Goal: Task Accomplishment & Management: Complete application form

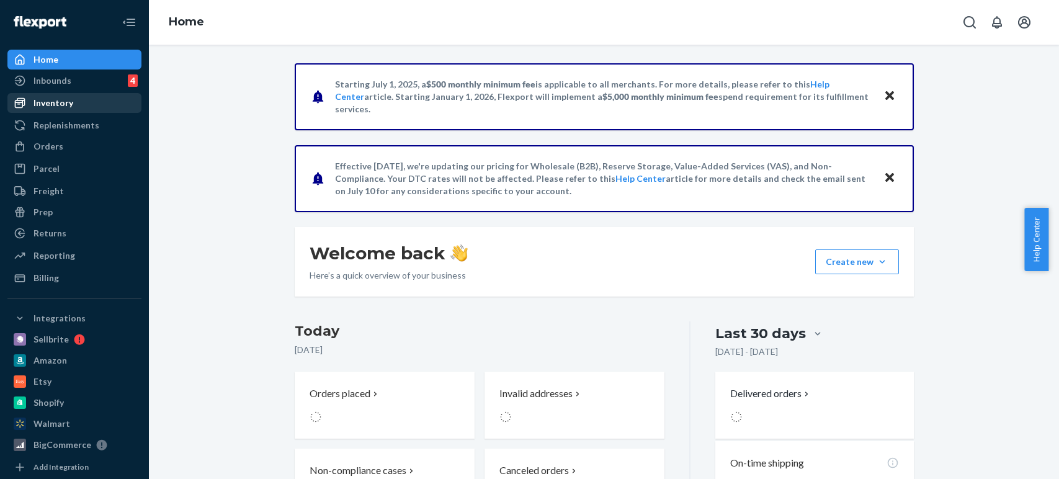
click at [53, 99] on div "Inventory" at bounding box center [53, 103] width 40 height 12
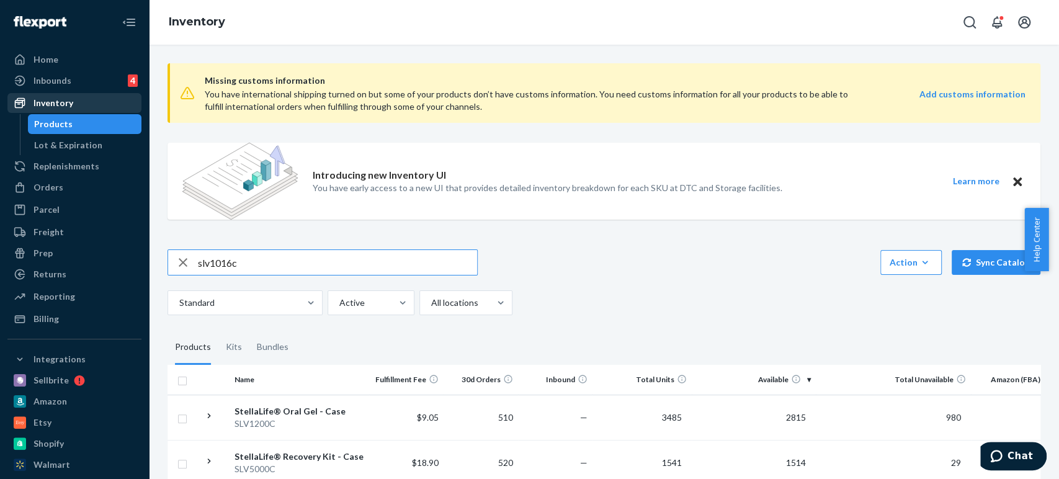
type input "slv1016c"
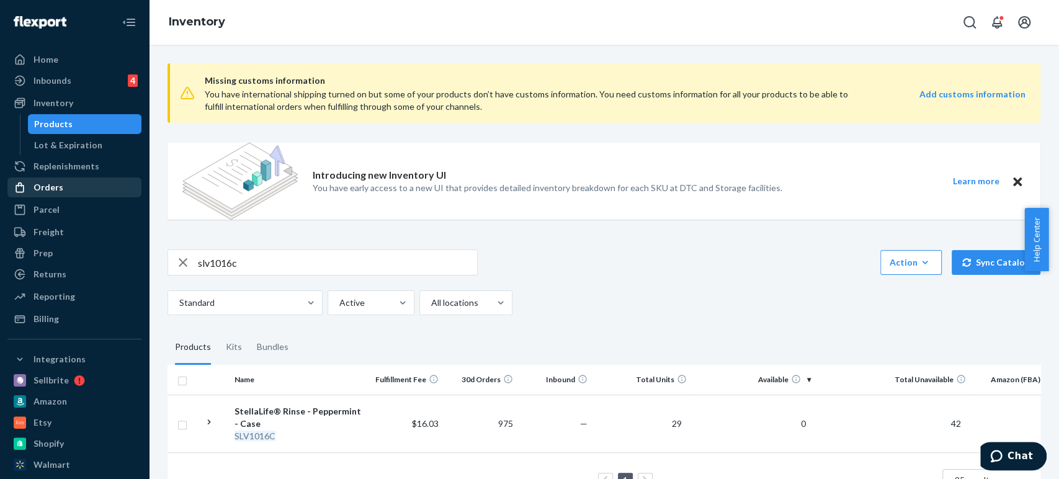
click at [47, 182] on div "Orders" at bounding box center [48, 187] width 30 height 12
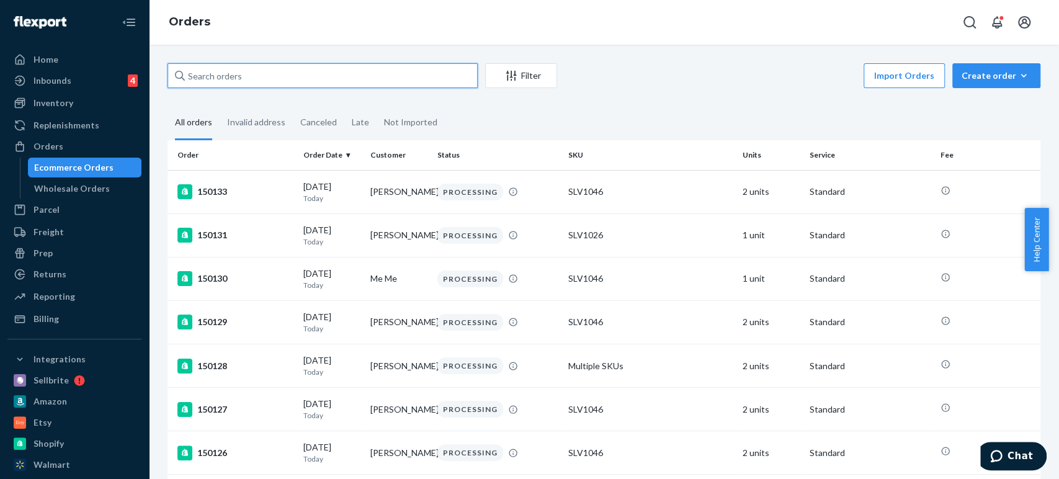
click at [202, 76] on input "text" at bounding box center [322, 75] width 310 height 25
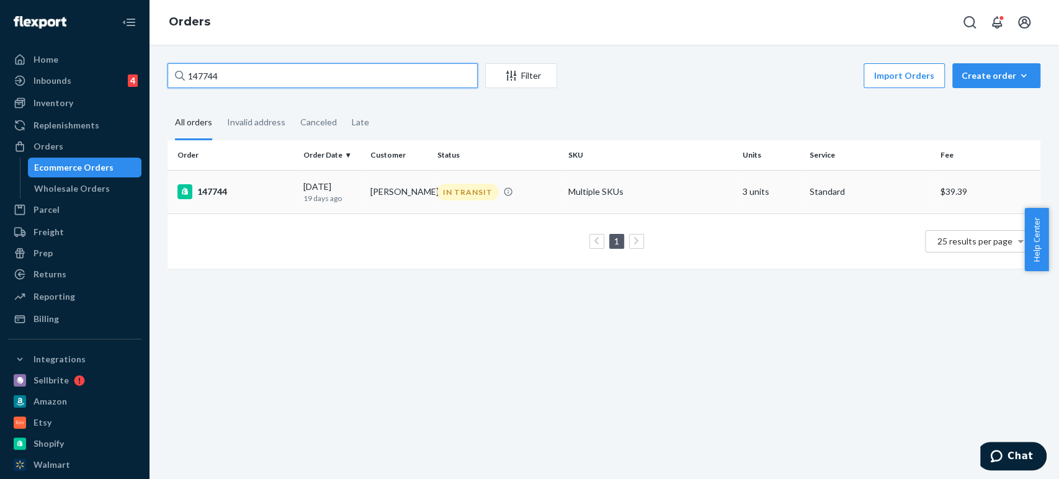
type input "147744"
click at [213, 192] on div "147744" at bounding box center [235, 191] width 116 height 15
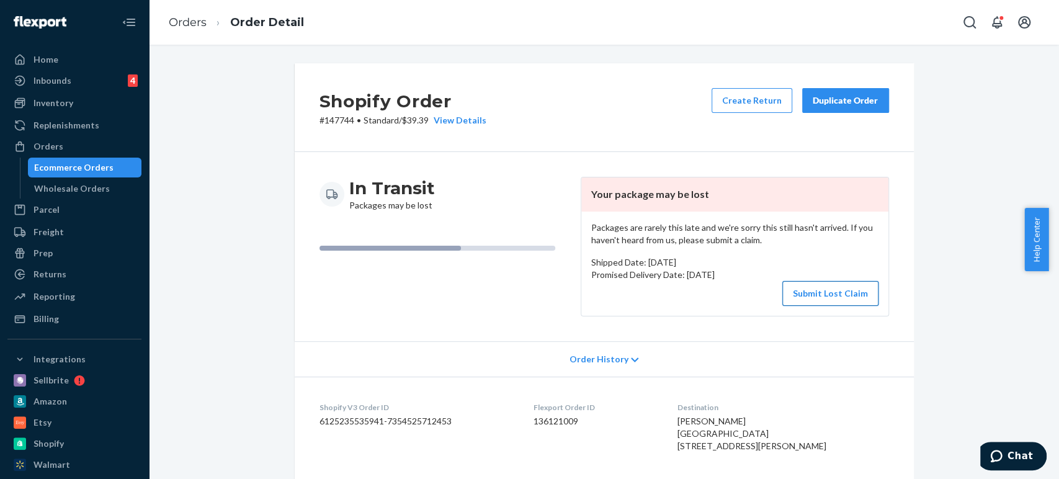
click at [814, 297] on button "Submit Lost Claim" at bounding box center [830, 293] width 96 height 25
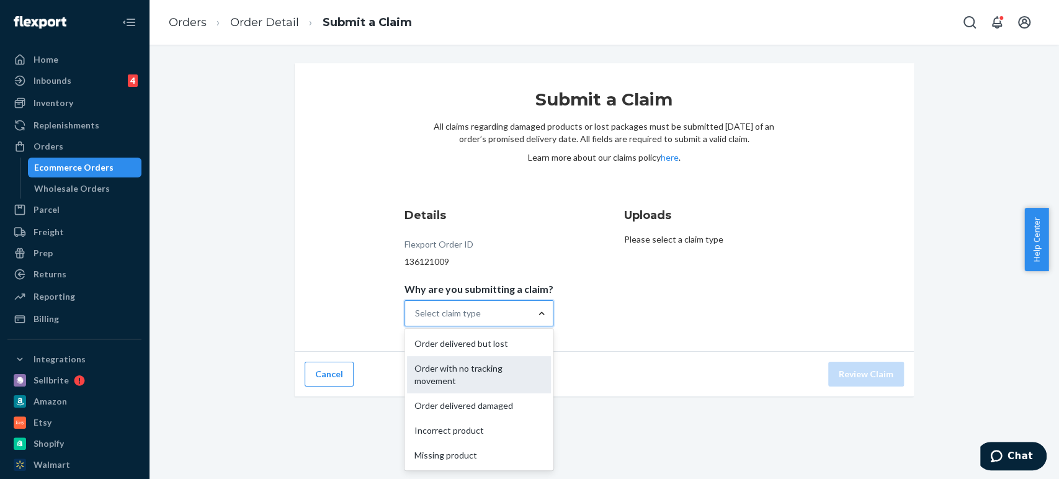
click at [499, 370] on div "Order with no tracking movement" at bounding box center [479, 374] width 144 height 37
click at [416, 319] on input "Why are you submitting a claim? option Order with no tracking movement focused,…" at bounding box center [415, 313] width 1 height 12
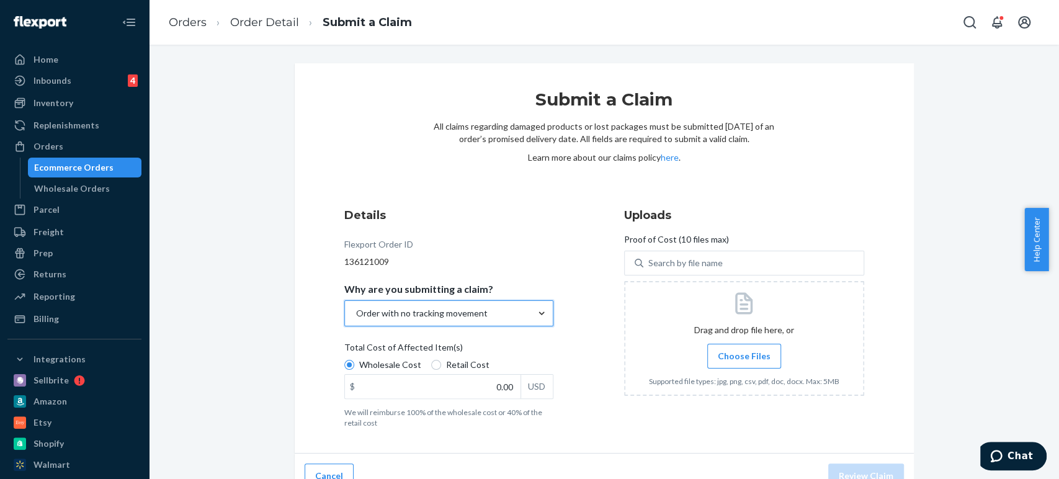
click at [429, 371] on div "Wholesale Cost Retail Cost" at bounding box center [448, 366] width 219 height 16
click at [354, 370] on input "Wholesale Cost" at bounding box center [349, 365] width 10 height 10
click at [431, 362] on input "Retail Cost" at bounding box center [436, 365] width 10 height 10
radio input "true"
radio input "false"
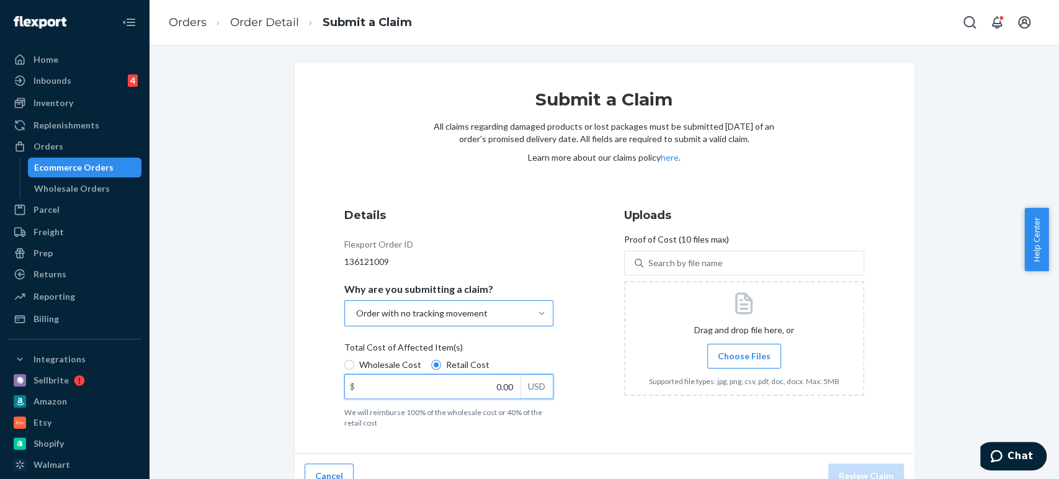
click at [478, 391] on input "0.00" at bounding box center [433, 387] width 176 height 24
type input "1,235.64"
click at [722, 354] on span "Choose Files" at bounding box center [744, 356] width 53 height 12
click at [740, 354] on span "Choose Files" at bounding box center [744, 356] width 53 height 12
click at [744, 354] on input "Choose Files" at bounding box center [744, 356] width 1 height 14
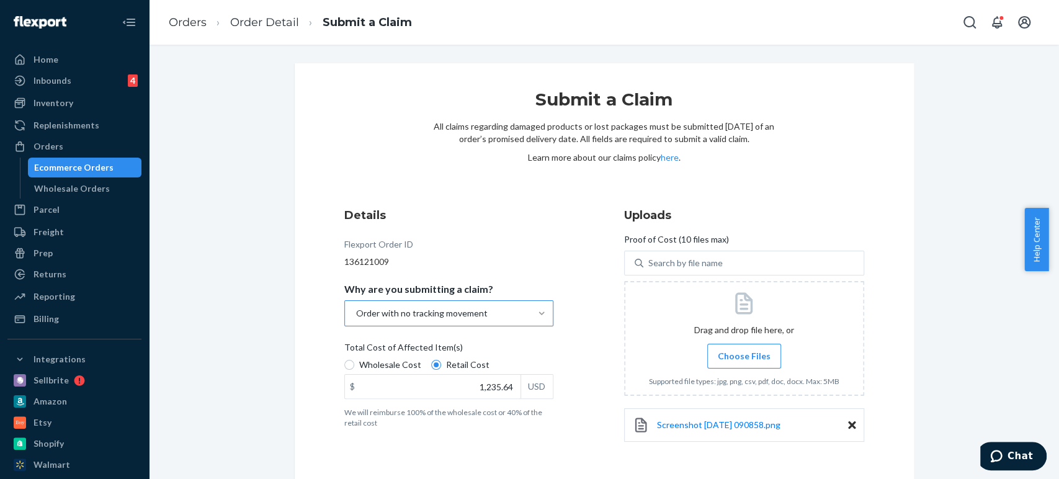
scroll to position [45, 0]
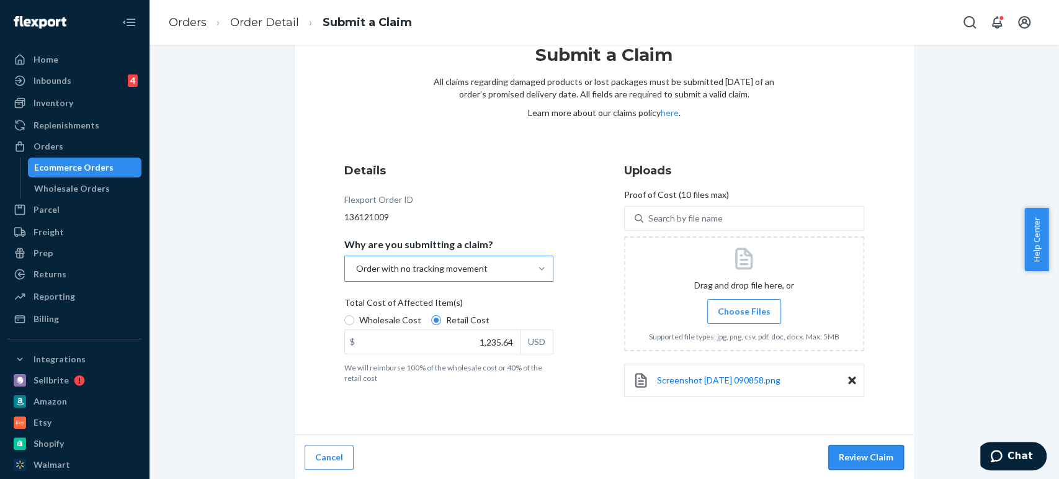
click at [873, 453] on button "Review Claim" at bounding box center [866, 457] width 76 height 25
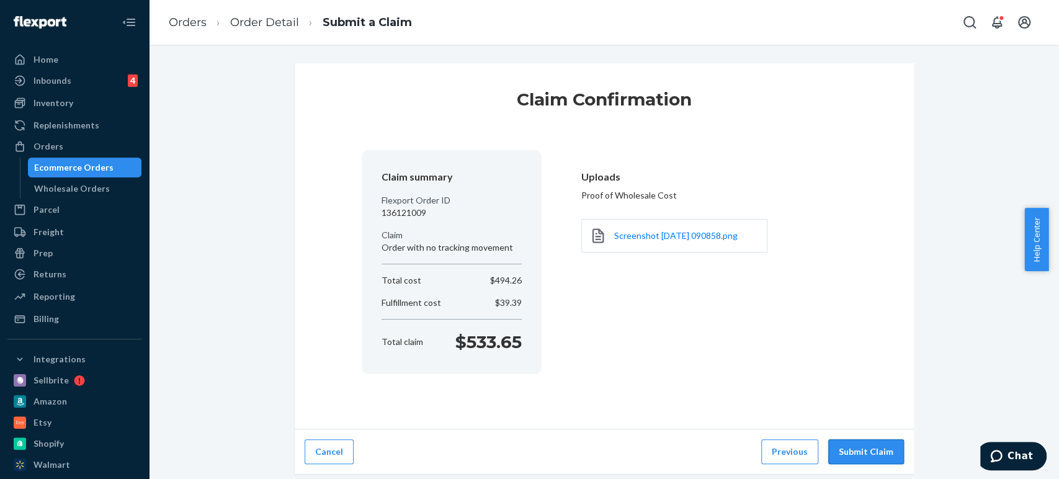
click at [855, 450] on button "Submit Claim" at bounding box center [866, 451] width 76 height 25
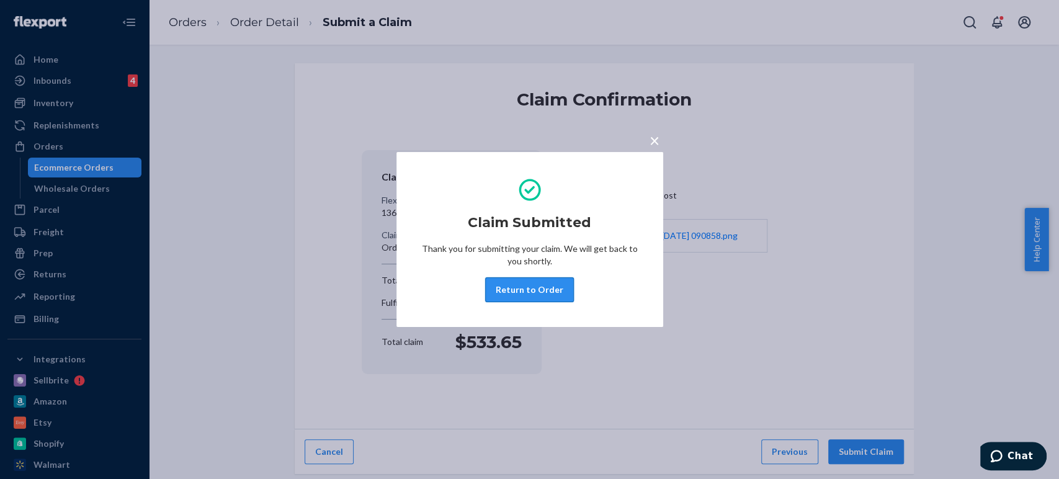
click at [513, 277] on button "Return to Order" at bounding box center [529, 289] width 89 height 25
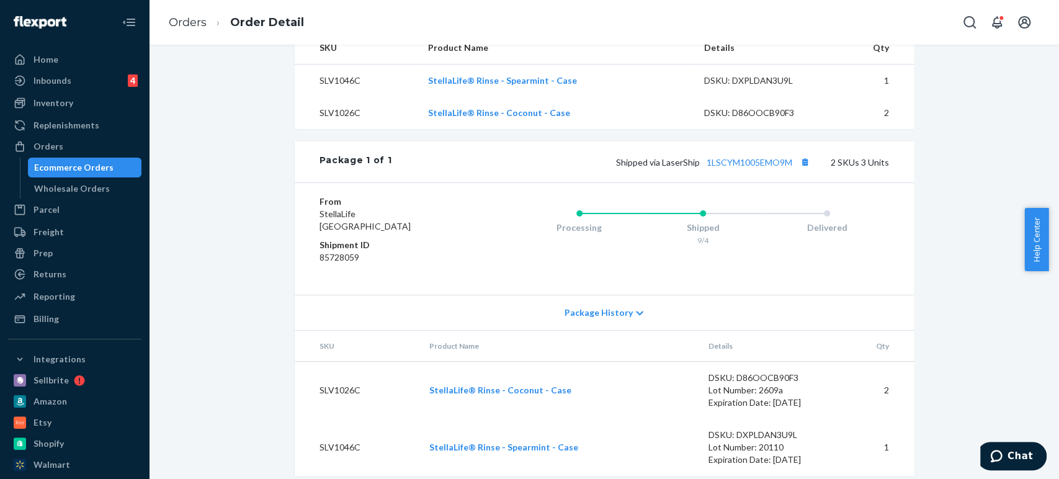
scroll to position [517, 0]
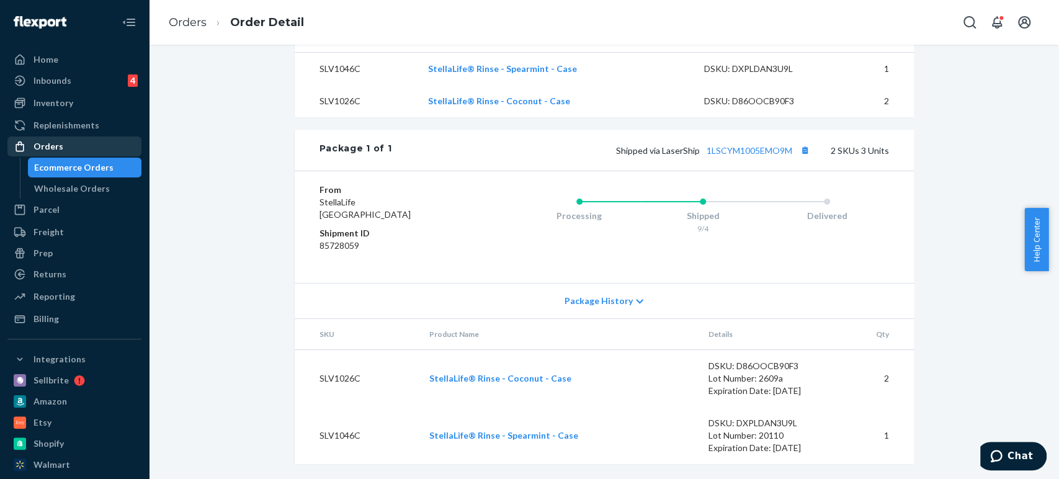
click at [49, 148] on div "Orders" at bounding box center [48, 146] width 30 height 12
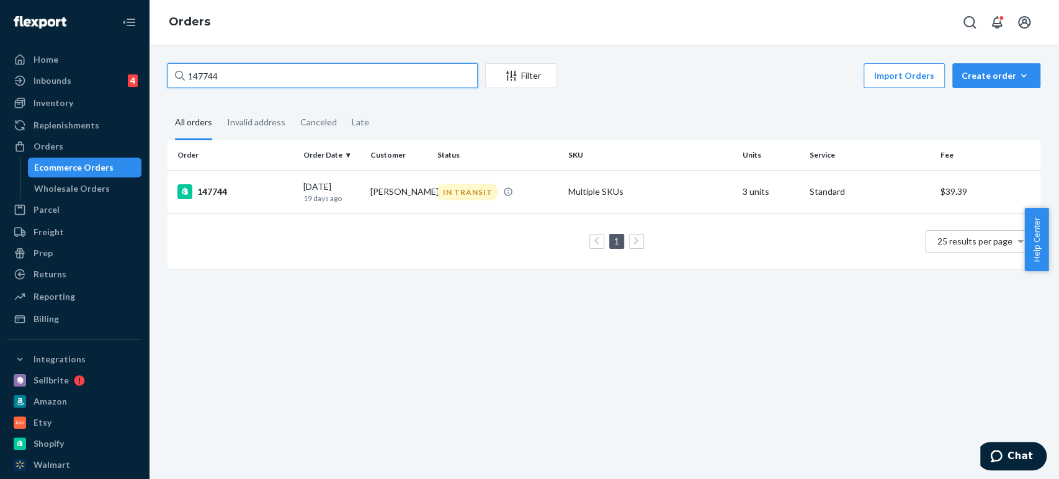
drag, startPoint x: 230, startPoint y: 71, endPoint x: 147, endPoint y: 78, distance: 83.4
click at [147, 78] on div "Home Inbounds 4 Shipping Plans Problems 4 Inventory Products Lot & Expiration R…" at bounding box center [529, 239] width 1059 height 479
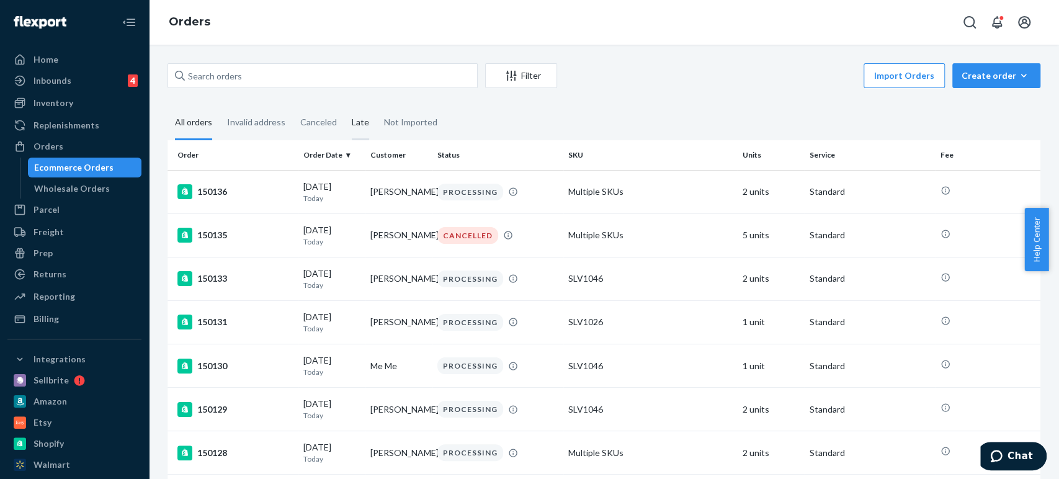
click at [357, 124] on div "Late" at bounding box center [360, 123] width 17 height 34
click at [344, 106] on input "Late" at bounding box center [344, 106] width 0 height 0
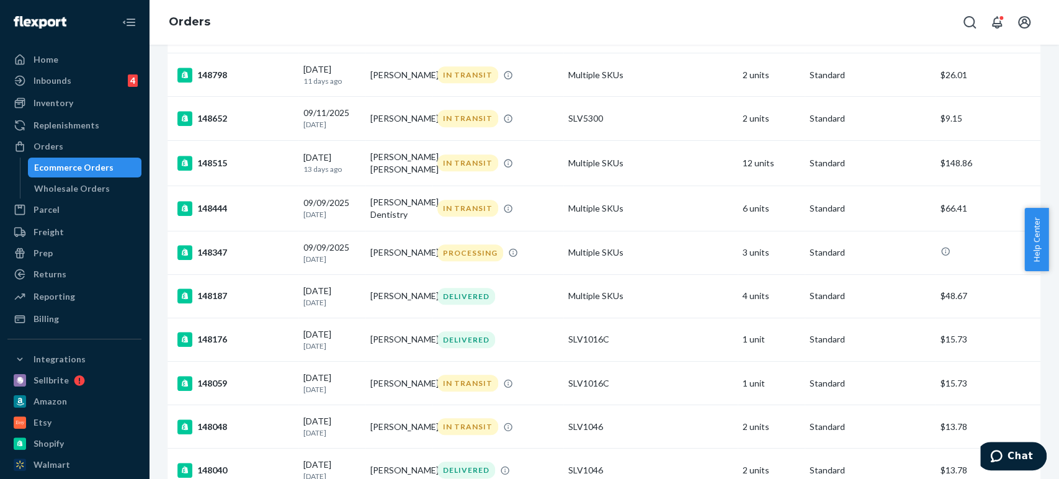
scroll to position [889, 0]
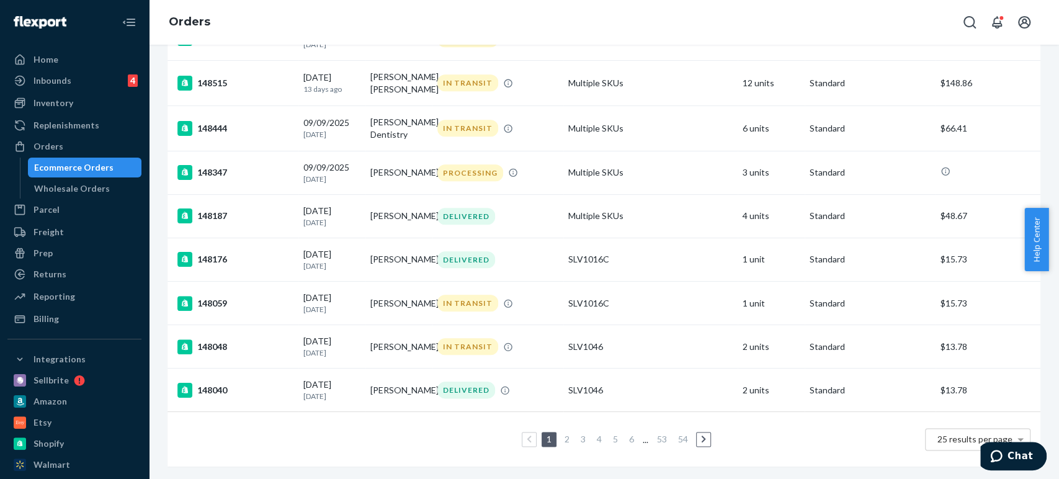
click at [578, 433] on link "3" at bounding box center [583, 438] width 10 height 11
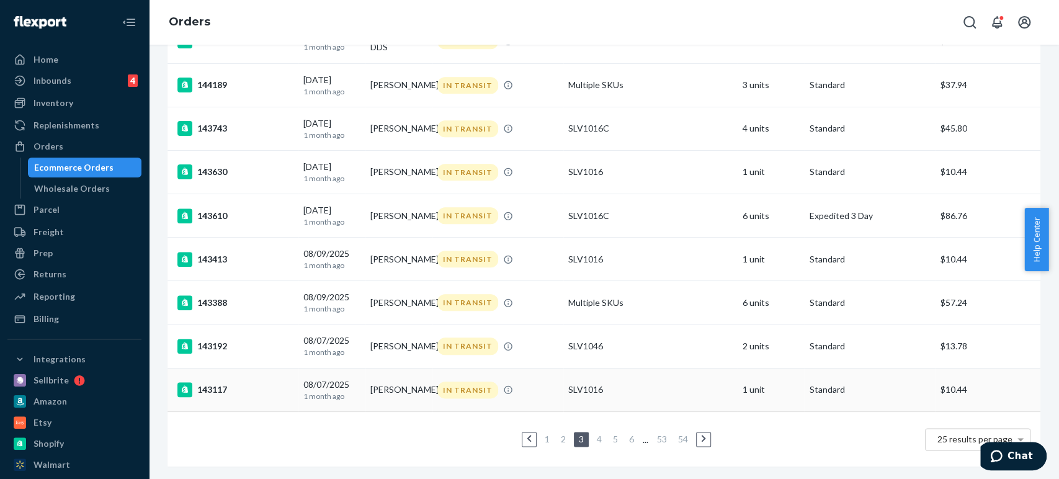
scroll to position [882, 0]
click at [559, 433] on link "2" at bounding box center [563, 438] width 10 height 11
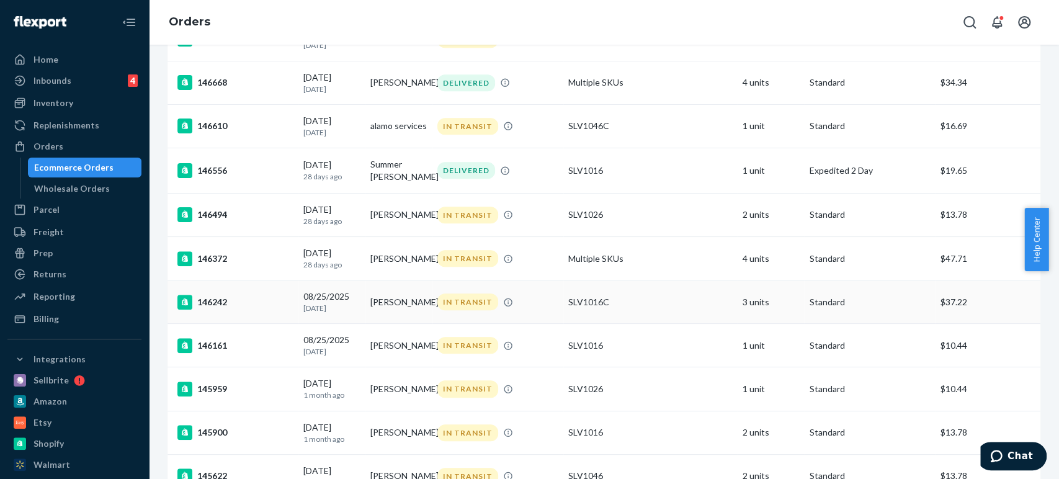
scroll to position [740, 0]
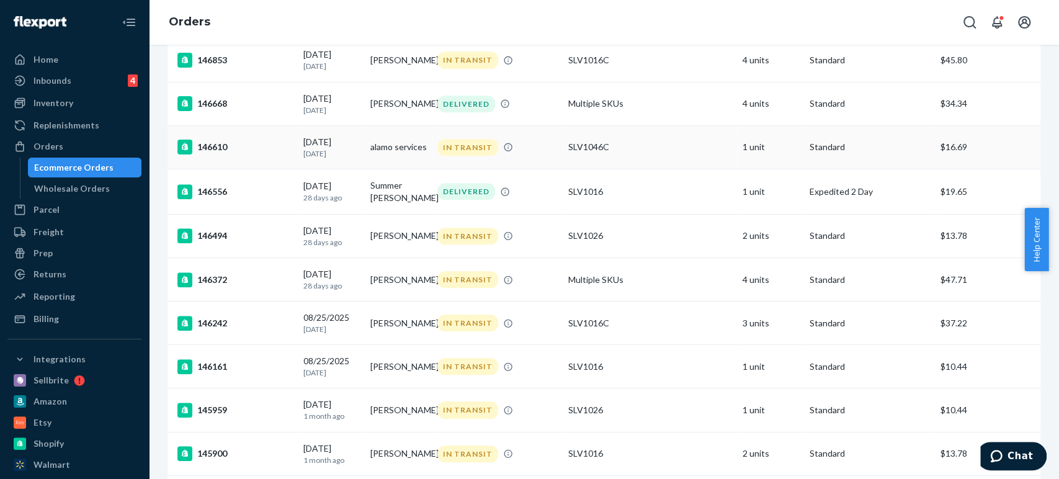
click at [214, 154] on div "146610" at bounding box center [235, 147] width 116 height 15
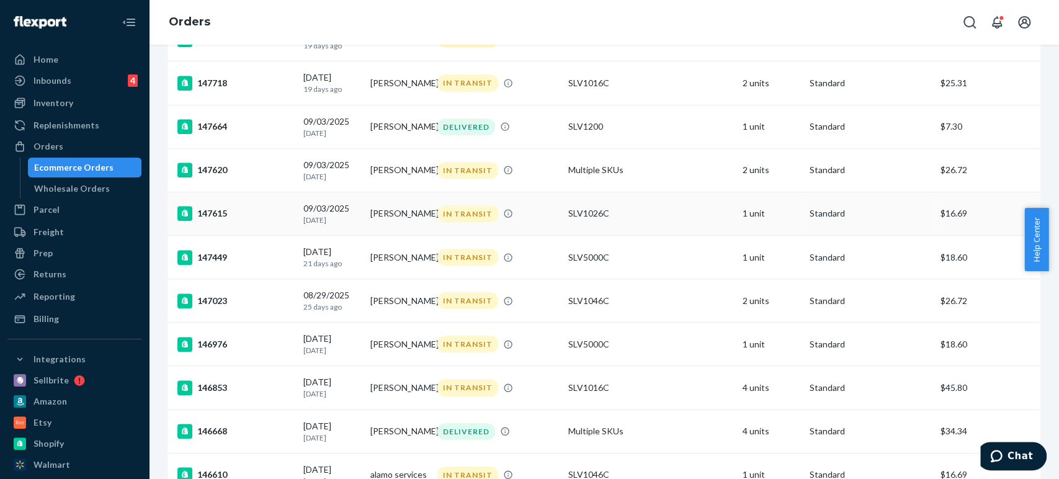
scroll to position [551, 0]
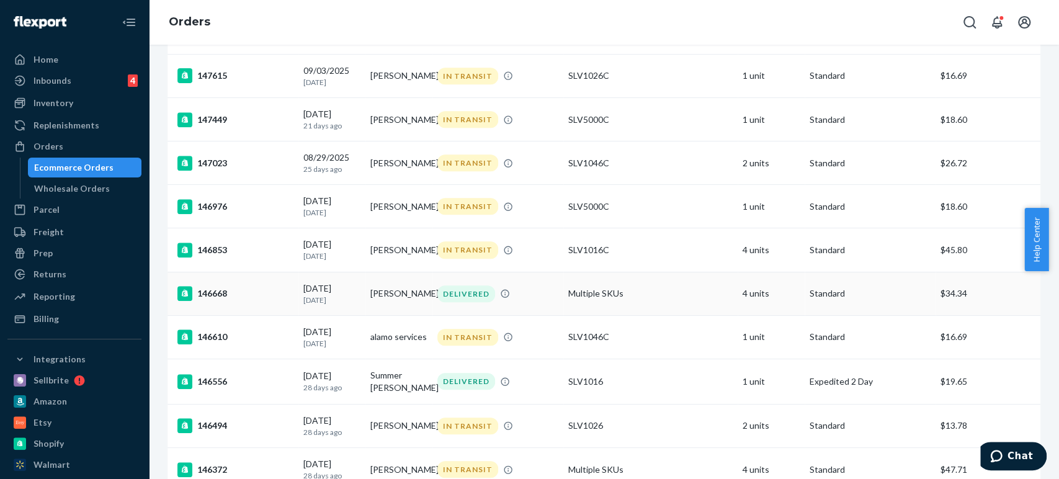
click at [215, 301] on div "146668" at bounding box center [235, 293] width 116 height 15
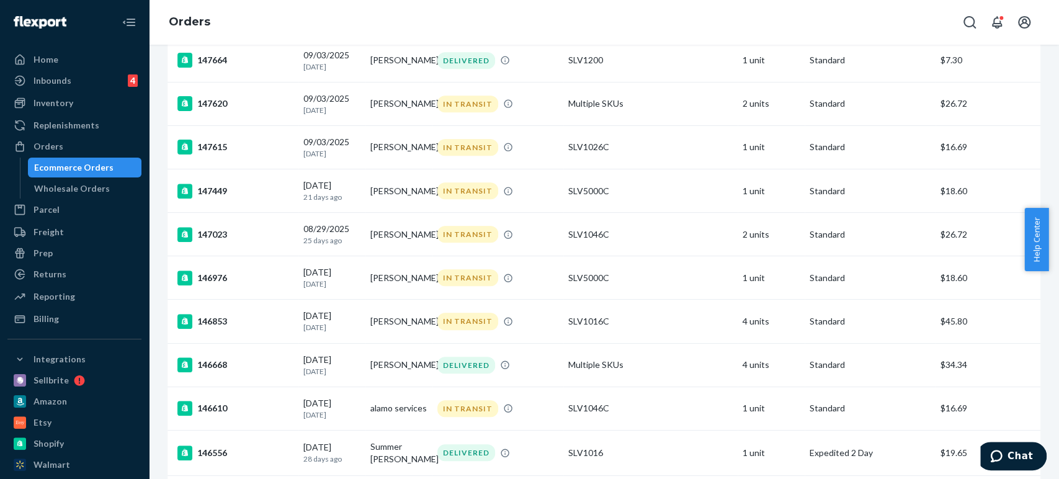
scroll to position [482, 0]
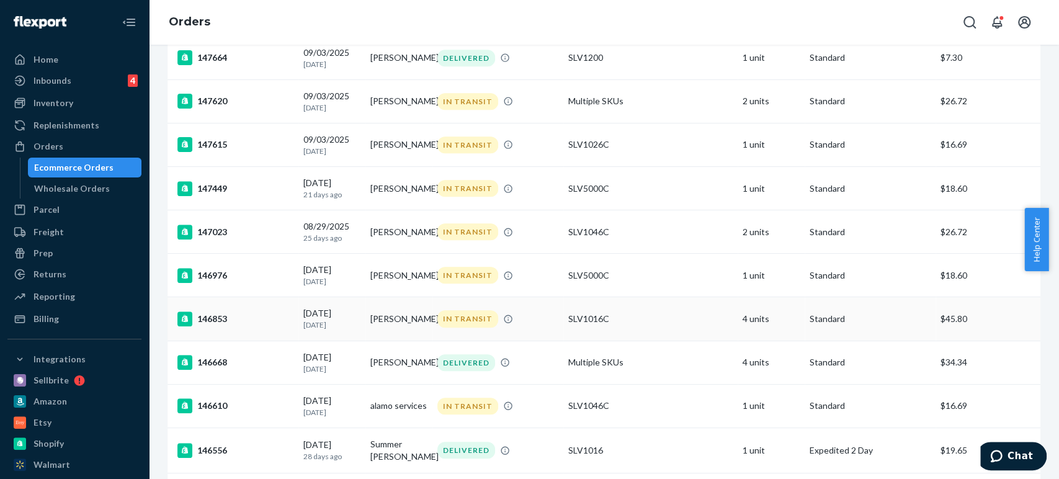
click at [218, 326] on div "146853" at bounding box center [235, 318] width 116 height 15
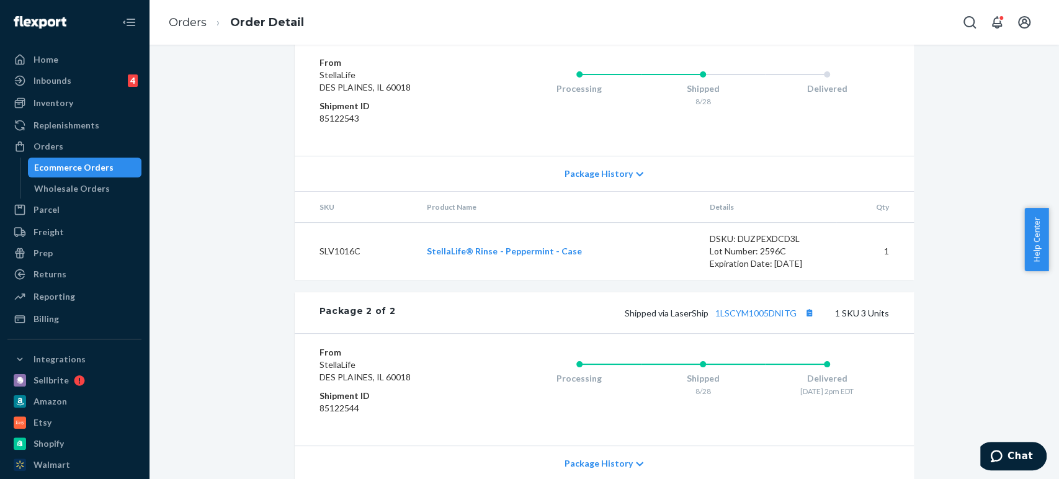
scroll to position [606, 0]
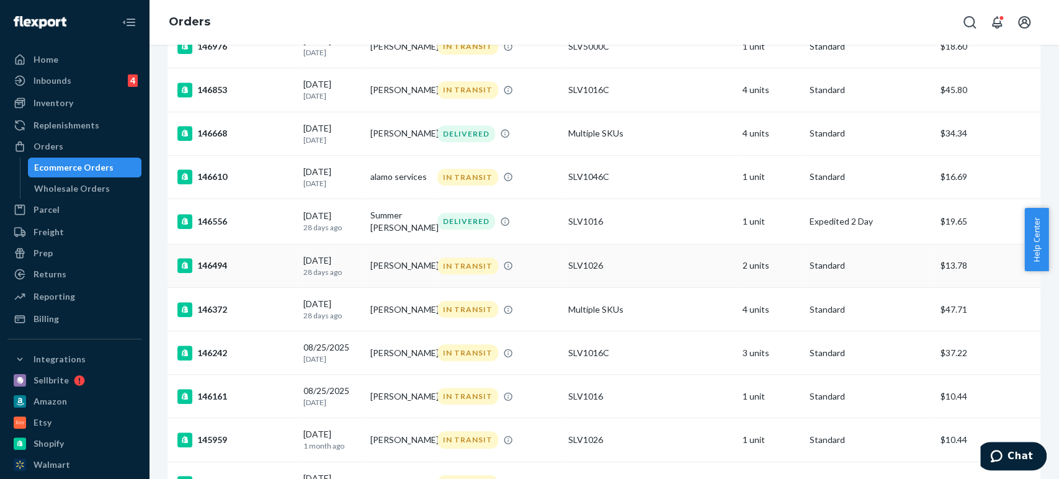
scroll to position [689, 0]
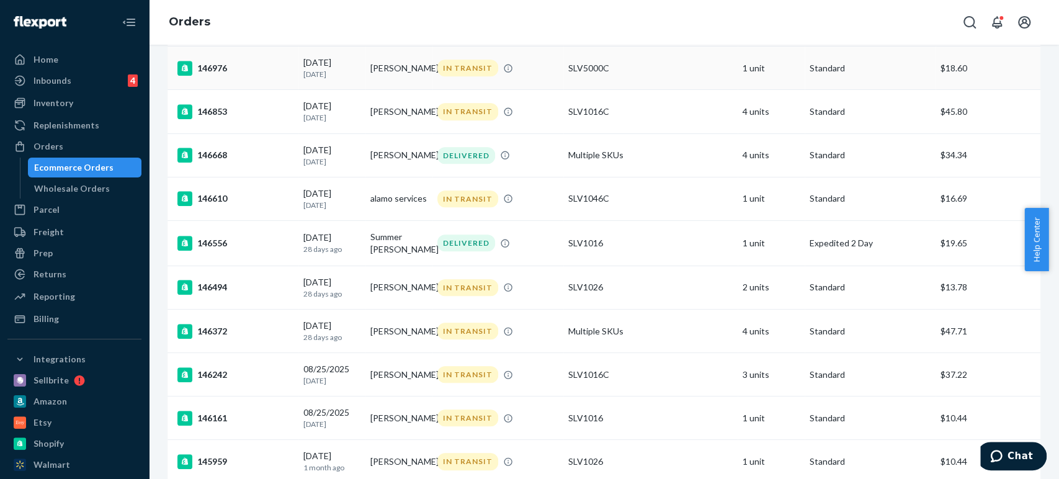
click at [215, 76] on div "146976" at bounding box center [235, 68] width 116 height 15
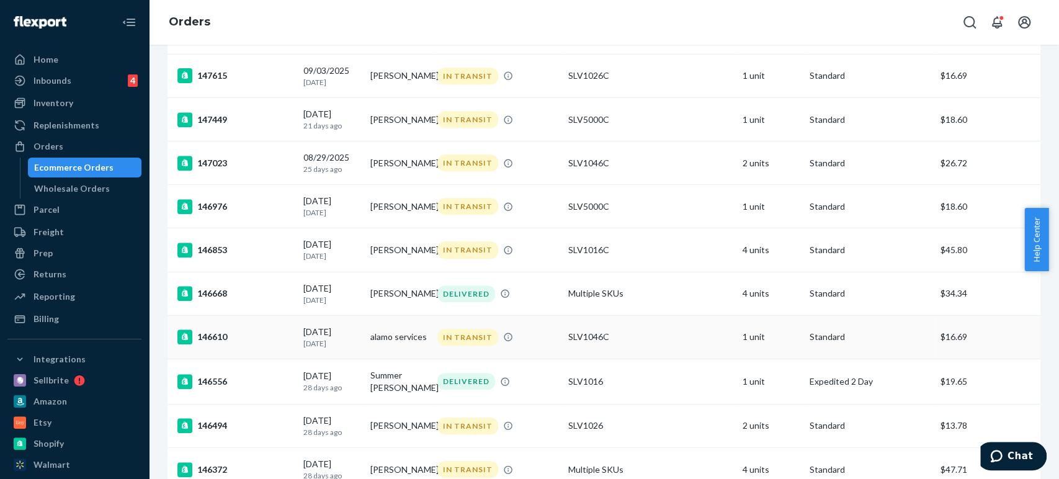
scroll to position [482, 0]
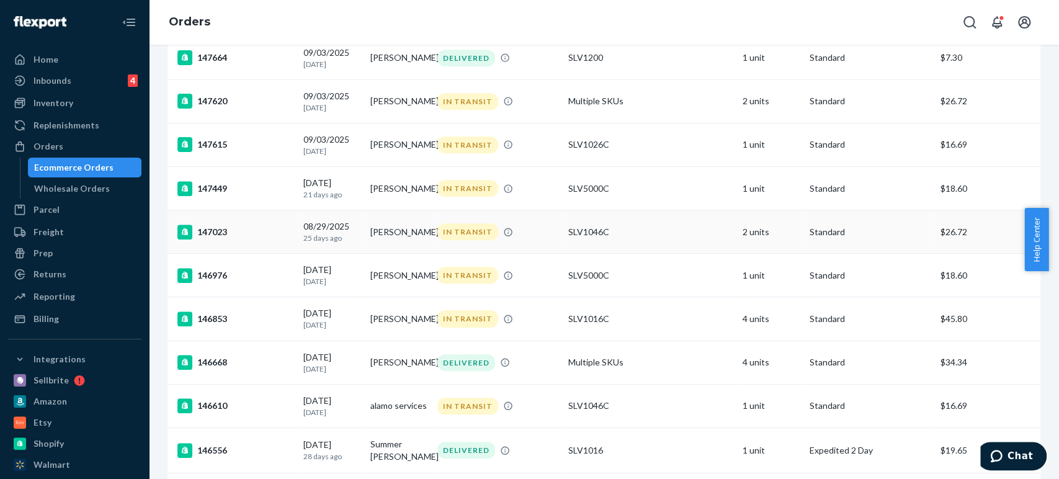
click at [212, 239] on div "147023" at bounding box center [235, 231] width 116 height 15
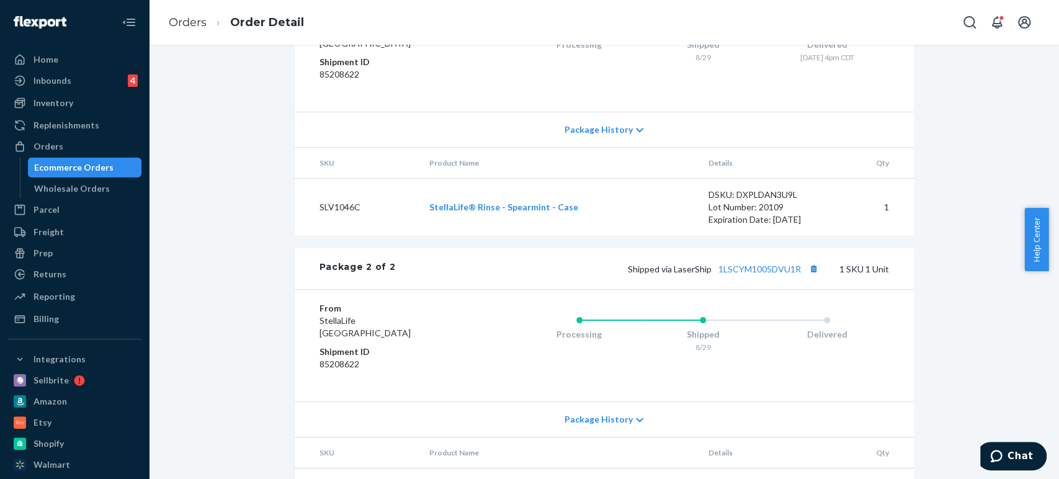
scroll to position [744, 0]
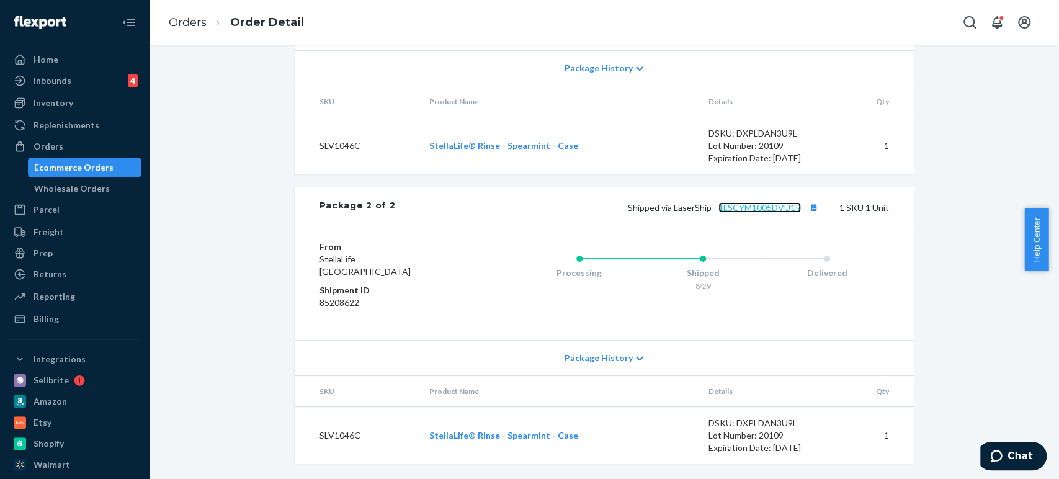
click at [747, 208] on link "1LSCYM1005DVU1R" at bounding box center [759, 207] width 82 height 11
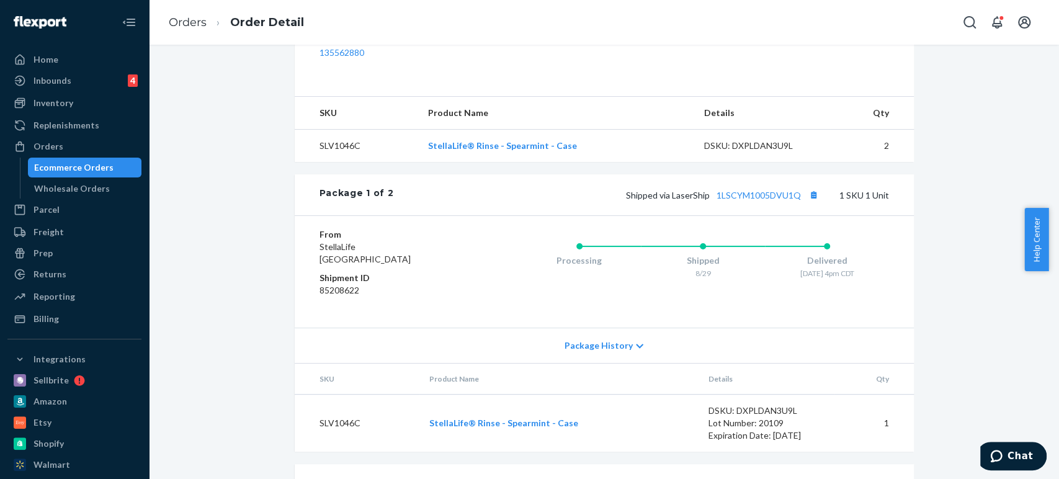
scroll to position [0, 0]
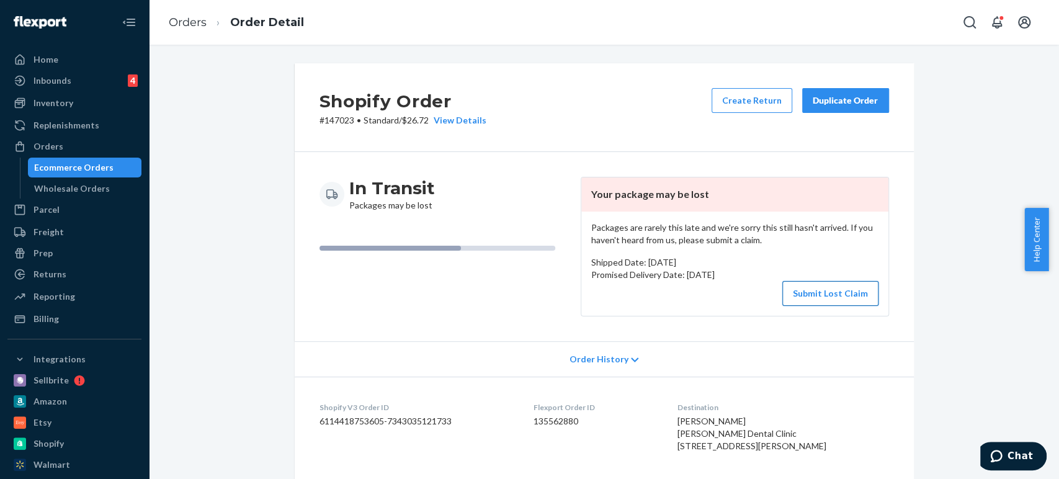
click at [842, 292] on button "Submit Lost Claim" at bounding box center [830, 293] width 96 height 25
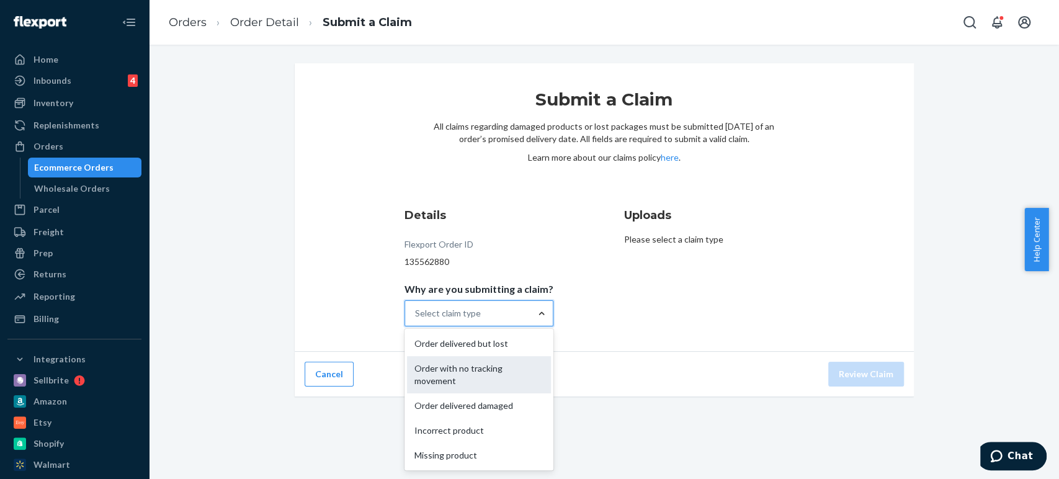
click at [455, 367] on div "Order with no tracking movement" at bounding box center [479, 374] width 144 height 37
click at [416, 319] on input "Why are you submitting a claim? option Order with no tracking movement focused,…" at bounding box center [415, 313] width 1 height 12
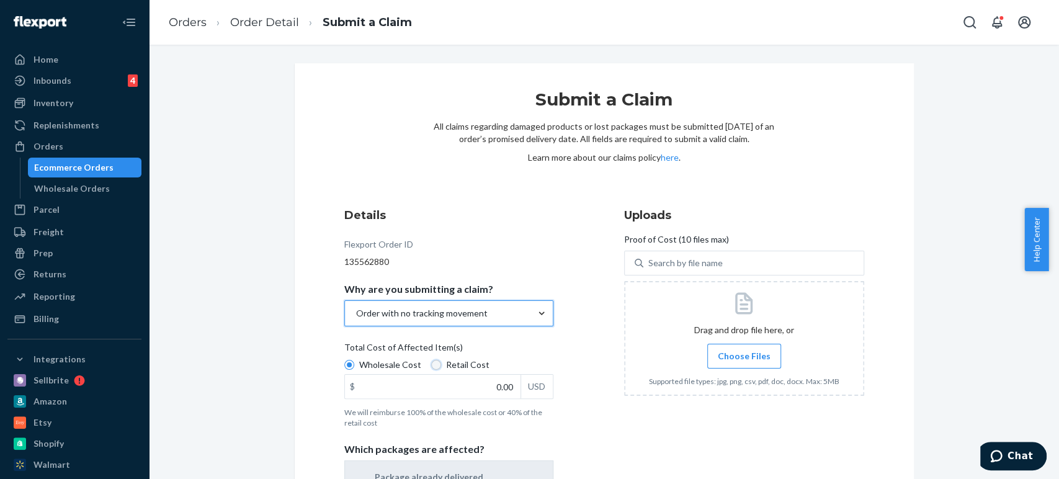
click at [431, 362] on input "Retail Cost" at bounding box center [436, 365] width 10 height 10
radio input "true"
radio input "false"
click at [488, 390] on input "0.00" at bounding box center [433, 387] width 176 height 24
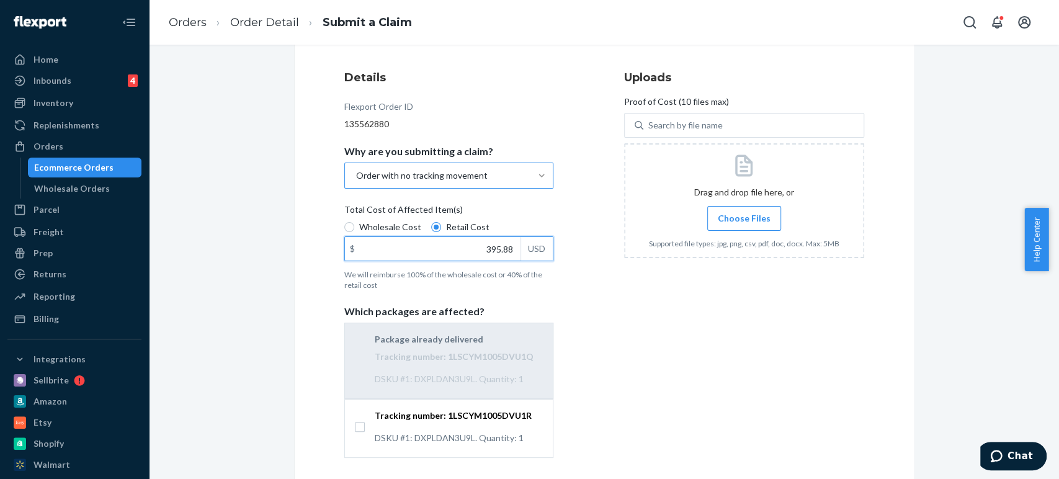
scroll to position [187, 0]
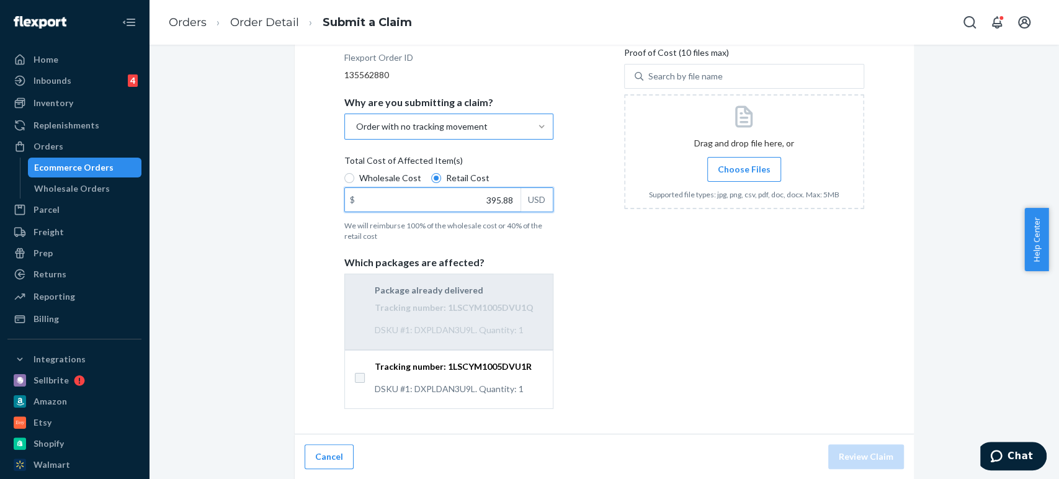
type input "395.88"
click at [355, 374] on input "Tracking number: 1LSCYM1005DVU1R DSKU #1: DXPLDAN3U9L. Quantity: 1" at bounding box center [360, 378] width 10 height 10
checkbox input "true"
click at [736, 164] on span "Choose Files" at bounding box center [744, 169] width 53 height 12
click at [744, 164] on input "Choose Files" at bounding box center [744, 169] width 1 height 14
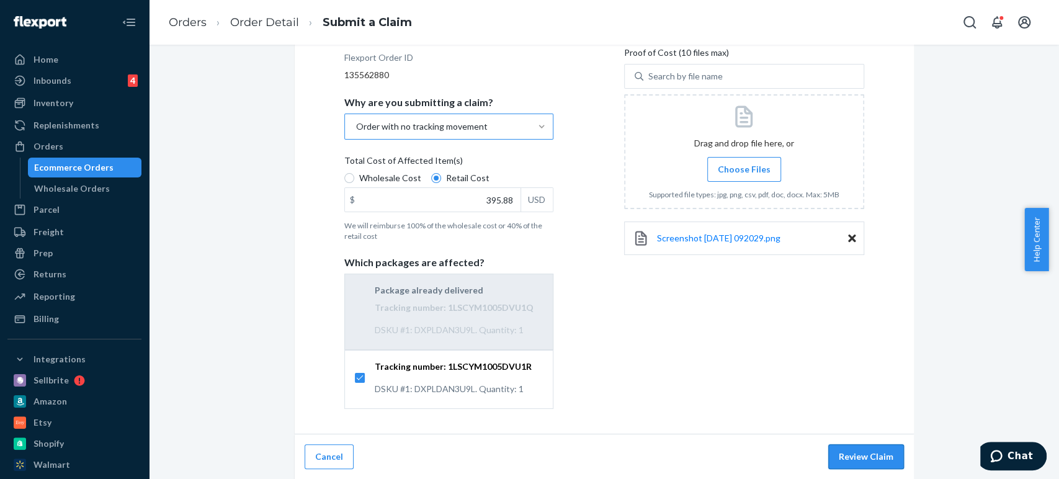
click at [837, 452] on button "Review Claim" at bounding box center [866, 456] width 76 height 25
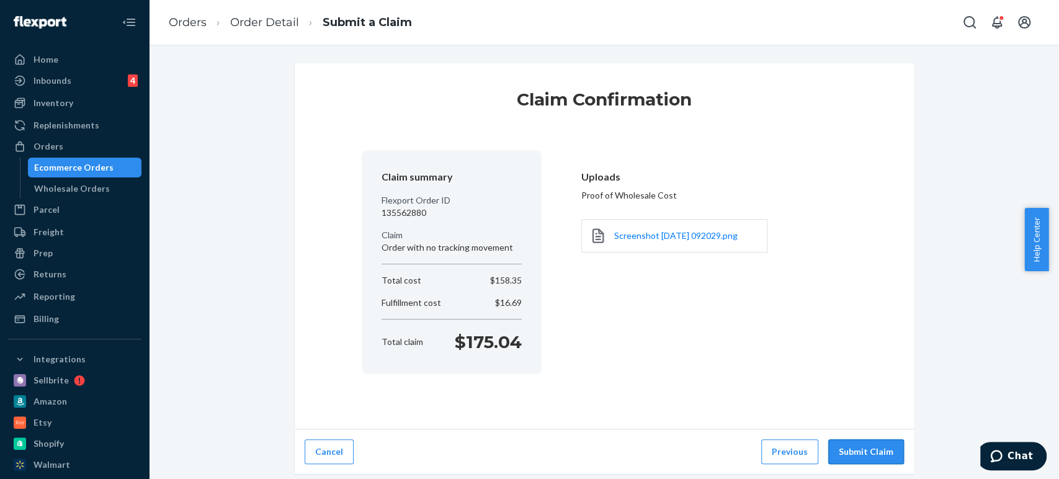
click at [868, 450] on button "Submit Claim" at bounding box center [866, 451] width 76 height 25
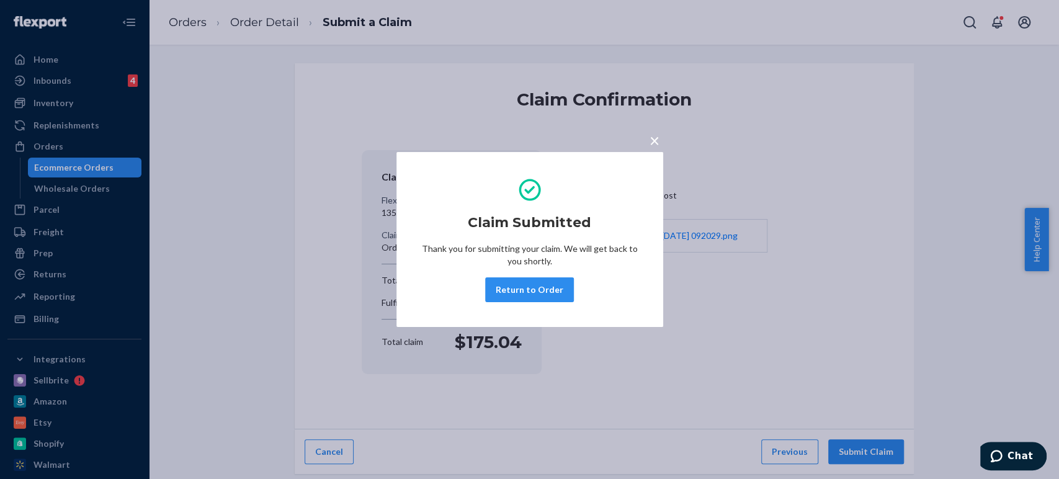
click at [528, 286] on button "Return to Order" at bounding box center [529, 289] width 89 height 25
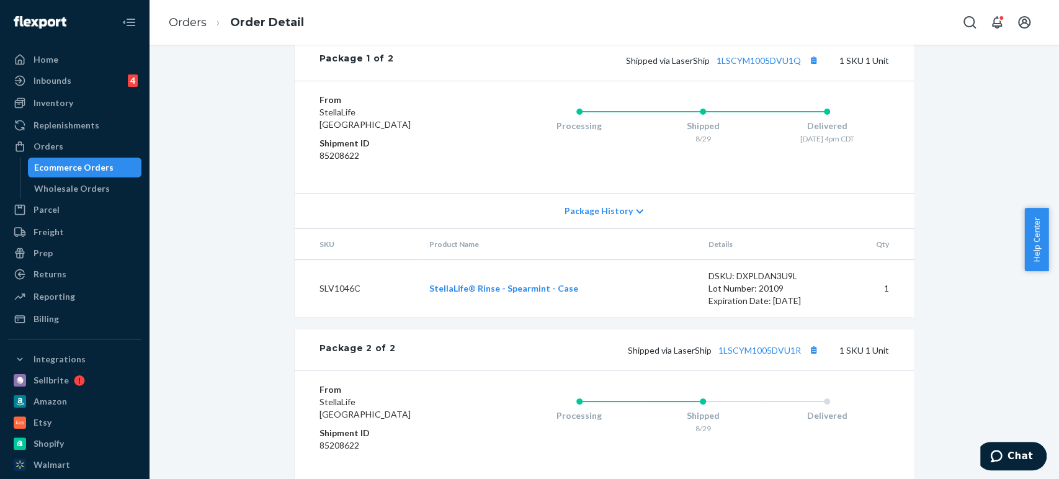
scroll to position [689, 0]
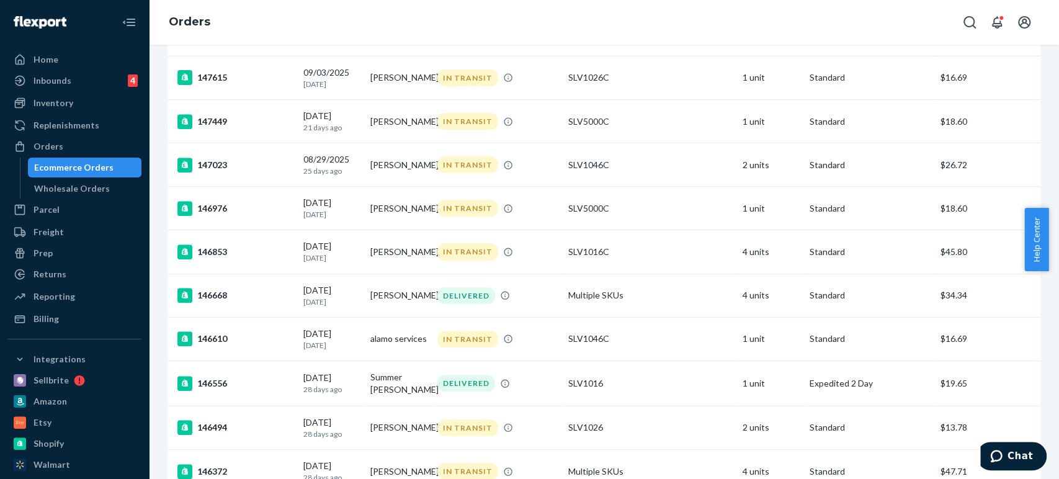
scroll to position [551, 0]
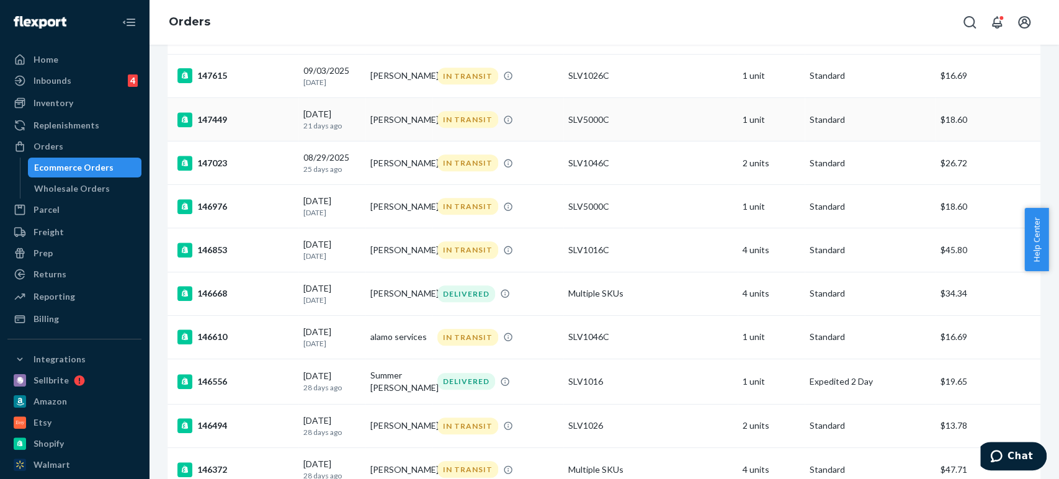
click at [210, 127] on div "147449" at bounding box center [235, 119] width 116 height 15
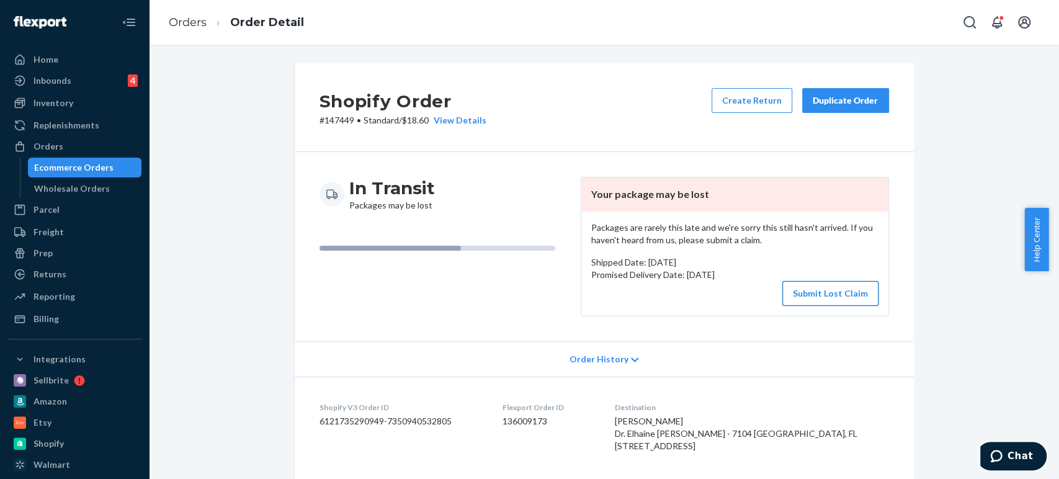
click at [823, 293] on button "Submit Lost Claim" at bounding box center [830, 293] width 96 height 25
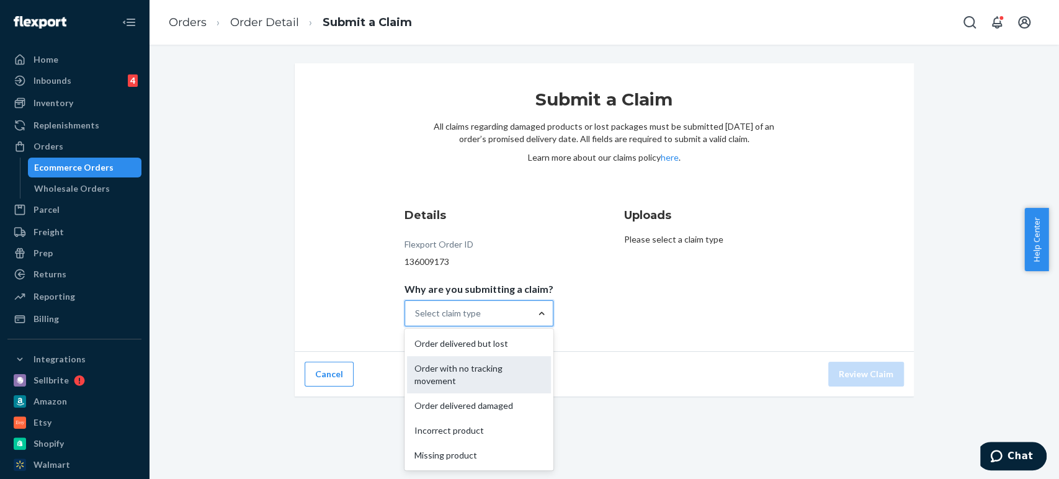
click at [489, 372] on div "Order with no tracking movement" at bounding box center [479, 374] width 144 height 37
click at [416, 319] on input "Why are you submitting a claim? option Order with no tracking movement focused,…" at bounding box center [415, 313] width 1 height 12
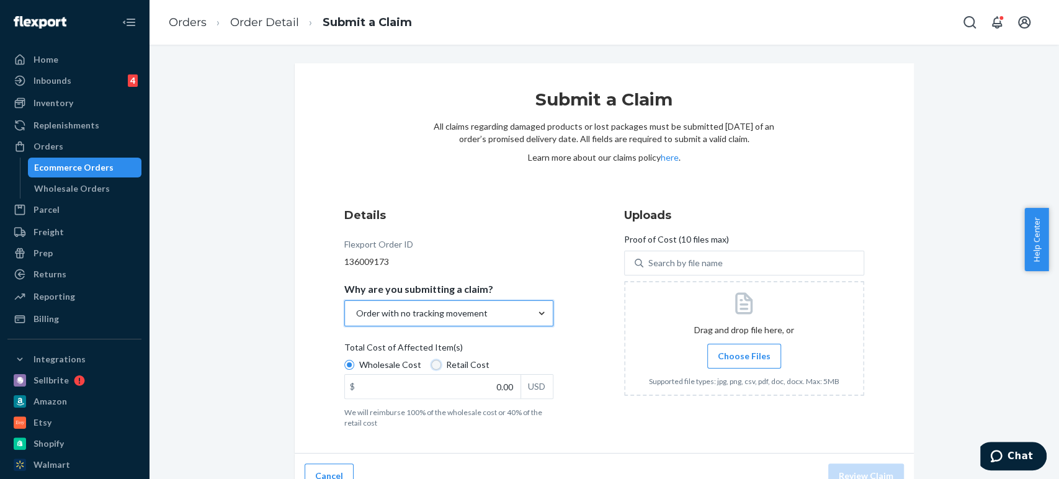
click at [431, 366] on input "Retail Cost" at bounding box center [436, 365] width 10 height 10
radio input "true"
radio input "false"
click at [487, 394] on input "0.00" at bounding box center [433, 387] width 176 height 24
type input "1,079.64"
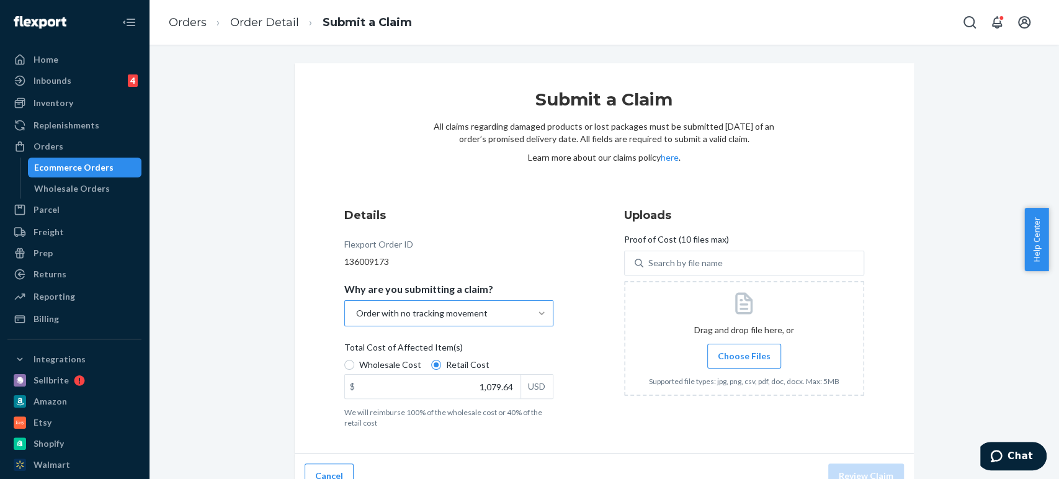
click at [725, 351] on span "Choose Files" at bounding box center [744, 356] width 53 height 12
click at [744, 351] on input "Choose Files" at bounding box center [744, 356] width 1 height 14
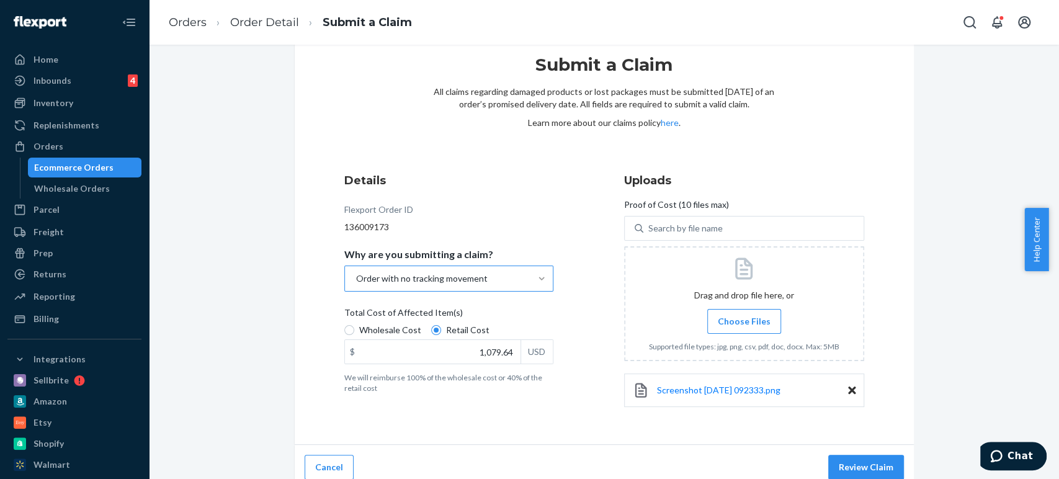
scroll to position [45, 0]
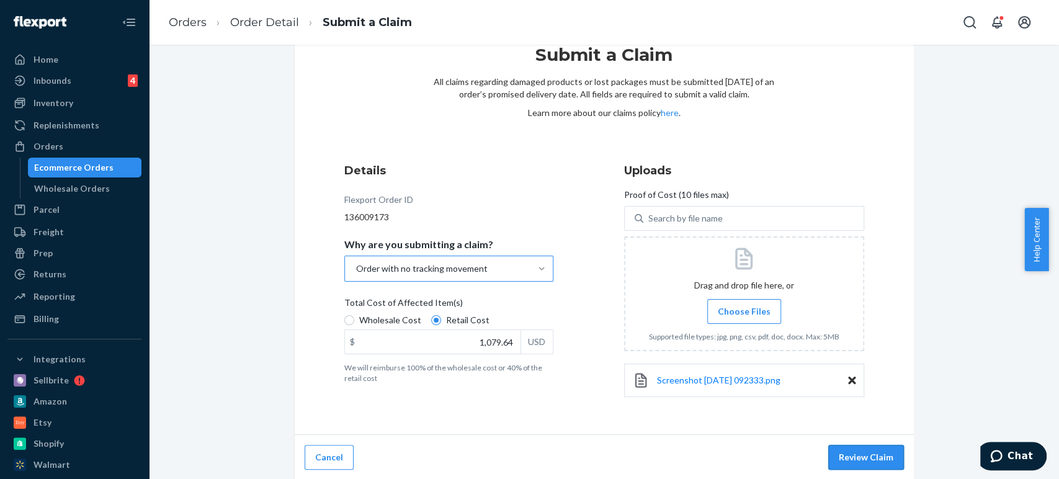
click at [861, 447] on button "Review Claim" at bounding box center [866, 457] width 76 height 25
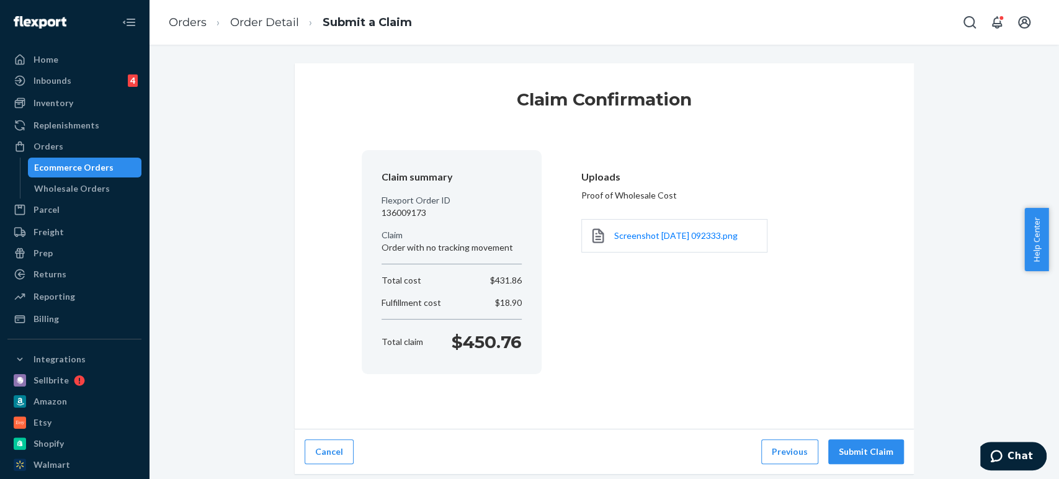
scroll to position [0, 0]
click at [858, 447] on button "Submit Claim" at bounding box center [866, 451] width 76 height 25
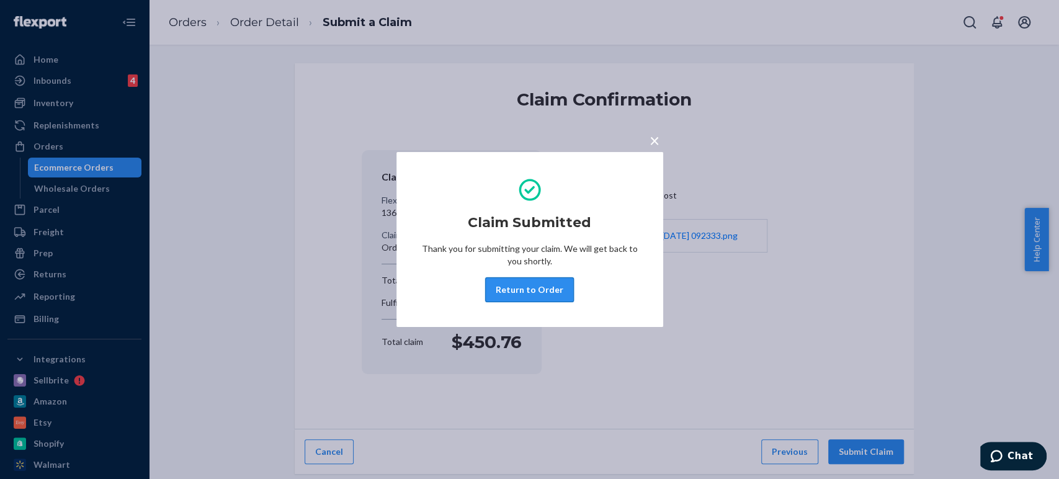
click at [511, 295] on button "Return to Order" at bounding box center [529, 289] width 89 height 25
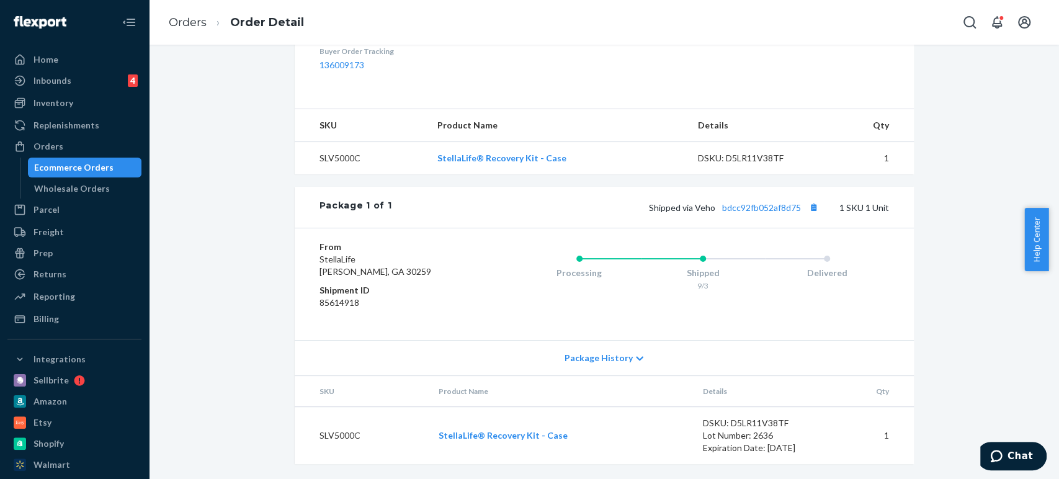
scroll to position [440, 0]
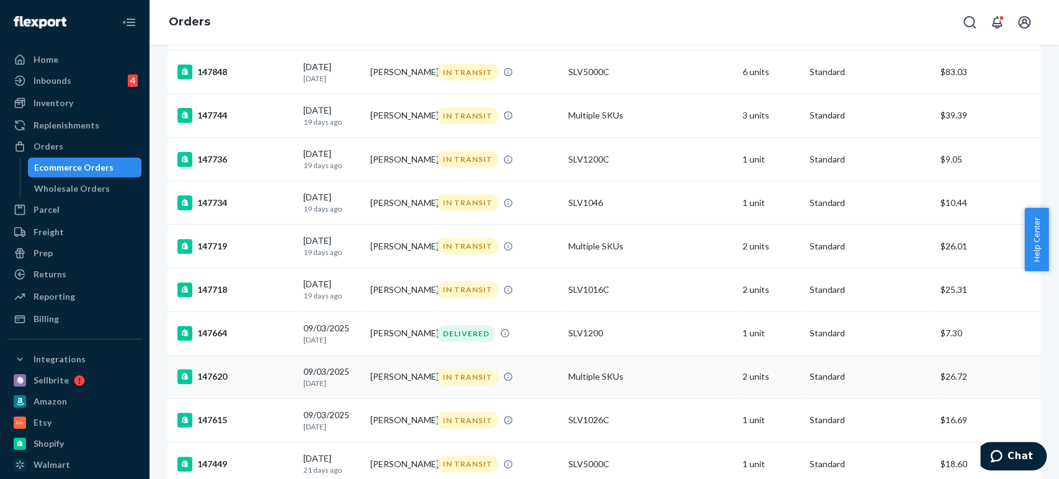
scroll to position [275, 0]
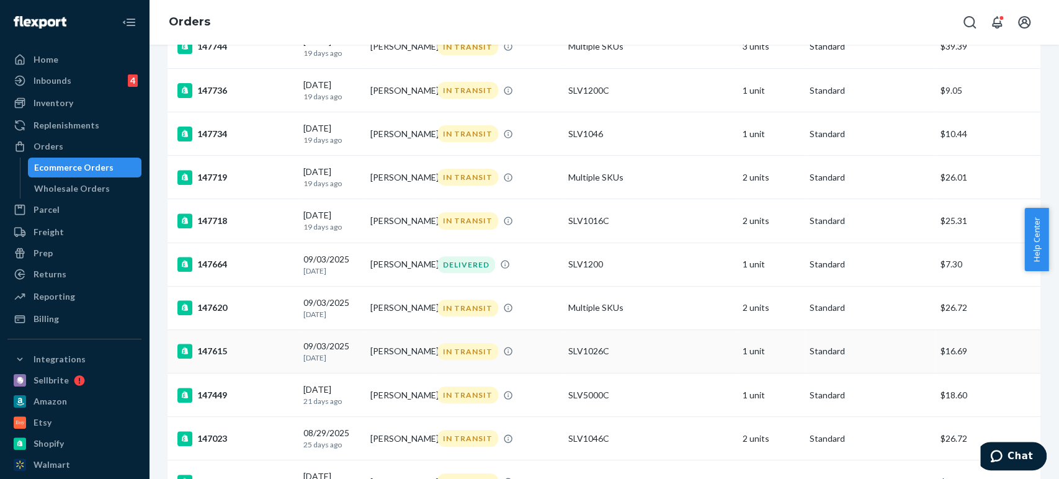
click at [217, 358] on div "147615" at bounding box center [235, 351] width 116 height 15
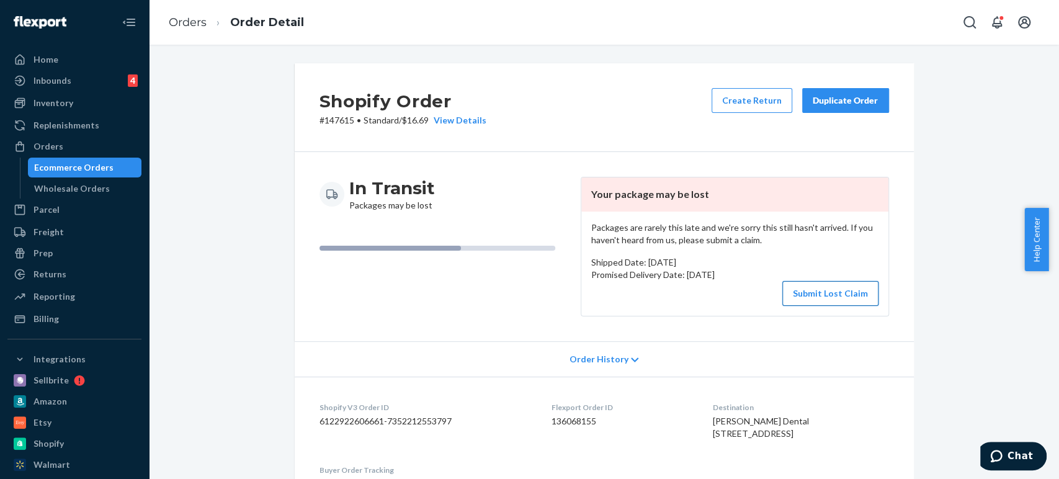
click at [816, 293] on button "Submit Lost Claim" at bounding box center [830, 293] width 96 height 25
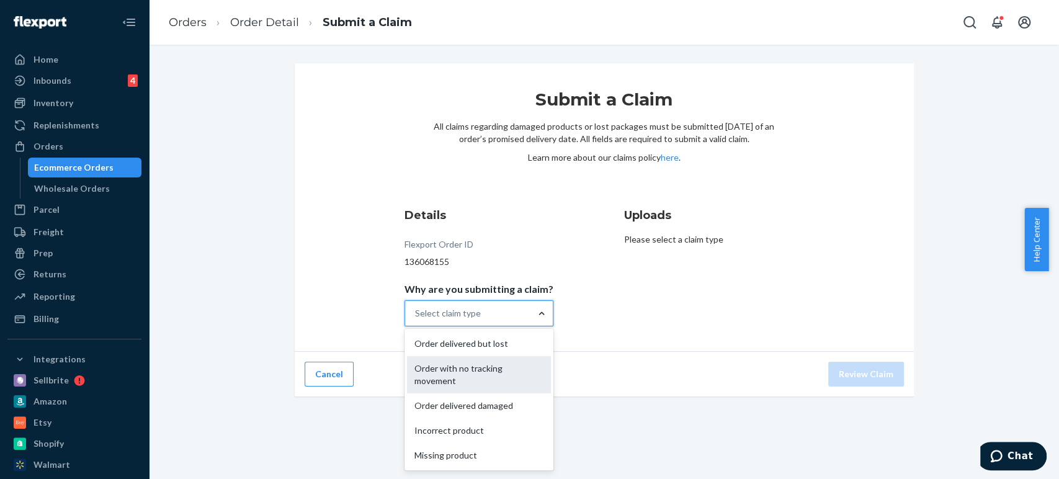
click at [471, 370] on div "Order with no tracking movement" at bounding box center [479, 374] width 144 height 37
click at [416, 319] on input "Why are you submitting a claim? option Order with no tracking movement focused,…" at bounding box center [415, 313] width 1 height 12
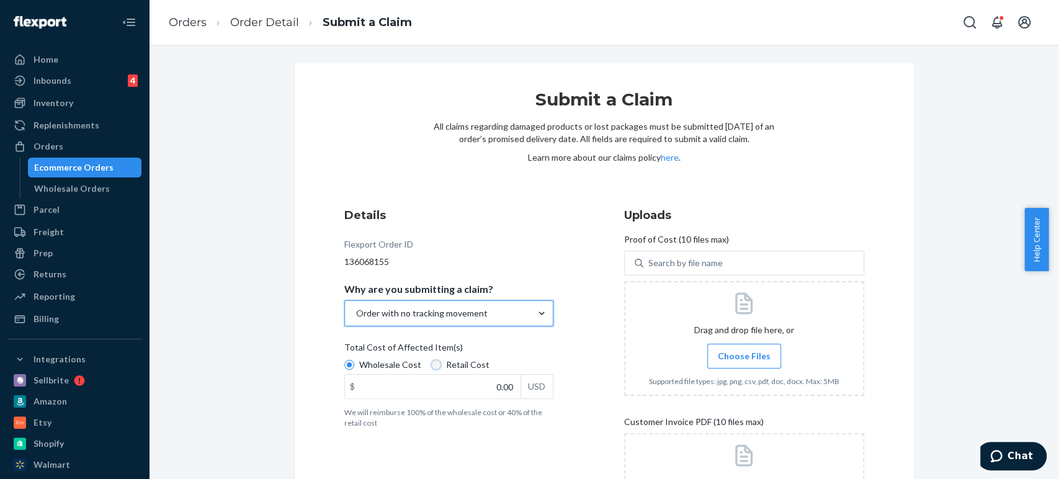
click at [431, 363] on input "Retail Cost" at bounding box center [436, 365] width 10 height 10
radio input "true"
radio input "false"
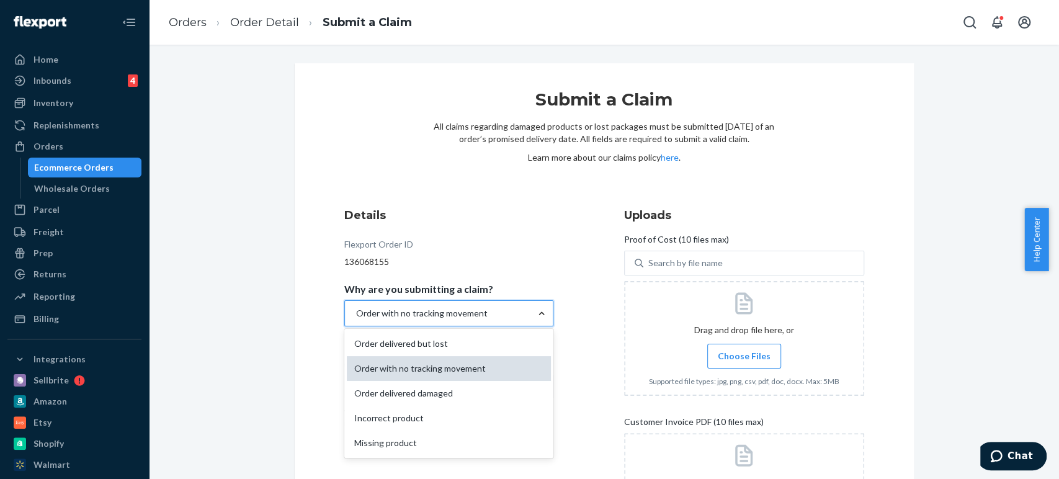
click at [454, 365] on div "Order with no tracking movement" at bounding box center [449, 368] width 204 height 25
click at [356, 319] on input "Why are you submitting a claim? option Order with no tracking movement, selecte…" at bounding box center [355, 313] width 1 height 12
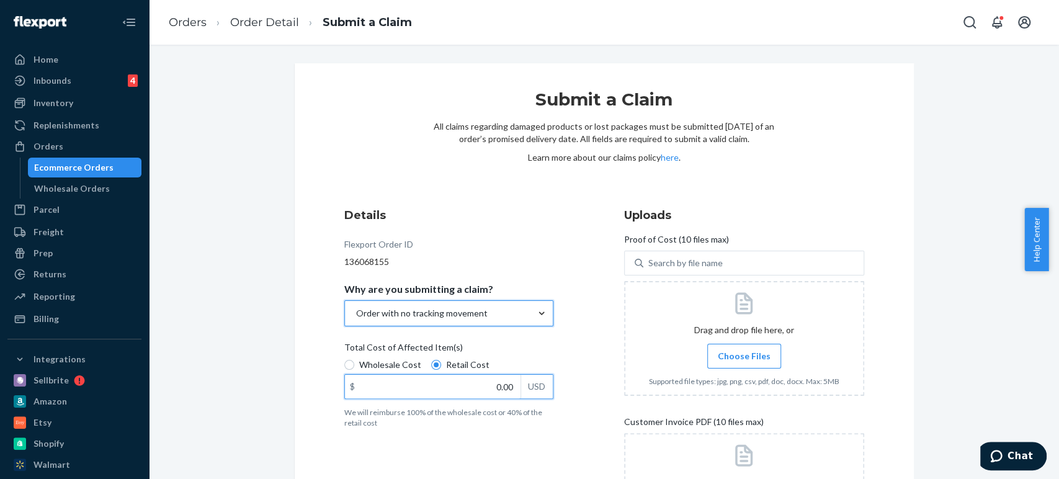
click at [471, 383] on input "0.00" at bounding box center [433, 387] width 176 height 24
type input "419.88"
click at [746, 357] on span "Choose Files" at bounding box center [744, 356] width 53 height 12
click at [744, 357] on input "Choose Files" at bounding box center [744, 356] width 1 height 14
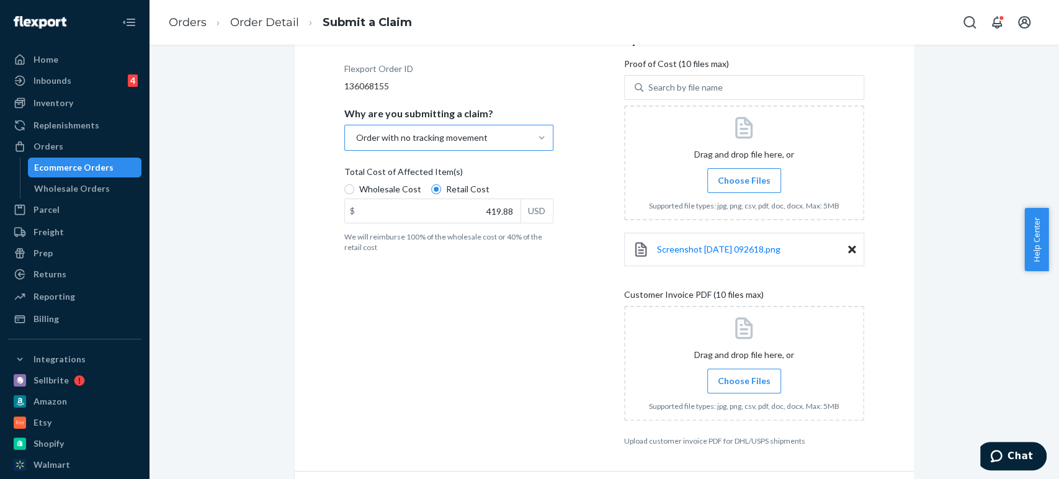
scroll to position [207, 0]
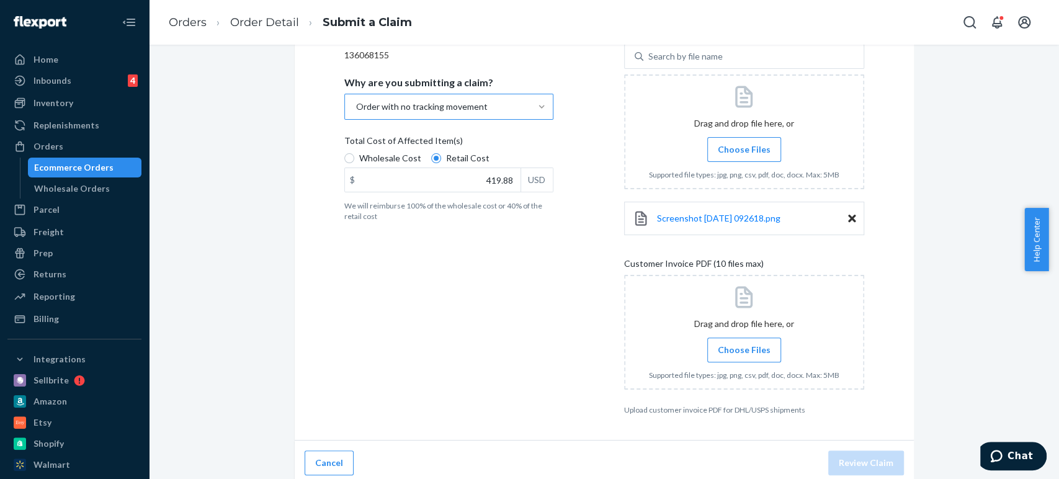
click at [741, 349] on span "Choose Files" at bounding box center [744, 350] width 53 height 12
click at [744, 349] on input "Choose Files" at bounding box center [744, 350] width 1 height 14
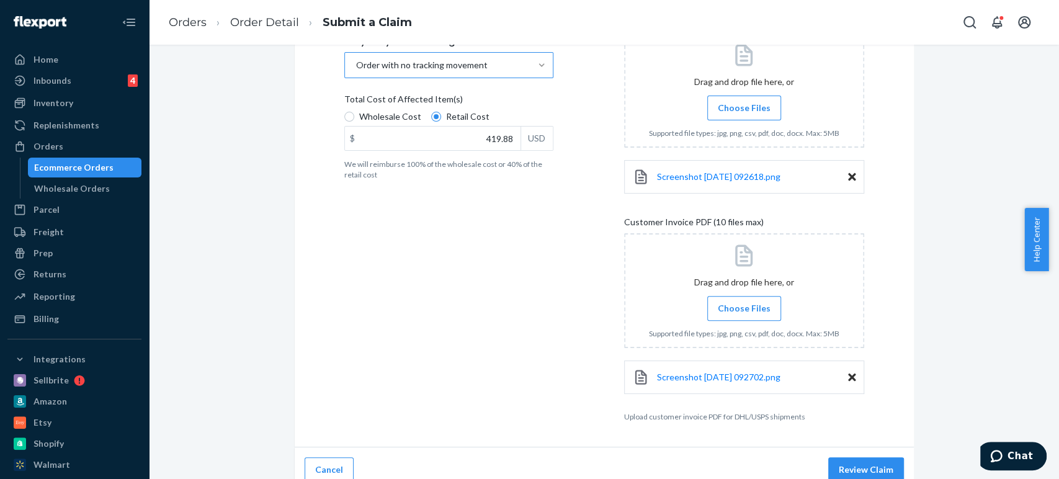
scroll to position [261, 0]
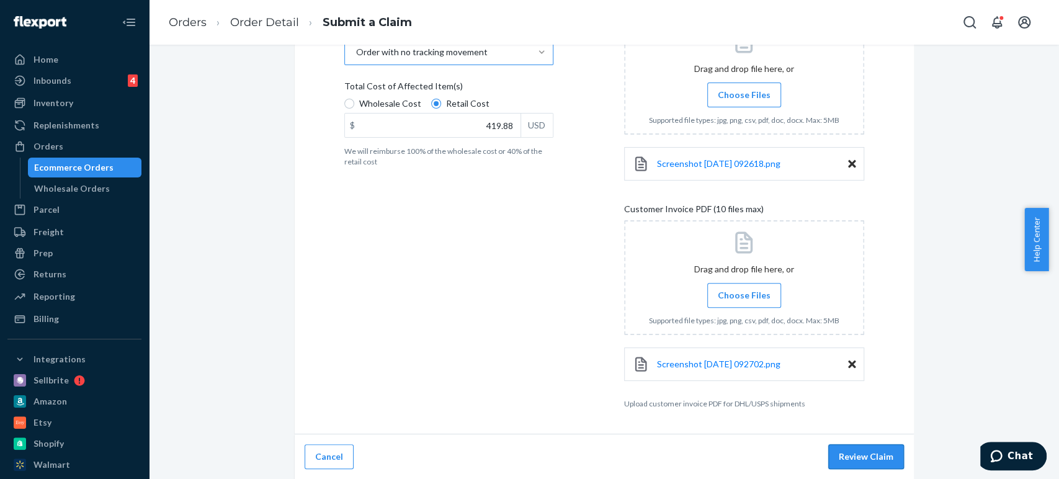
click at [857, 456] on button "Review Claim" at bounding box center [866, 456] width 76 height 25
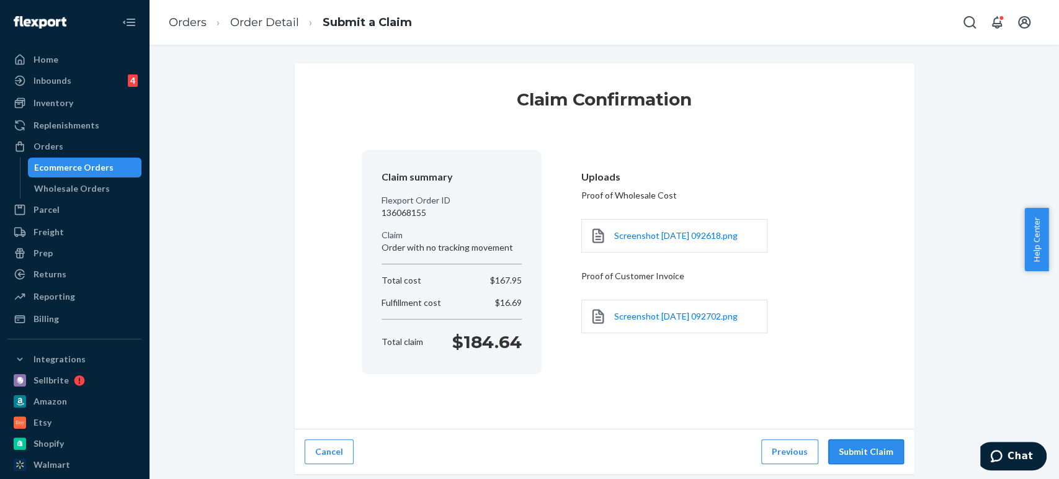
click at [854, 453] on button "Submit Claim" at bounding box center [866, 451] width 76 height 25
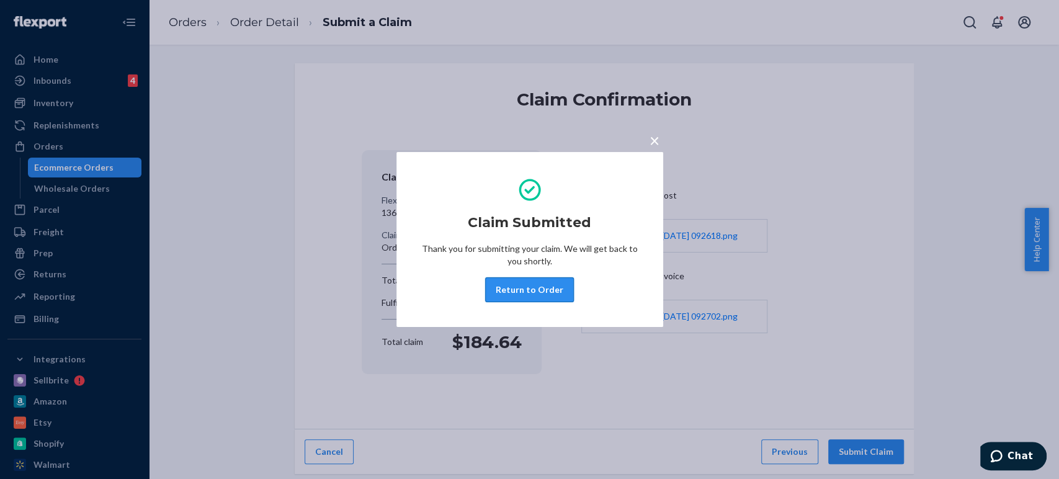
click at [522, 290] on button "Return to Order" at bounding box center [529, 289] width 89 height 25
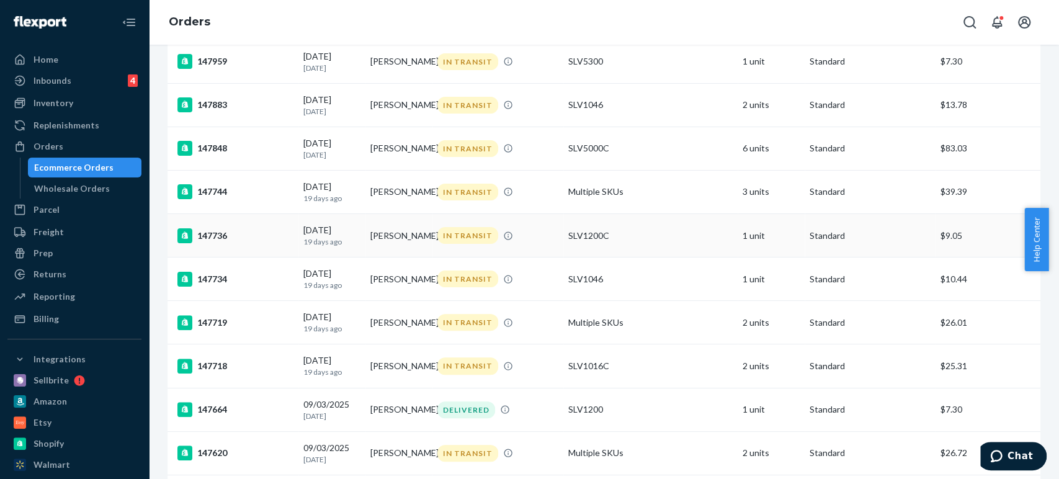
scroll to position [275, 0]
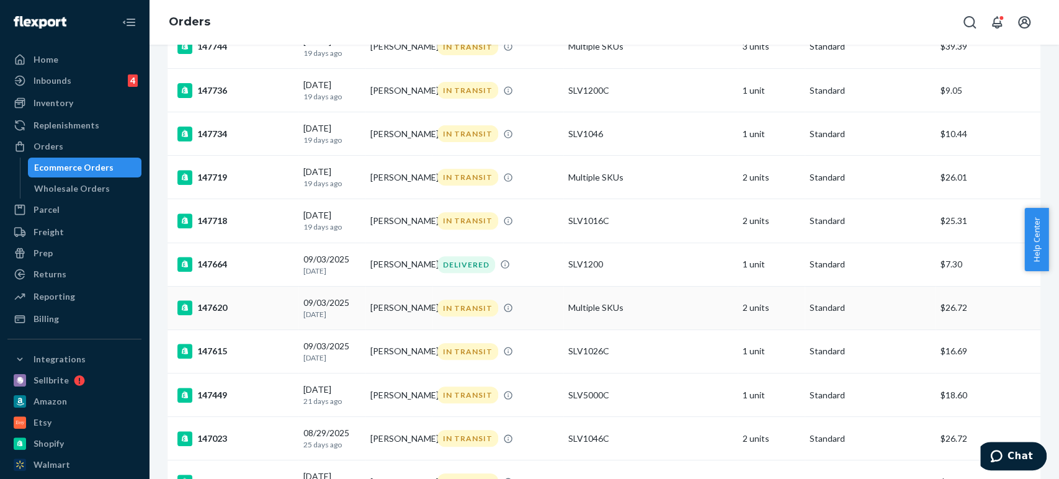
click at [204, 312] on div "147620" at bounding box center [235, 307] width 116 height 15
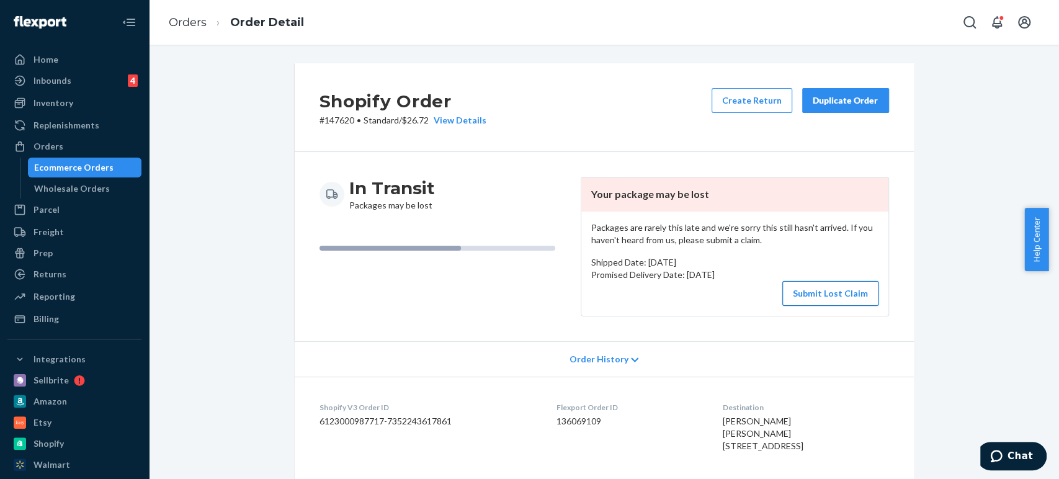
click at [818, 291] on button "Submit Lost Claim" at bounding box center [830, 293] width 96 height 25
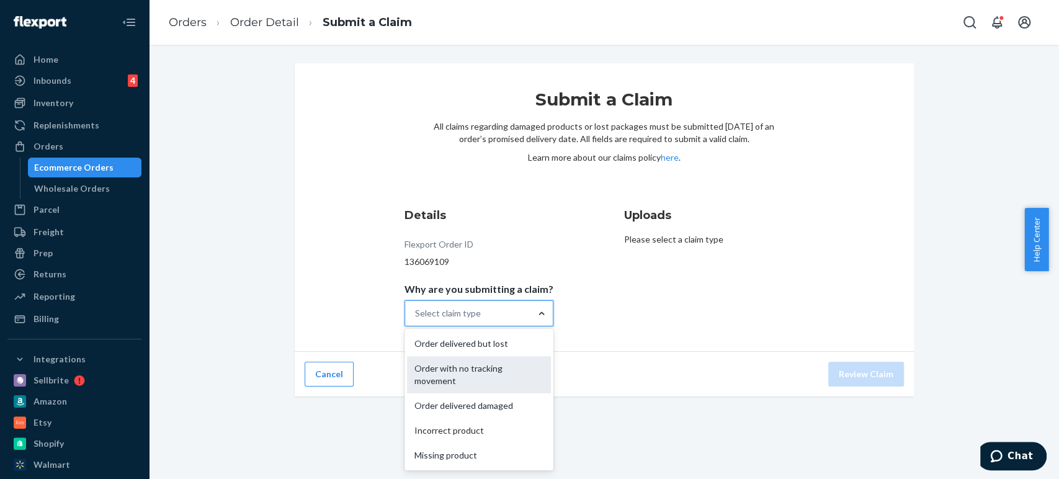
click at [500, 366] on div "Order with no tracking movement" at bounding box center [479, 374] width 144 height 37
click at [416, 319] on input "Why are you submitting a claim? option Order with no tracking movement focused,…" at bounding box center [415, 313] width 1 height 12
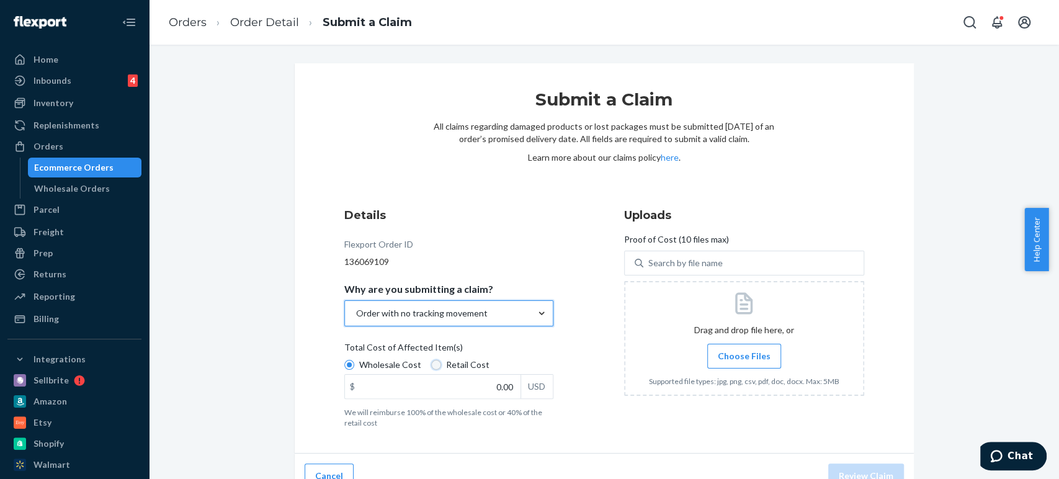
click at [431, 364] on input "Retail Cost" at bounding box center [436, 365] width 10 height 10
radio input "true"
radio input "false"
click at [484, 388] on input "0.00" at bounding box center [433, 387] width 176 height 24
type input "815.76"
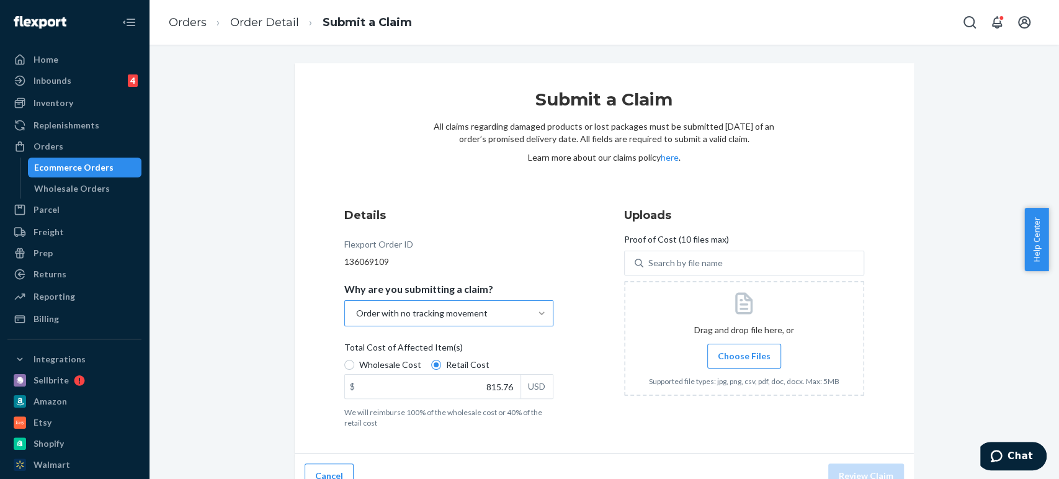
click at [746, 350] on span "Choose Files" at bounding box center [744, 356] width 53 height 12
click at [744, 350] on input "Choose Files" at bounding box center [744, 356] width 1 height 14
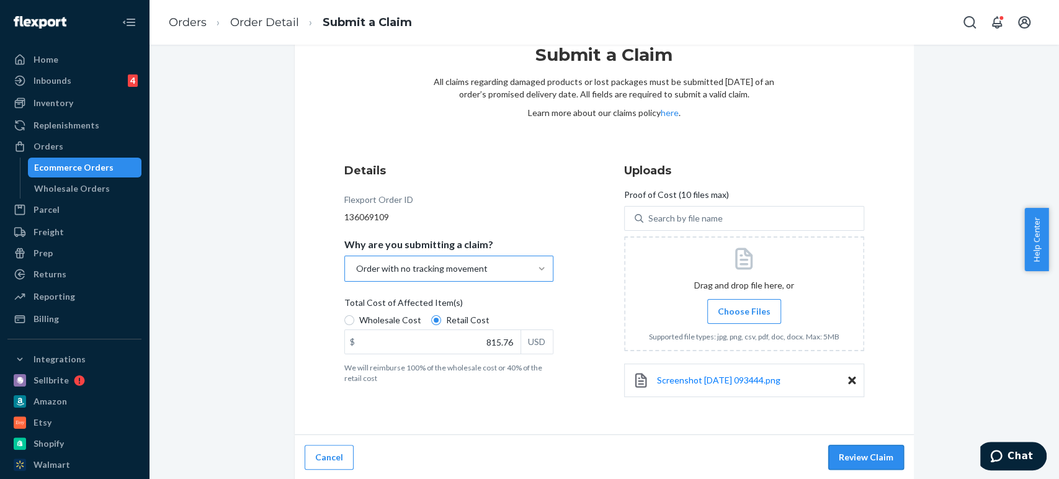
click at [876, 447] on button "Review Claim" at bounding box center [866, 457] width 76 height 25
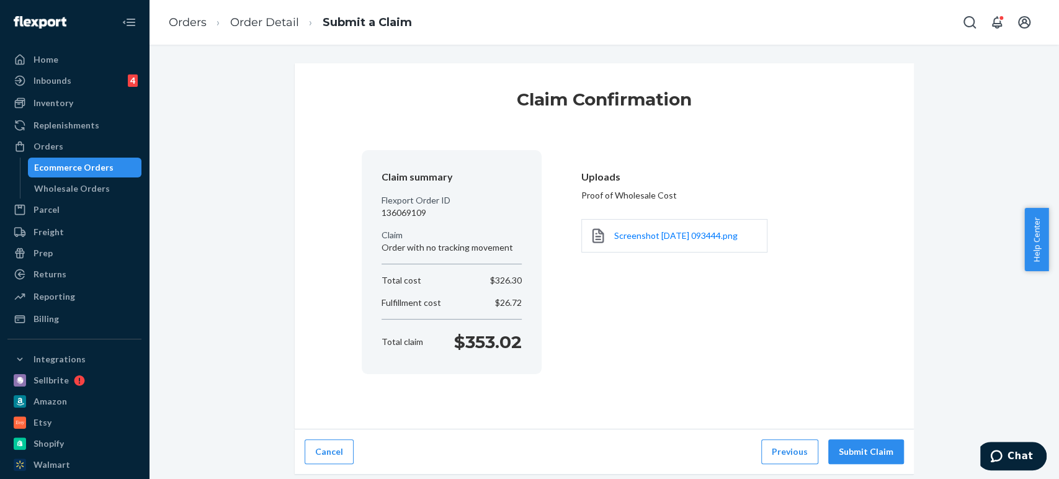
scroll to position [0, 0]
click at [863, 450] on button "Submit Claim" at bounding box center [866, 451] width 76 height 25
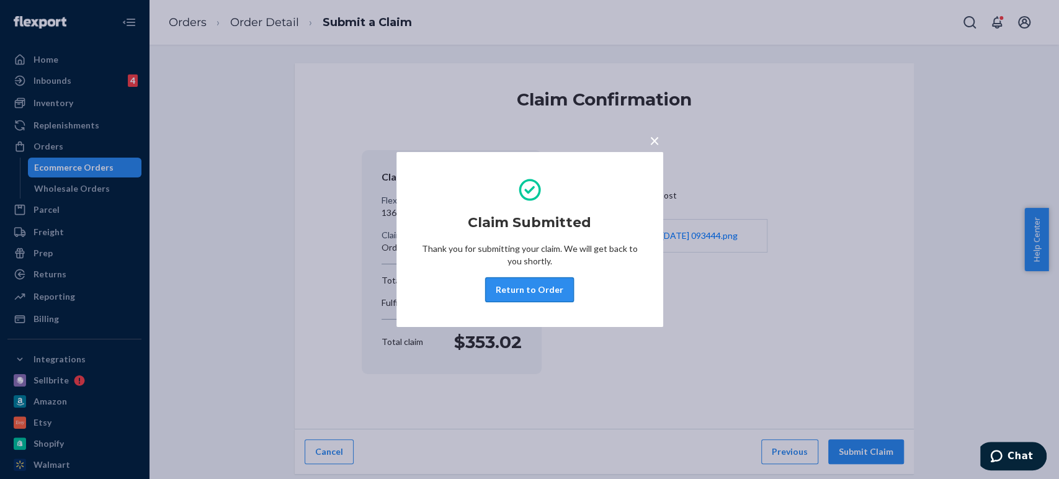
click at [538, 289] on button "Return to Order" at bounding box center [529, 289] width 89 height 25
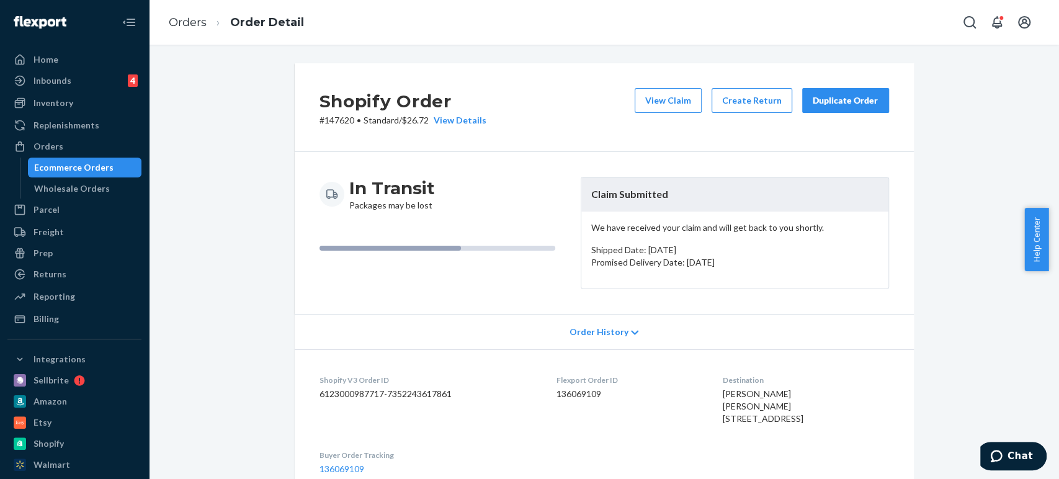
scroll to position [344, 0]
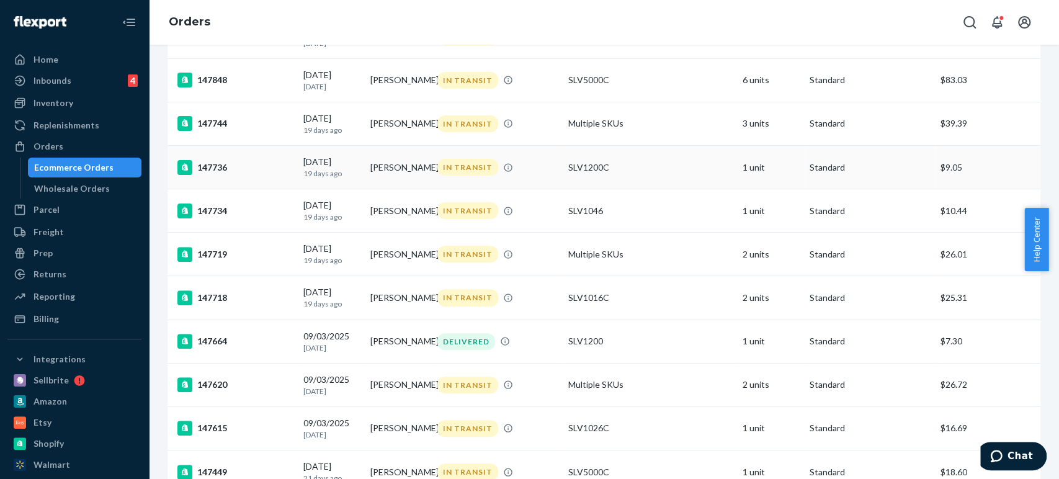
scroll to position [207, 0]
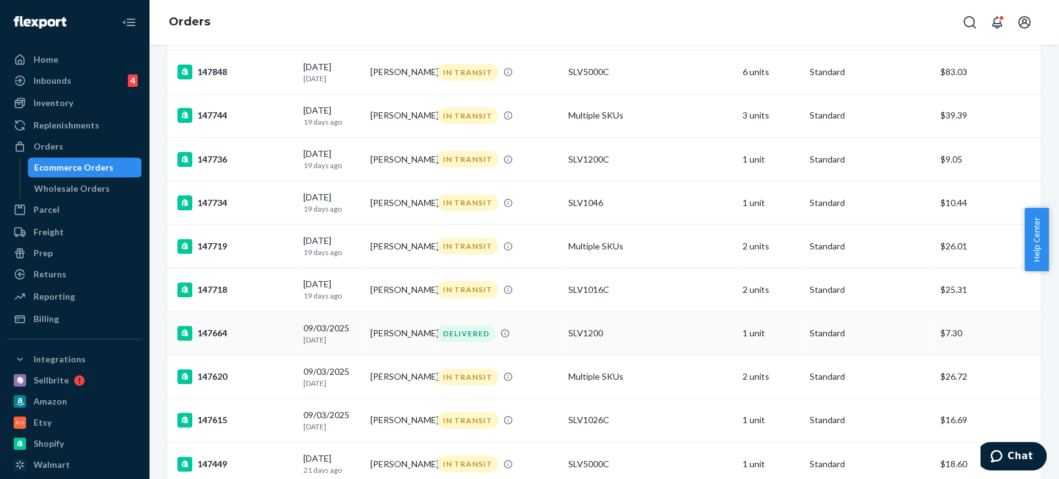
click at [218, 339] on div "147664" at bounding box center [235, 333] width 116 height 15
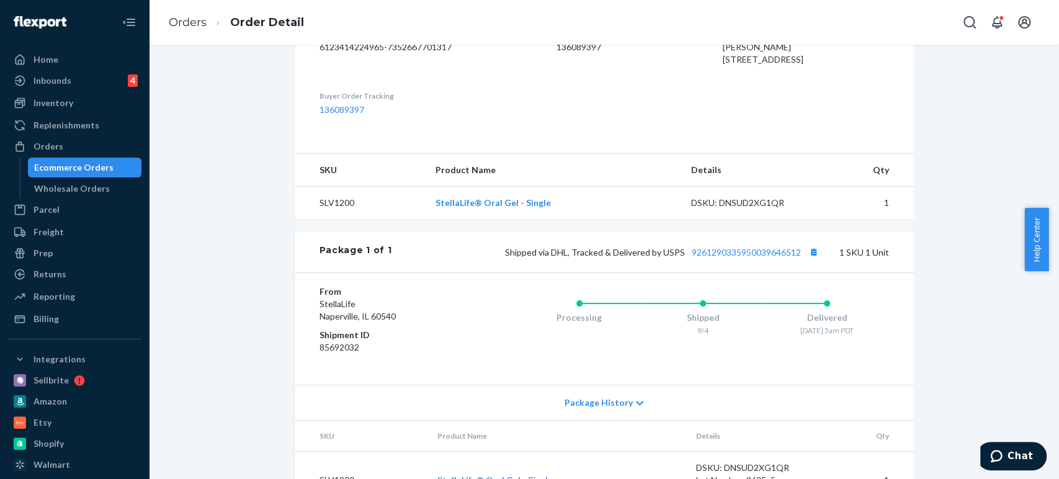
scroll to position [412, 0]
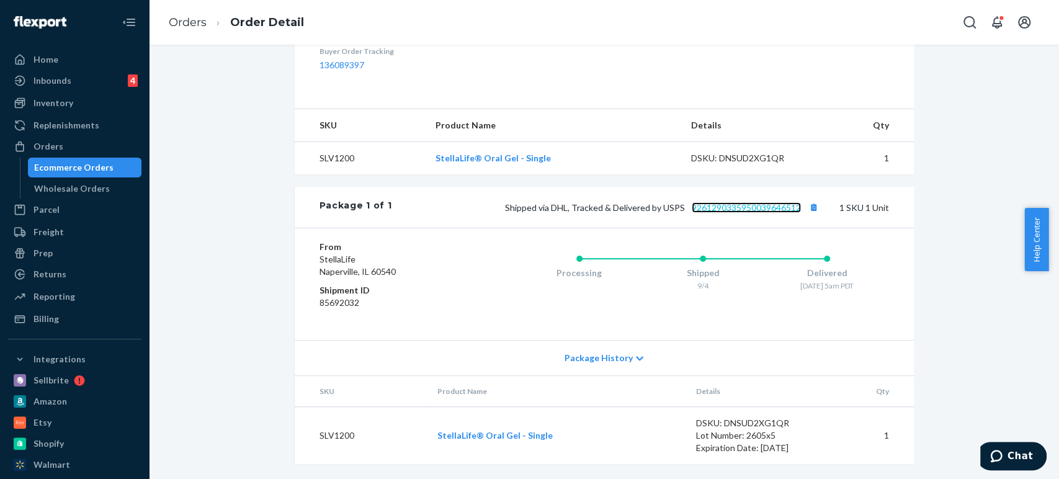
click at [720, 208] on link "9261290335950039646512" at bounding box center [745, 207] width 109 height 11
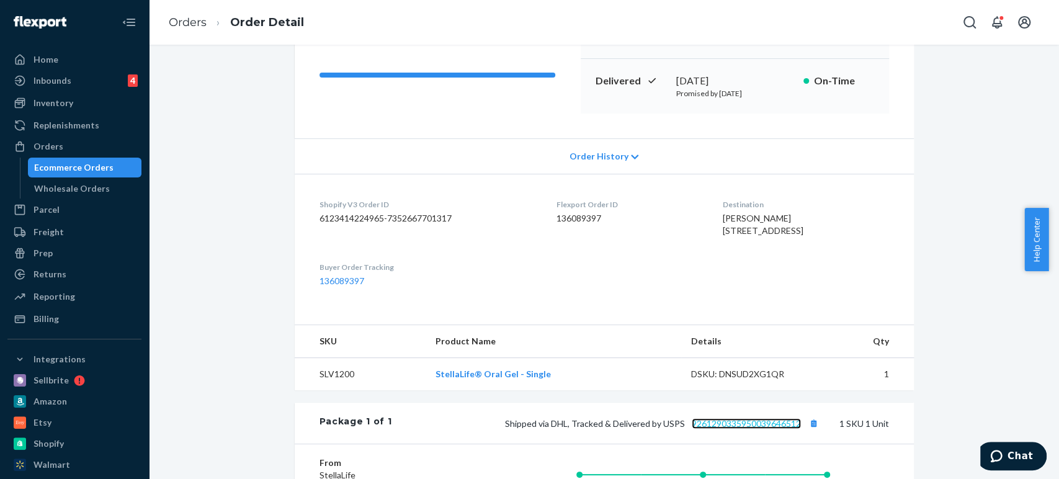
scroll to position [0, 0]
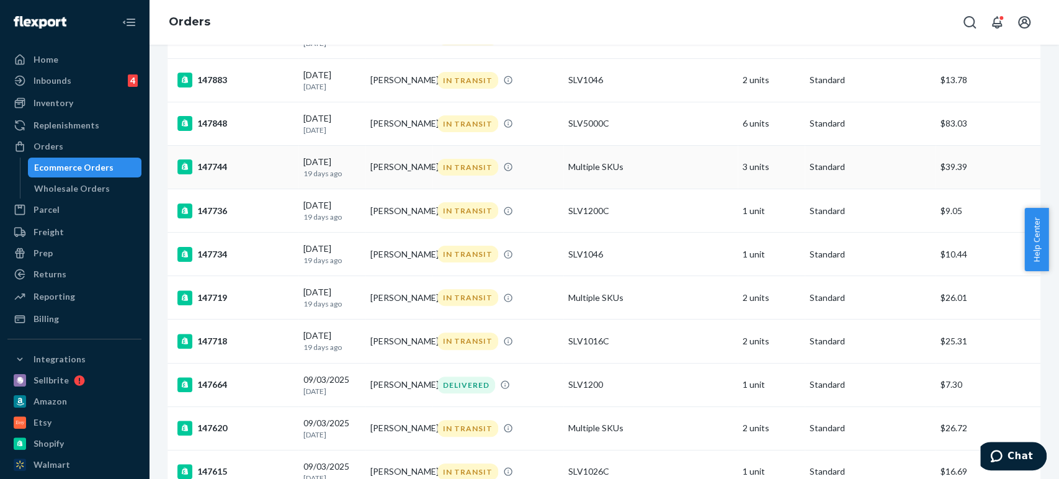
scroll to position [344, 0]
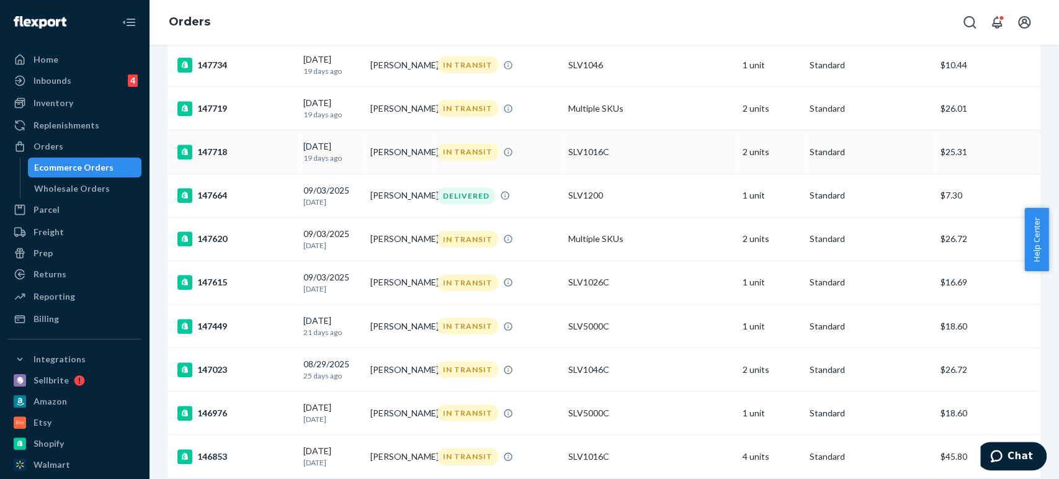
click at [210, 159] on div "147718" at bounding box center [235, 151] width 116 height 15
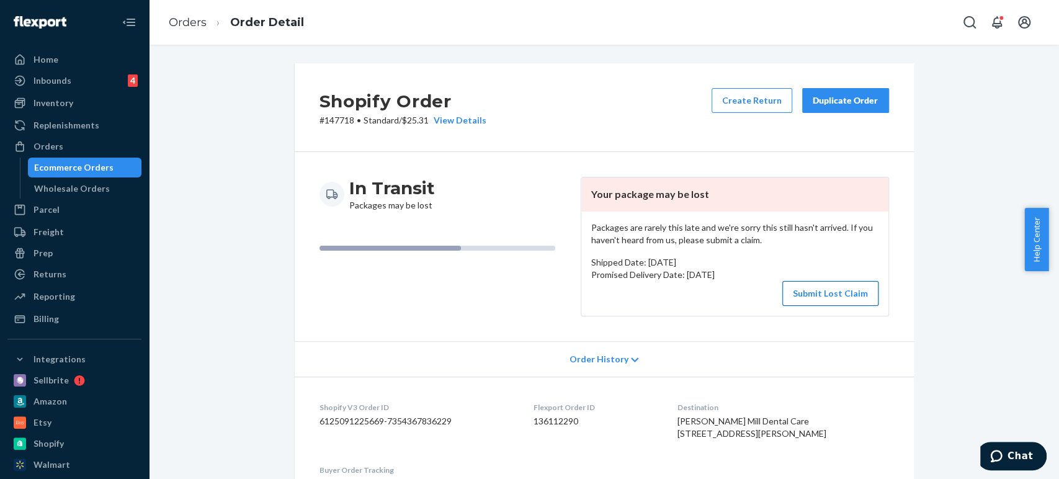
click at [821, 289] on button "Submit Lost Claim" at bounding box center [830, 293] width 96 height 25
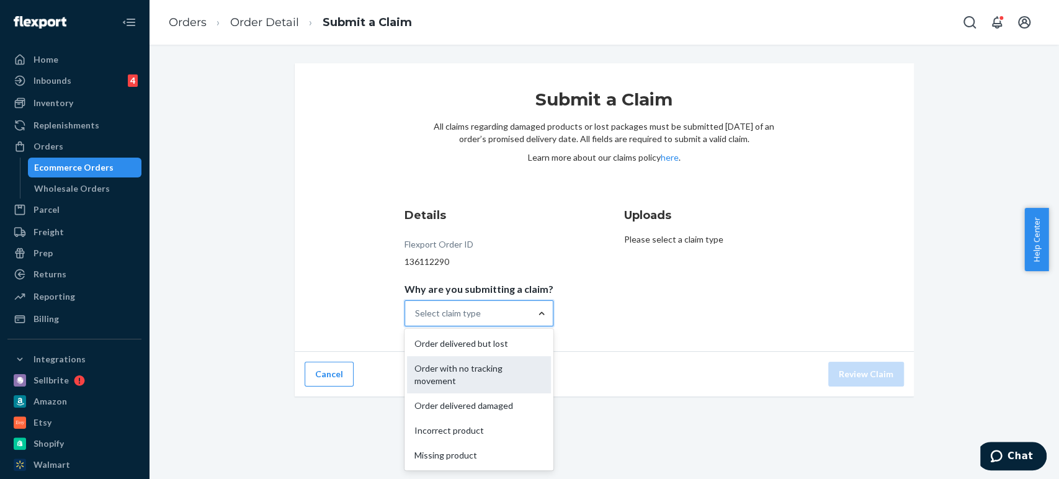
click at [479, 363] on div "Order with no tracking movement" at bounding box center [479, 374] width 144 height 37
click at [416, 319] on input "Why are you submitting a claim? option Order with no tracking movement focused,…" at bounding box center [415, 313] width 1 height 12
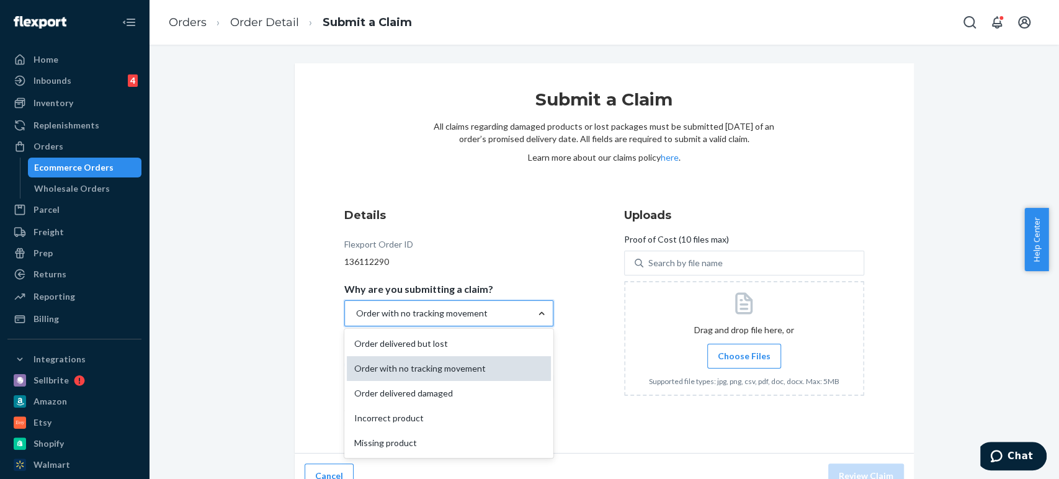
click at [425, 368] on div "Order with no tracking movement" at bounding box center [449, 368] width 204 height 25
click at [356, 319] on input "Why are you submitting a claim? option Order with no tracking movement, selecte…" at bounding box center [355, 313] width 1 height 12
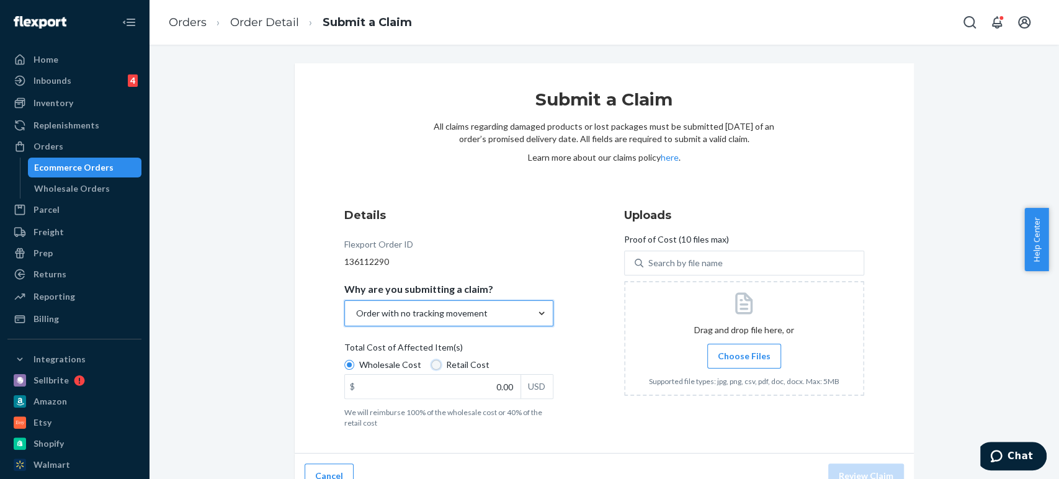
click at [431, 365] on input "Retail Cost" at bounding box center [436, 365] width 10 height 10
radio input "true"
radio input "false"
click at [479, 385] on input "0.00" at bounding box center [433, 387] width 176 height 24
type input "791.76"
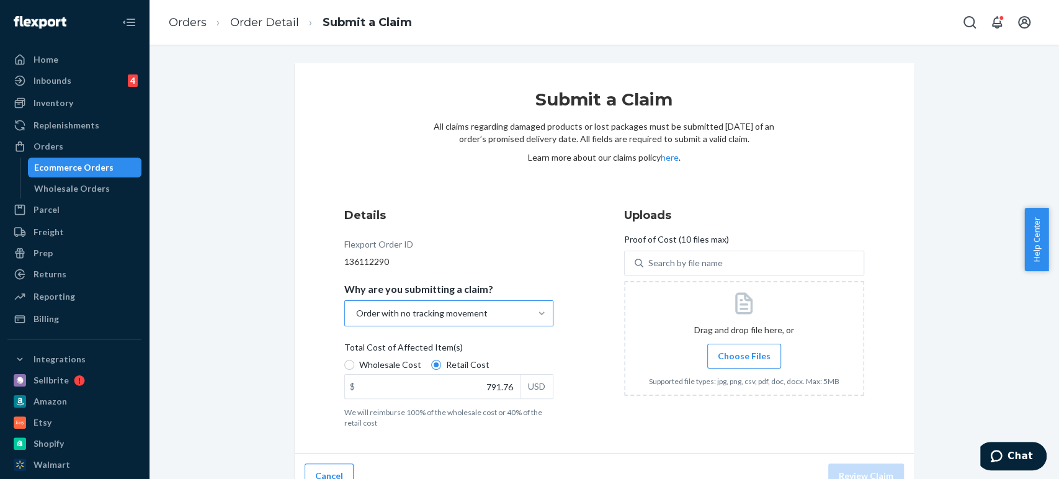
click at [750, 357] on span "Choose Files" at bounding box center [744, 356] width 53 height 12
click at [744, 357] on input "Choose Files" at bounding box center [744, 356] width 1 height 14
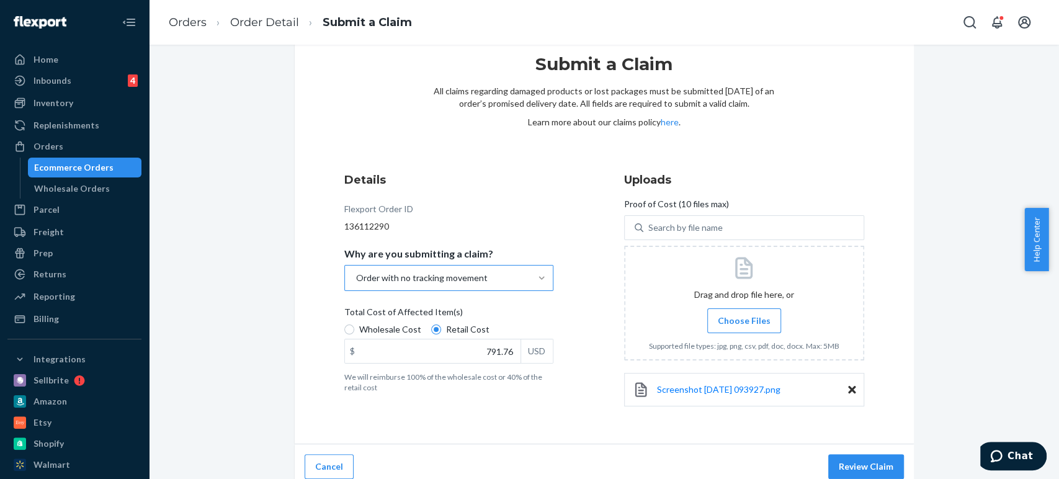
scroll to position [45, 0]
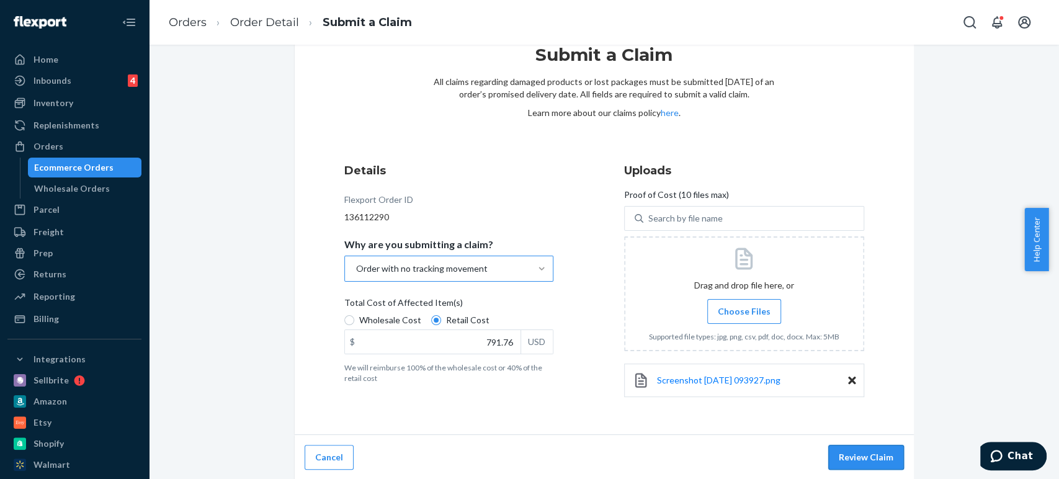
click at [868, 452] on button "Review Claim" at bounding box center [866, 457] width 76 height 25
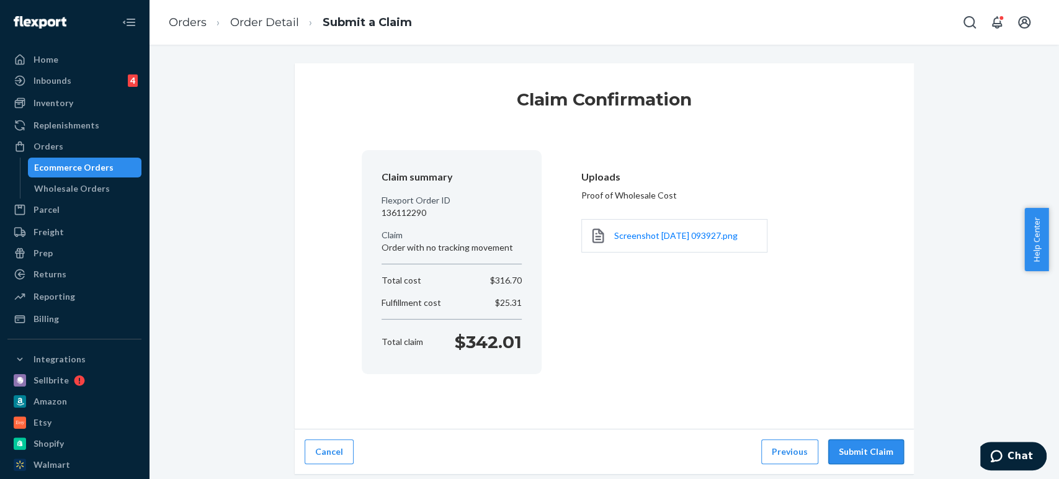
click at [868, 448] on button "Submit Claim" at bounding box center [866, 451] width 76 height 25
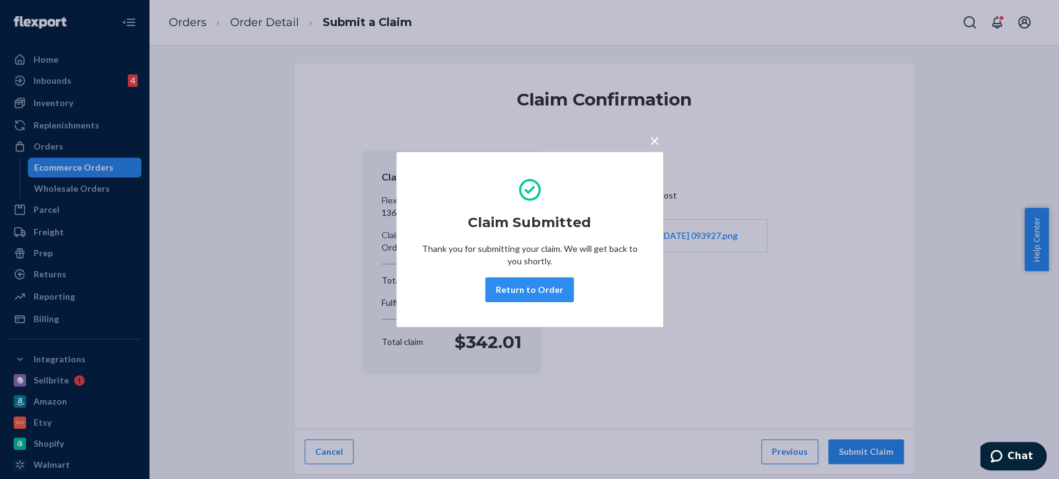
click at [508, 287] on button "Return to Order" at bounding box center [529, 289] width 89 height 25
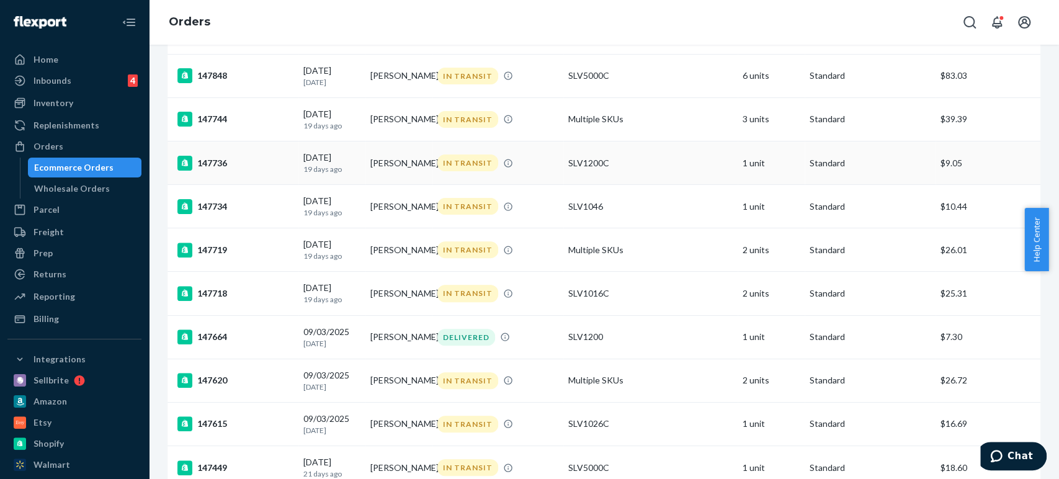
scroll to position [207, 0]
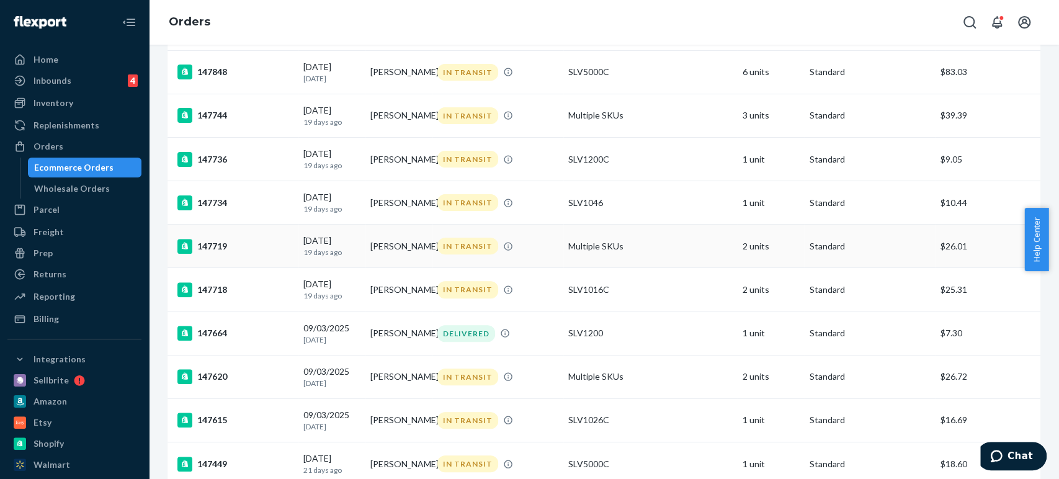
click at [217, 247] on div "147719" at bounding box center [235, 246] width 116 height 15
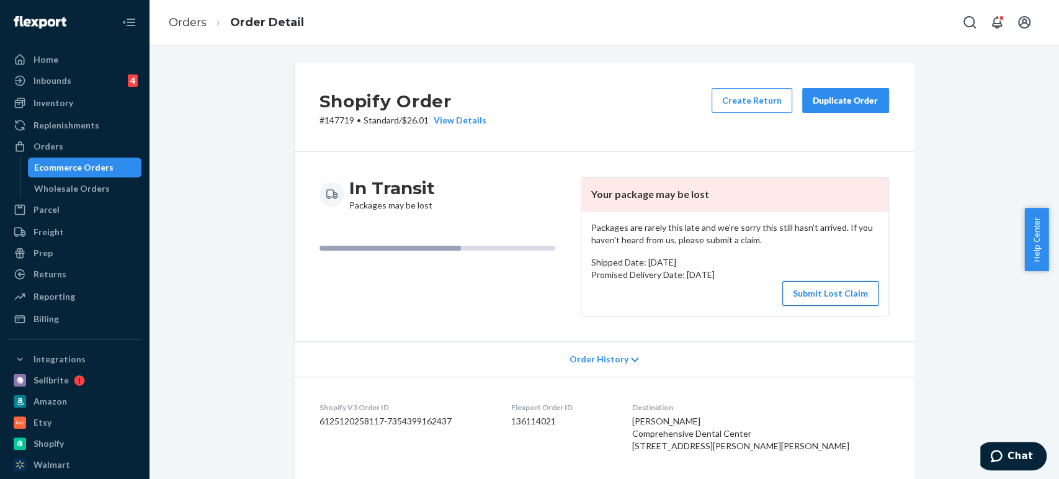
click at [814, 296] on button "Submit Lost Claim" at bounding box center [830, 293] width 96 height 25
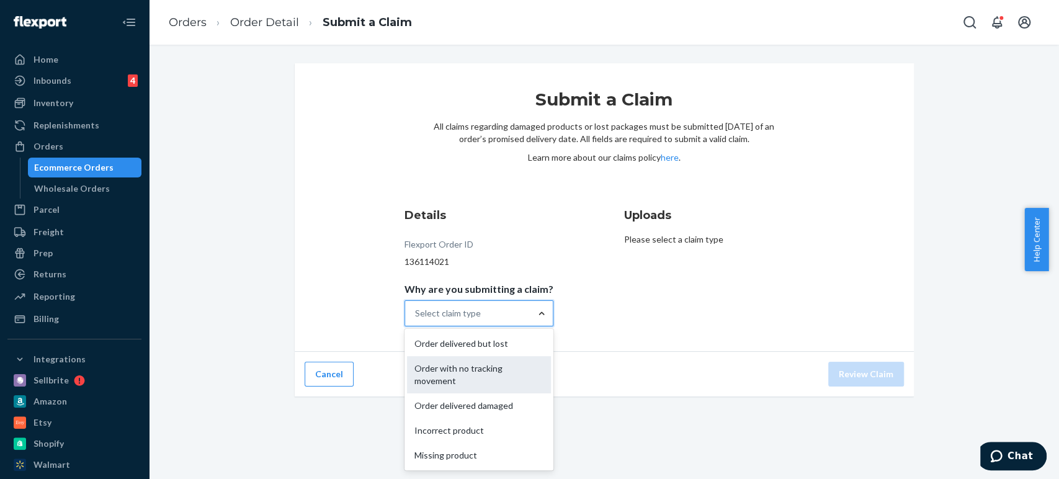
click at [461, 375] on div "Order with no tracking movement" at bounding box center [479, 374] width 144 height 37
click at [416, 319] on input "Why are you submitting a claim? option Order with no tracking movement focused,…" at bounding box center [415, 313] width 1 height 12
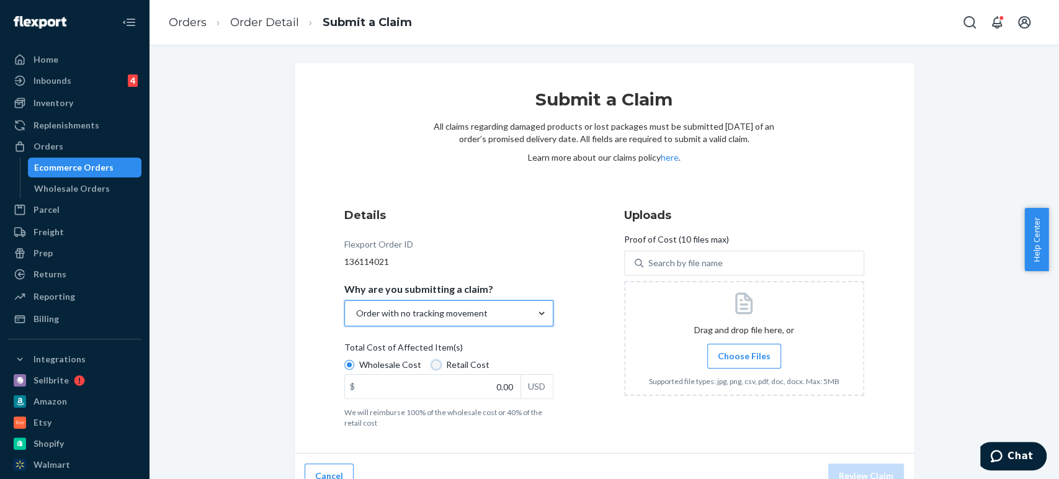
click at [431, 365] on input "Retail Cost" at bounding box center [436, 365] width 10 height 10
radio input "true"
radio input "false"
click at [489, 388] on input "0.00" at bounding box center [433, 387] width 176 height 24
type input "791.76"
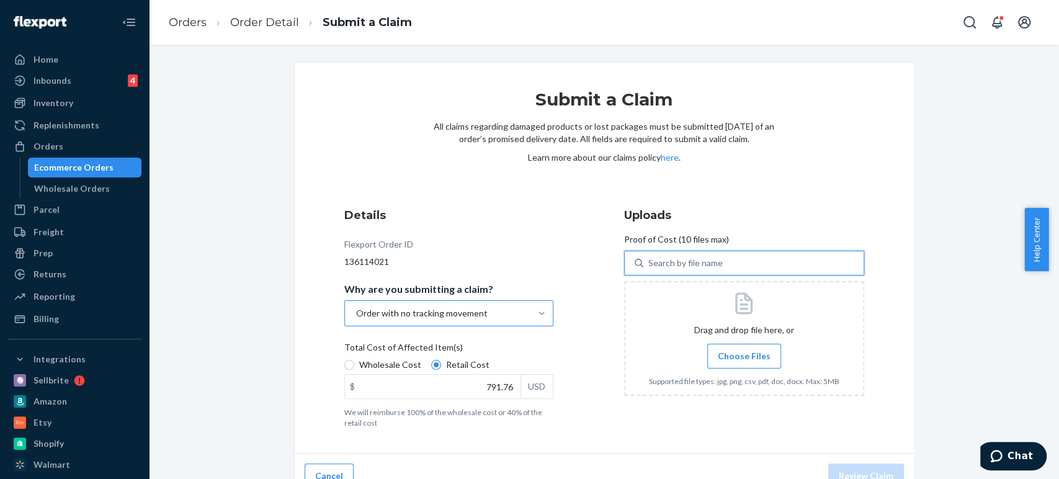
click at [736, 367] on label "Choose Files" at bounding box center [744, 356] width 74 height 25
click at [744, 363] on input "Choose Files" at bounding box center [744, 356] width 1 height 14
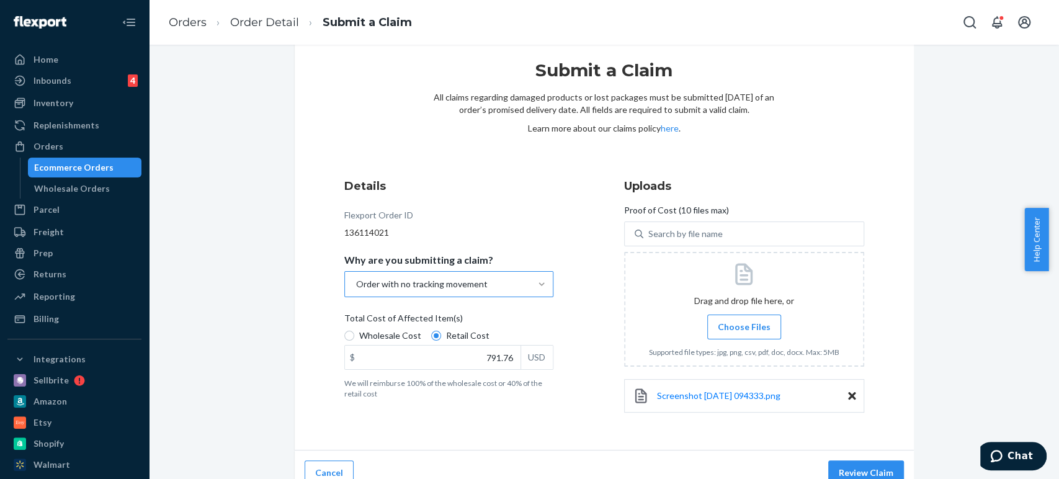
scroll to position [45, 0]
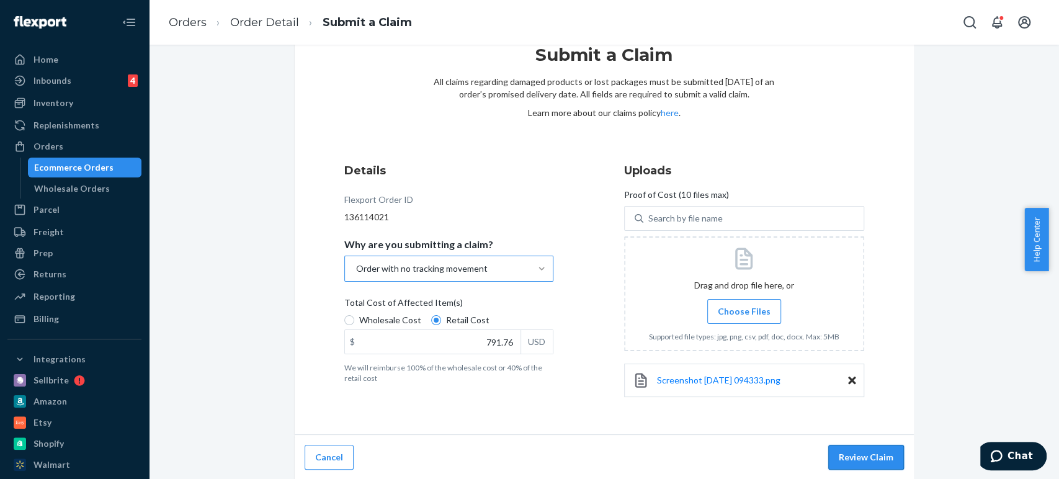
click at [881, 456] on button "Review Claim" at bounding box center [866, 457] width 76 height 25
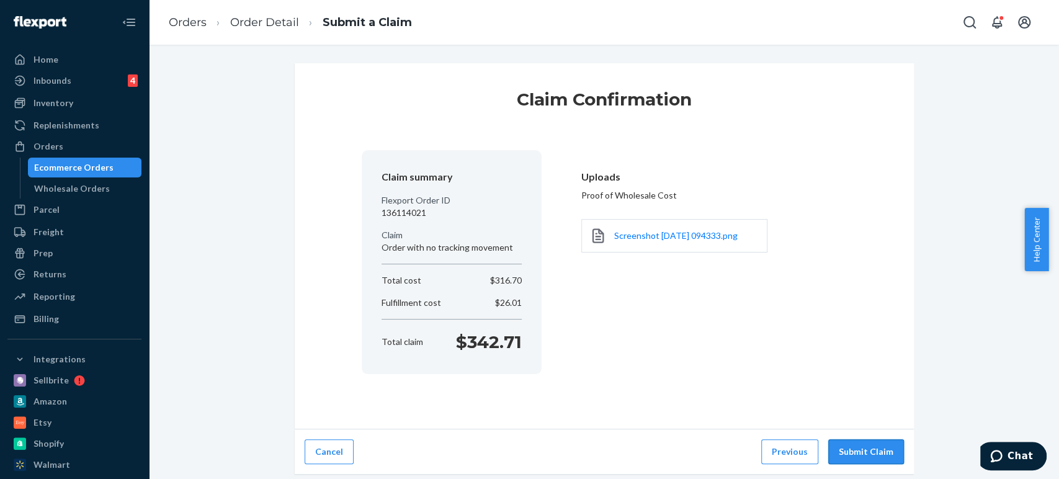
click at [844, 447] on button "Submit Claim" at bounding box center [866, 451] width 76 height 25
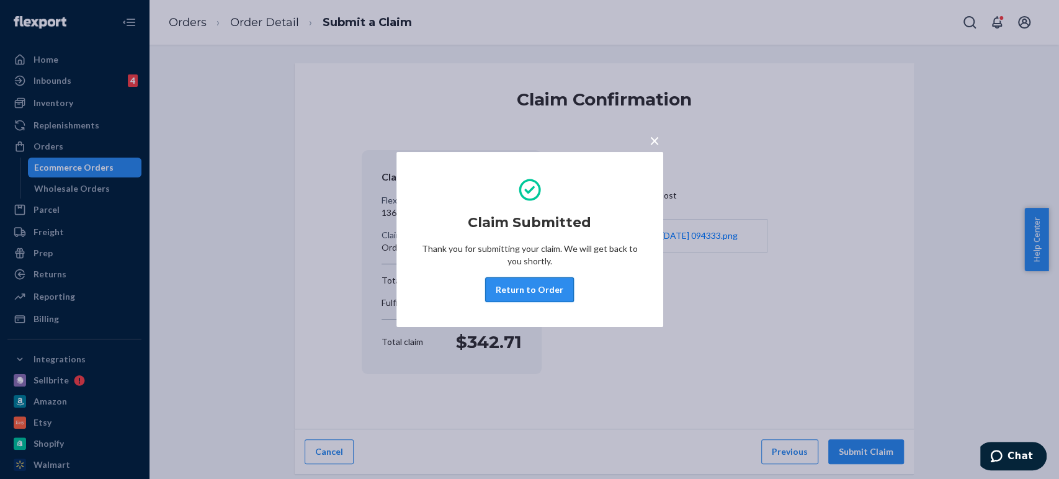
click at [538, 302] on div "Claim Submitted Thank you for submitting your claim. We will get back to you sh…" at bounding box center [529, 239] width 217 height 135
click at [535, 291] on button "Return to Order" at bounding box center [529, 289] width 89 height 25
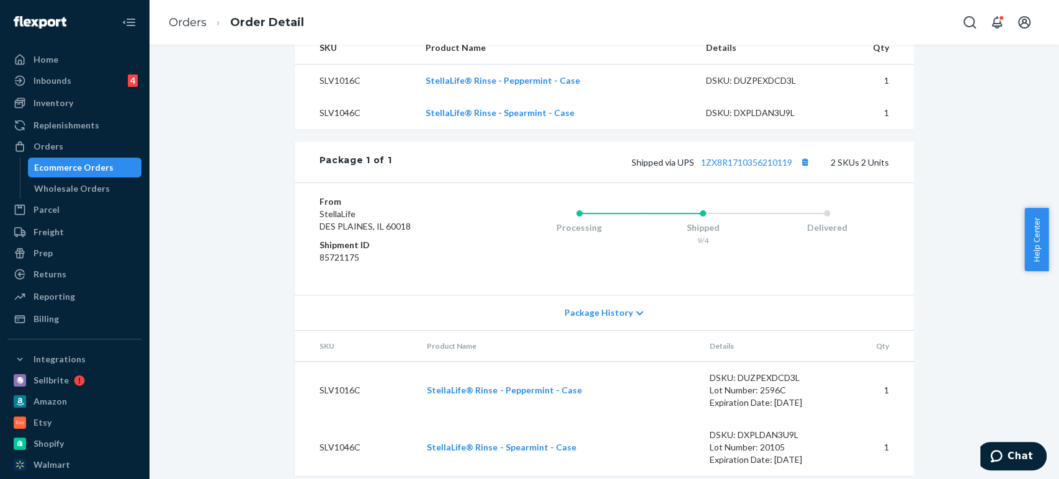
scroll to position [482, 0]
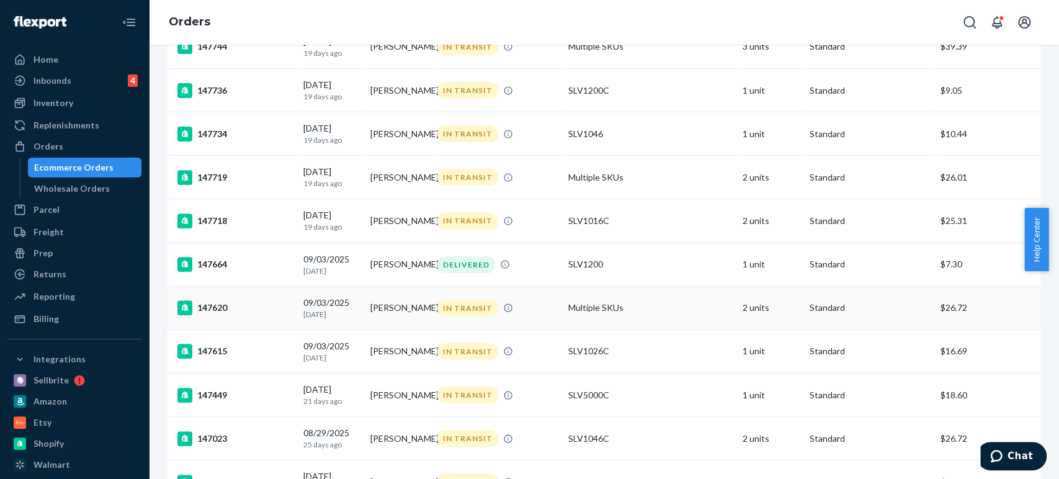
scroll to position [207, 0]
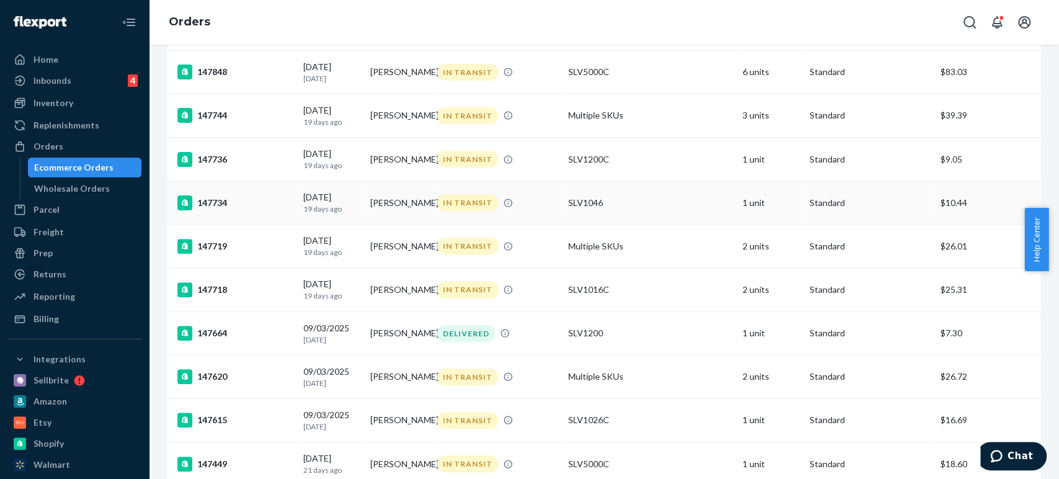
click at [211, 203] on div "147734" at bounding box center [235, 202] width 116 height 15
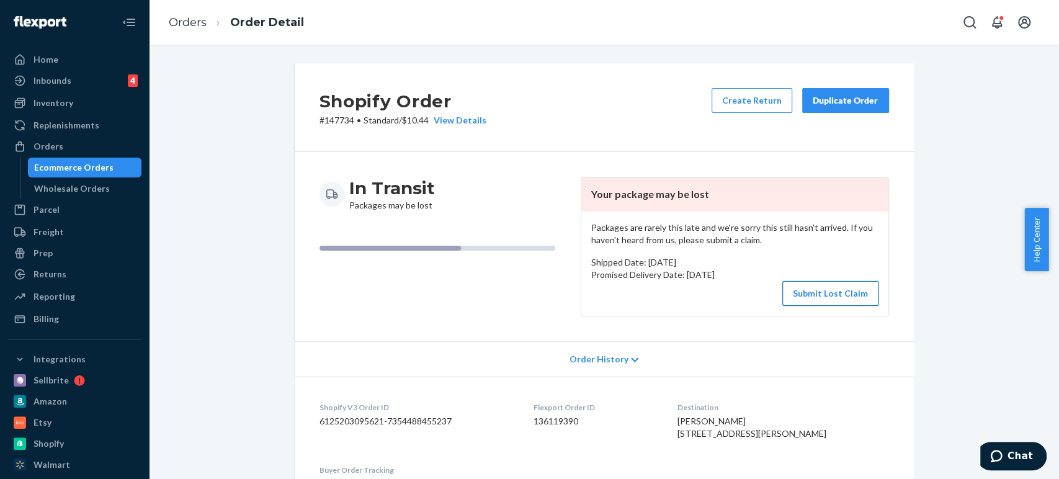
click at [835, 296] on button "Submit Lost Claim" at bounding box center [830, 293] width 96 height 25
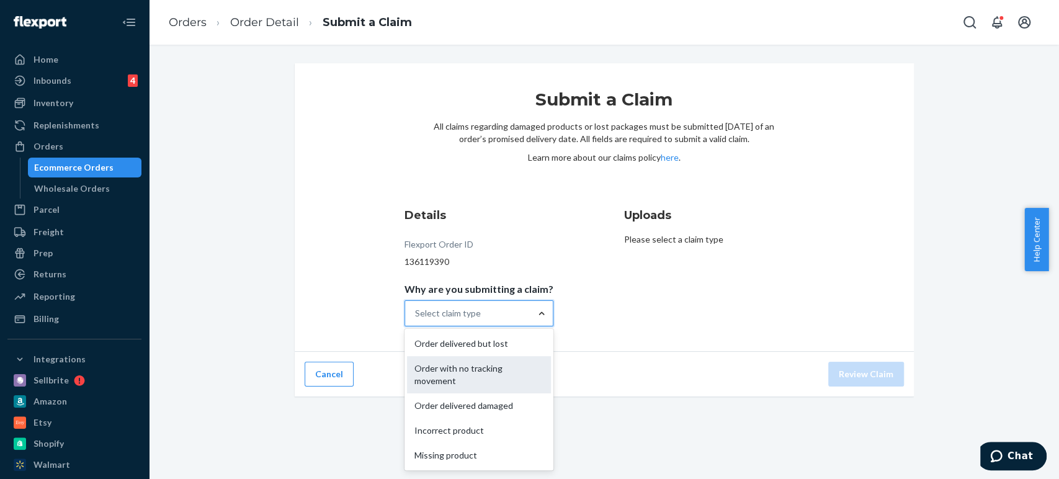
click at [474, 367] on div "Order with no tracking movement" at bounding box center [479, 374] width 144 height 37
click at [416, 319] on input "Why are you submitting a claim? option Order with no tracking movement focused,…" at bounding box center [415, 313] width 1 height 12
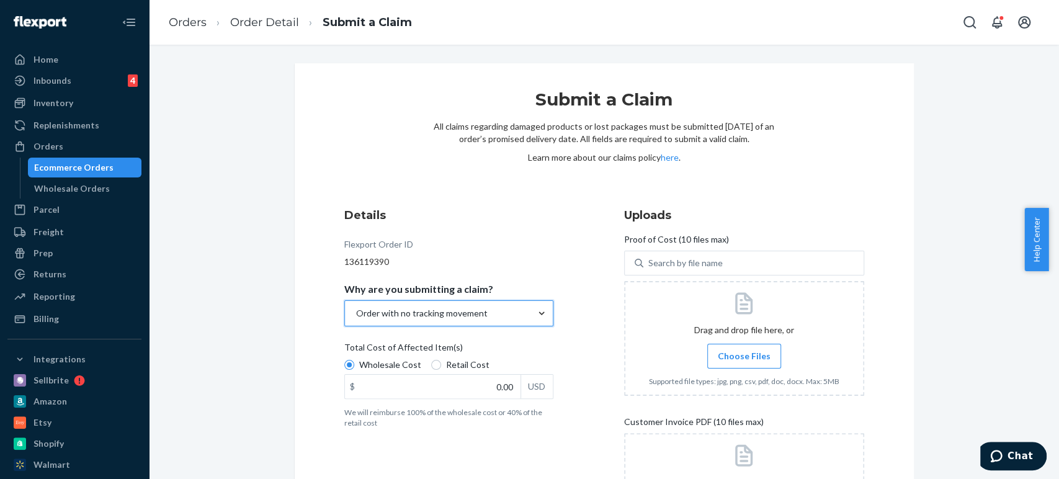
click at [422, 365] on div "Wholesale Cost Retail Cost" at bounding box center [448, 366] width 219 height 16
click at [354, 365] on input "Wholesale Cost" at bounding box center [349, 365] width 10 height 10
click at [431, 360] on input "Retail Cost" at bounding box center [436, 365] width 10 height 10
radio input "true"
radio input "false"
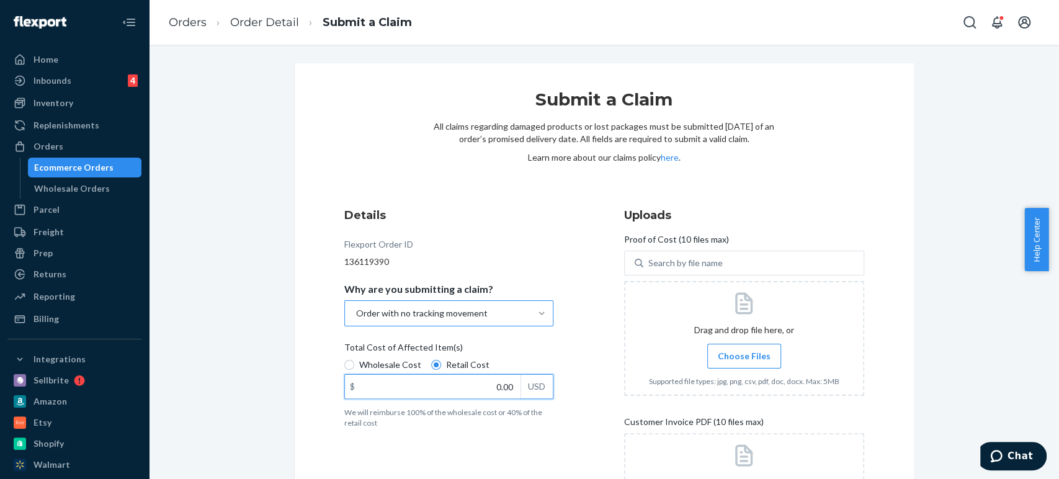
click at [474, 384] on input "0.00" at bounding box center [433, 387] width 176 height 24
type input "32.99"
click at [754, 356] on span "Choose Files" at bounding box center [744, 356] width 53 height 12
click at [744, 356] on input "Choose Files" at bounding box center [744, 356] width 1 height 14
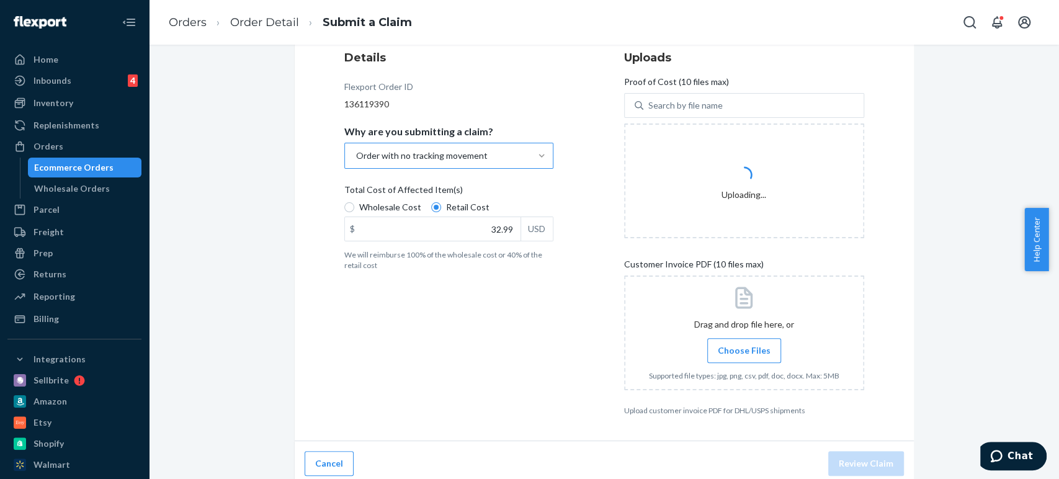
scroll to position [164, 0]
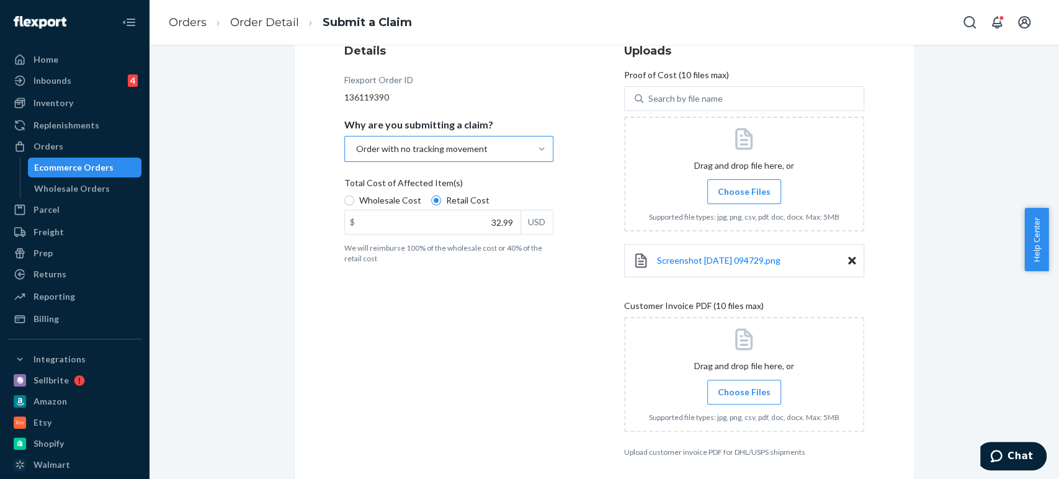
click at [724, 399] on label "Choose Files" at bounding box center [744, 392] width 74 height 25
click at [744, 399] on input "Choose Files" at bounding box center [744, 392] width 1 height 14
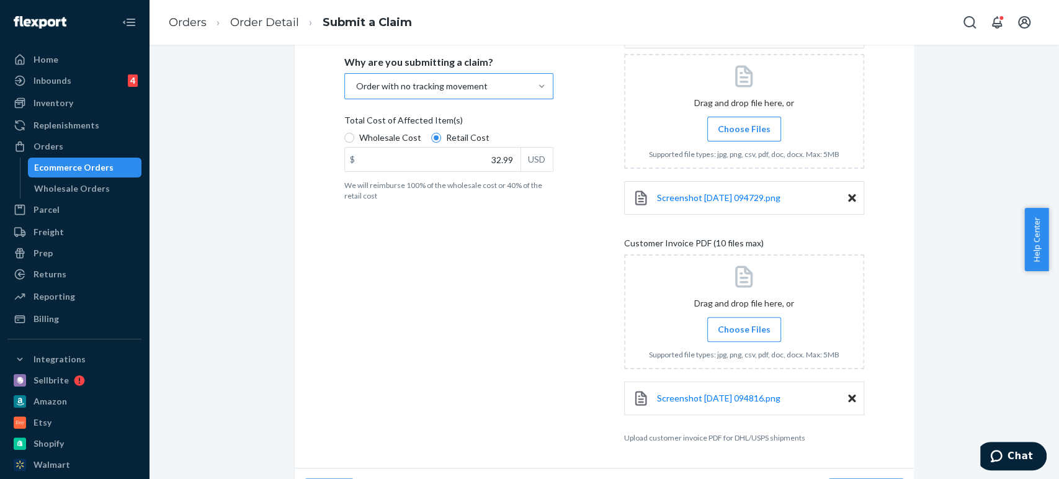
scroll to position [261, 0]
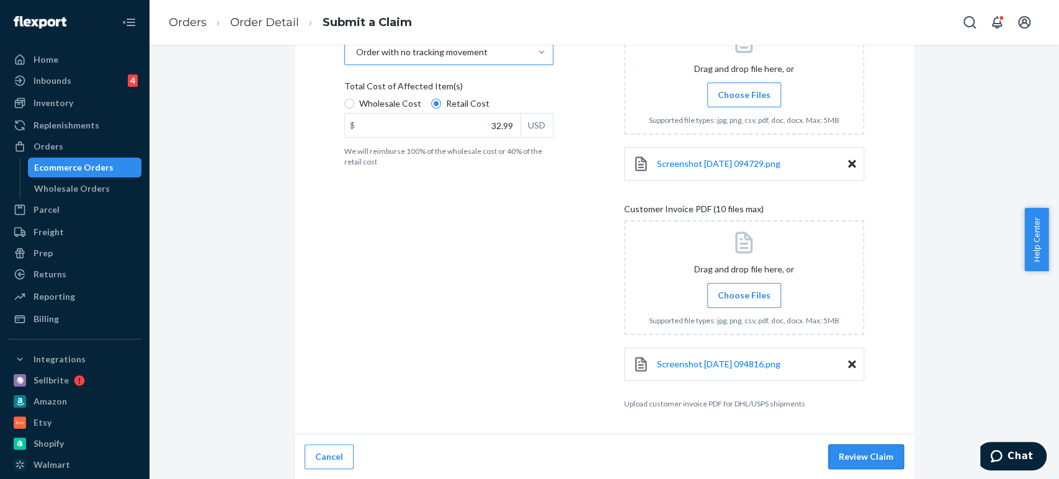
click at [869, 446] on button "Review Claim" at bounding box center [866, 456] width 76 height 25
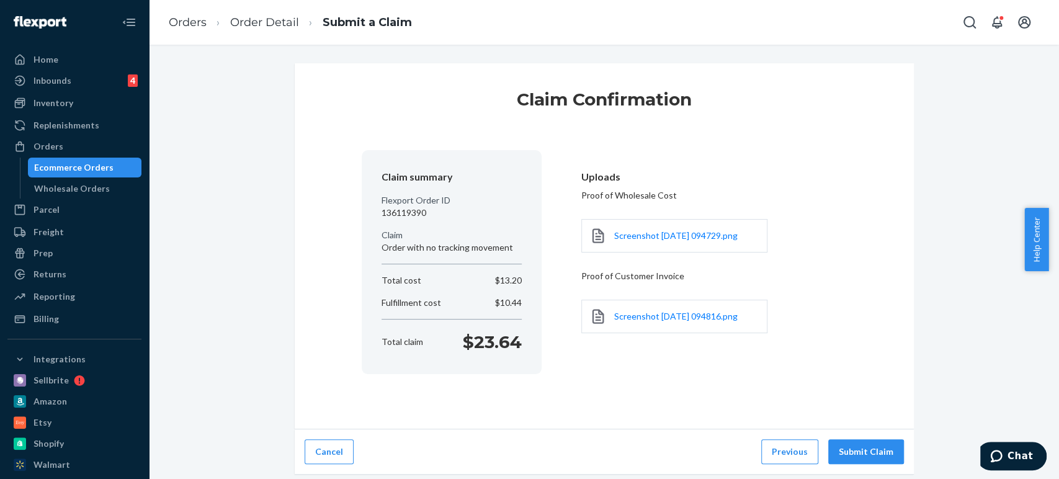
drag, startPoint x: 851, startPoint y: 445, endPoint x: 811, endPoint y: 422, distance: 46.9
click at [845, 443] on button "Submit Claim" at bounding box center [866, 451] width 76 height 25
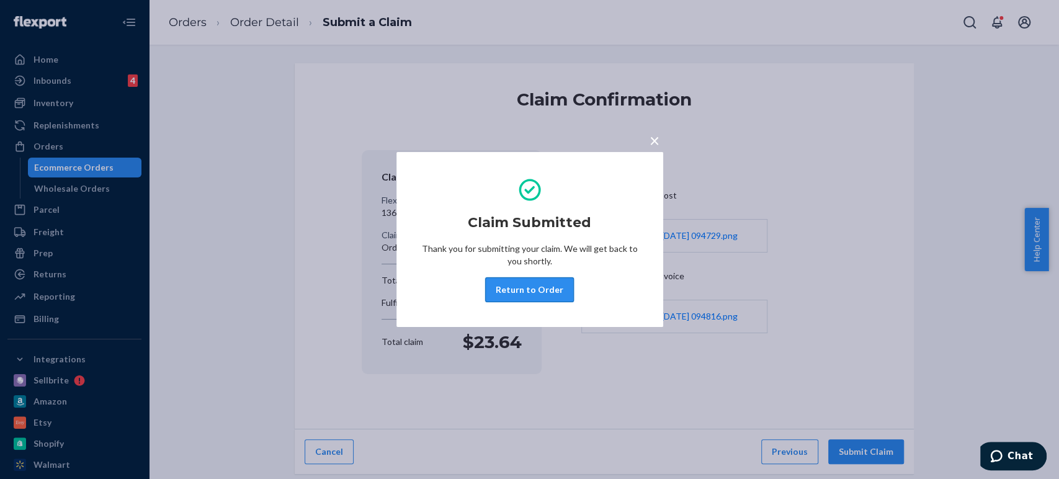
click at [525, 285] on button "Return to Order" at bounding box center [529, 289] width 89 height 25
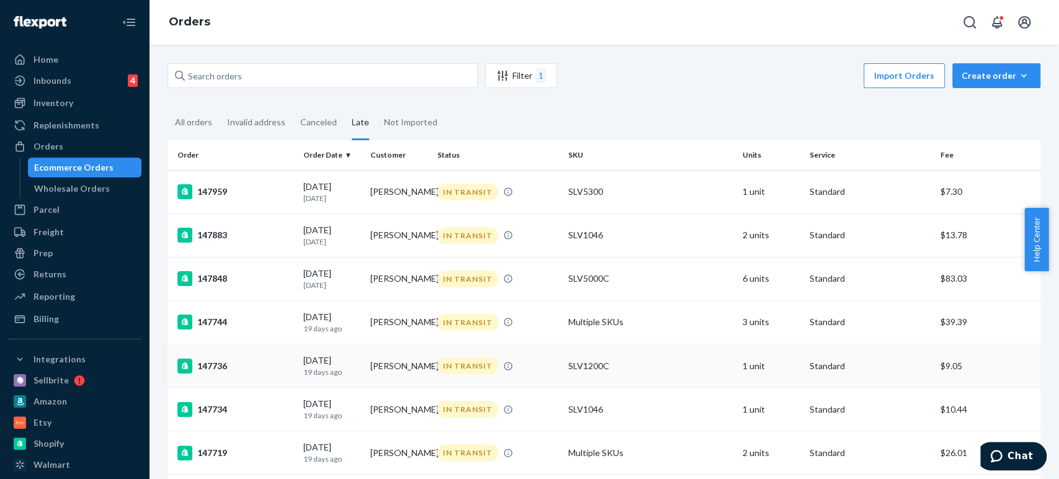
click at [218, 367] on div "147736" at bounding box center [235, 365] width 116 height 15
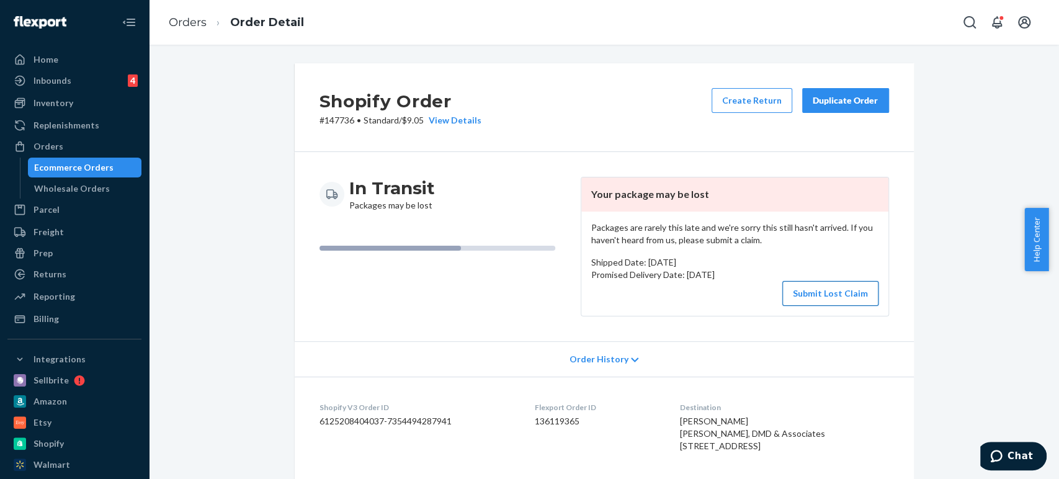
click at [839, 288] on button "Submit Lost Claim" at bounding box center [830, 293] width 96 height 25
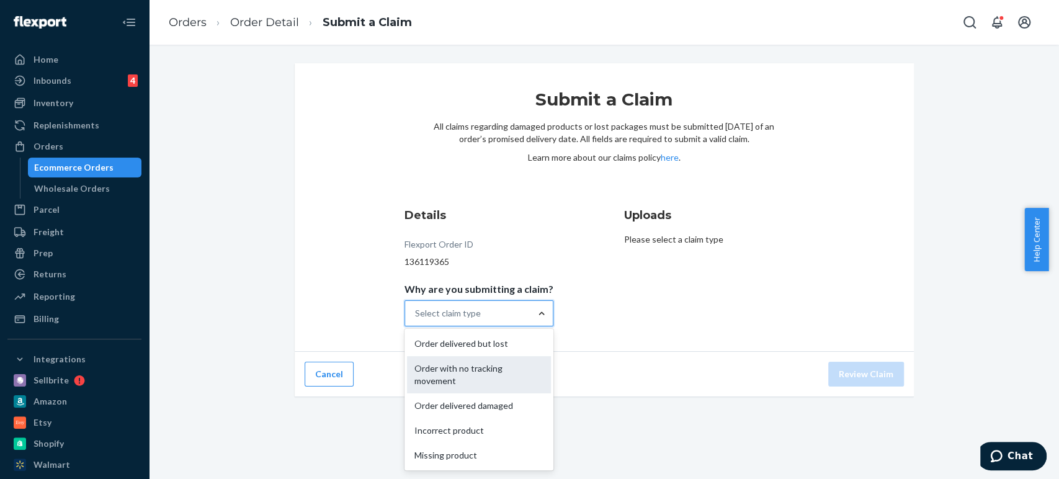
click at [471, 363] on div "Order with no tracking movement" at bounding box center [479, 374] width 144 height 37
click at [416, 319] on input "Why are you submitting a claim? option Order with no tracking movement focused,…" at bounding box center [415, 313] width 1 height 12
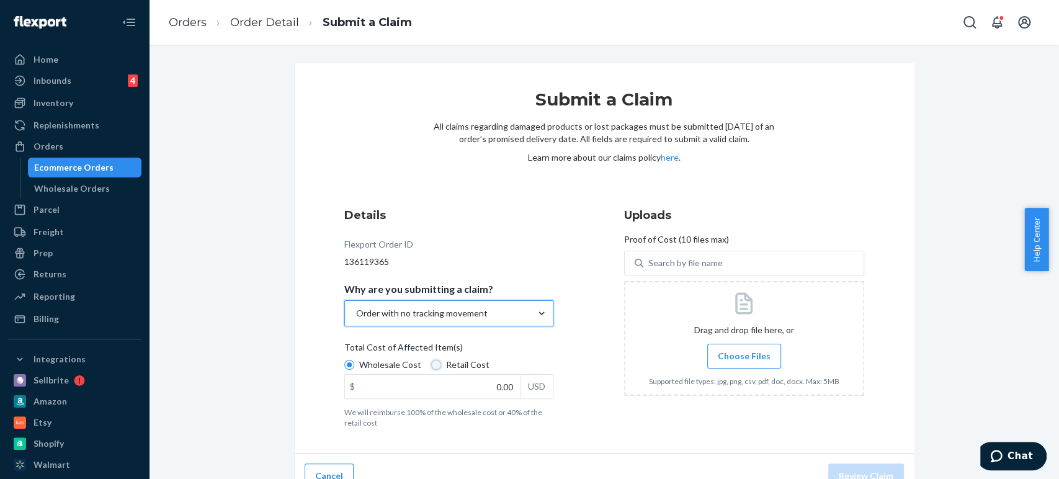
click at [431, 363] on input "Retail Cost" at bounding box center [436, 365] width 10 height 10
radio input "true"
radio input "false"
click at [482, 392] on input "0.00" at bounding box center [433, 387] width 176 height 24
type input "419.88"
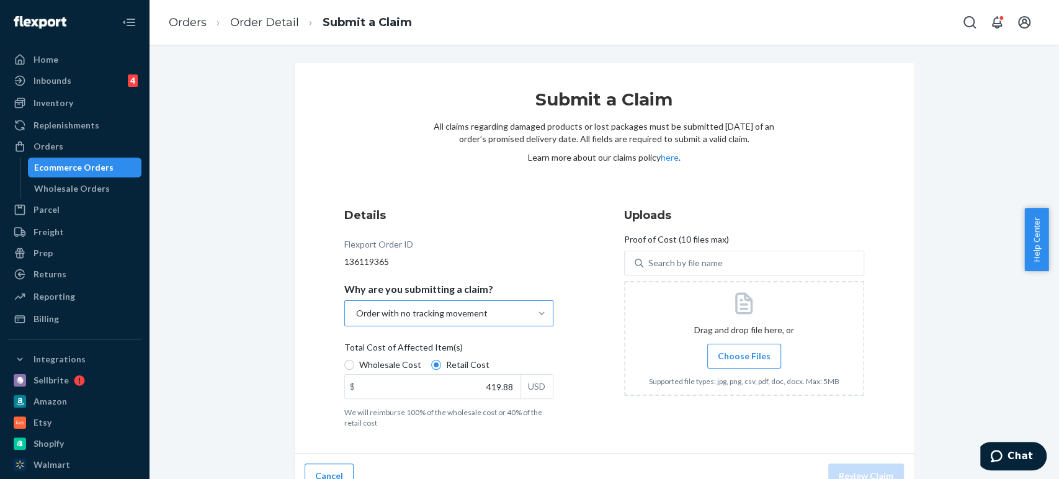
click at [744, 360] on span "Choose Files" at bounding box center [744, 356] width 53 height 12
click at [744, 360] on input "Choose Files" at bounding box center [744, 356] width 1 height 14
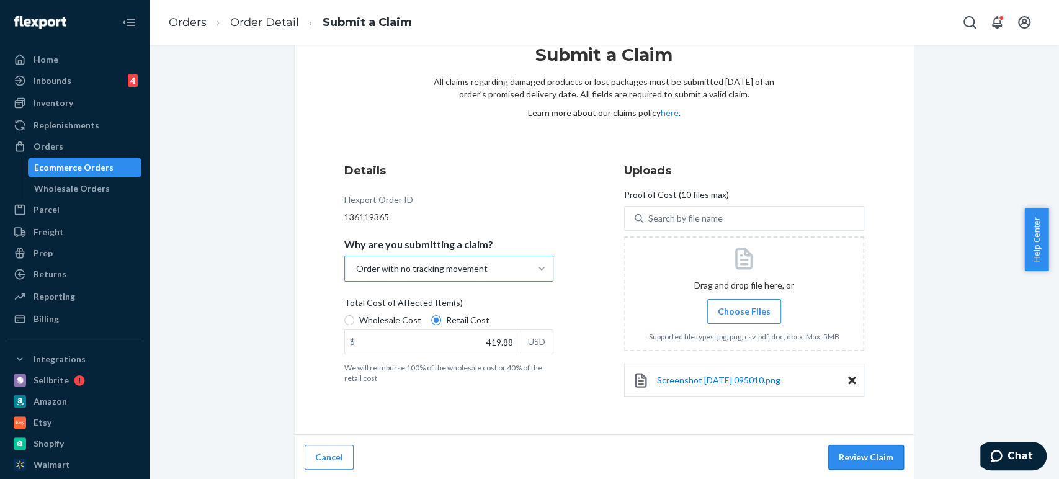
click at [856, 457] on button "Review Claim" at bounding box center [866, 457] width 76 height 25
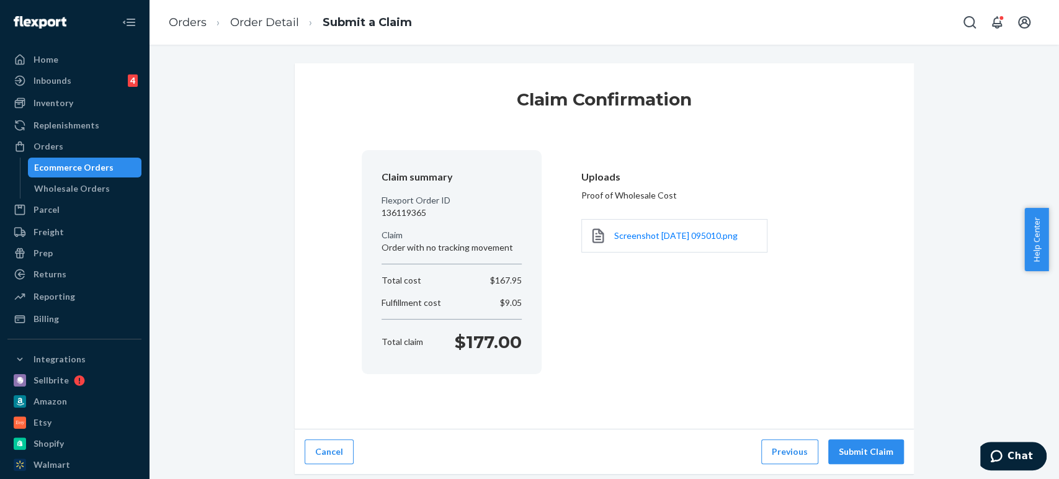
scroll to position [0, 0]
click at [843, 445] on button "Submit Claim" at bounding box center [866, 451] width 76 height 25
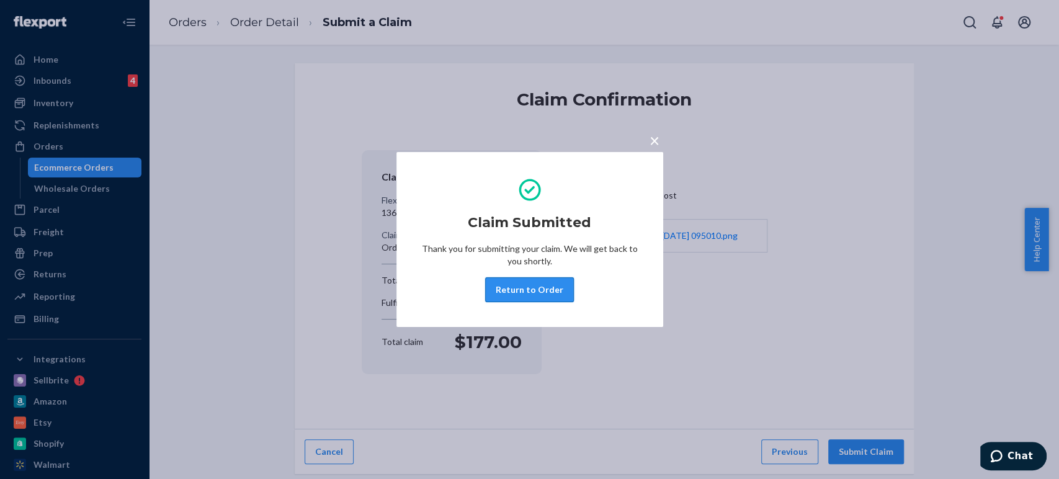
click at [526, 291] on button "Return to Order" at bounding box center [529, 289] width 89 height 25
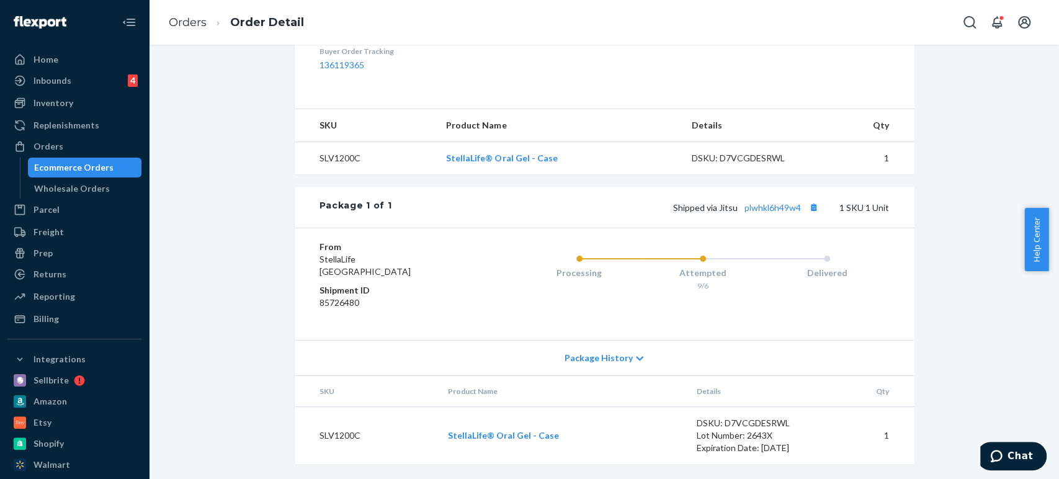
scroll to position [440, 0]
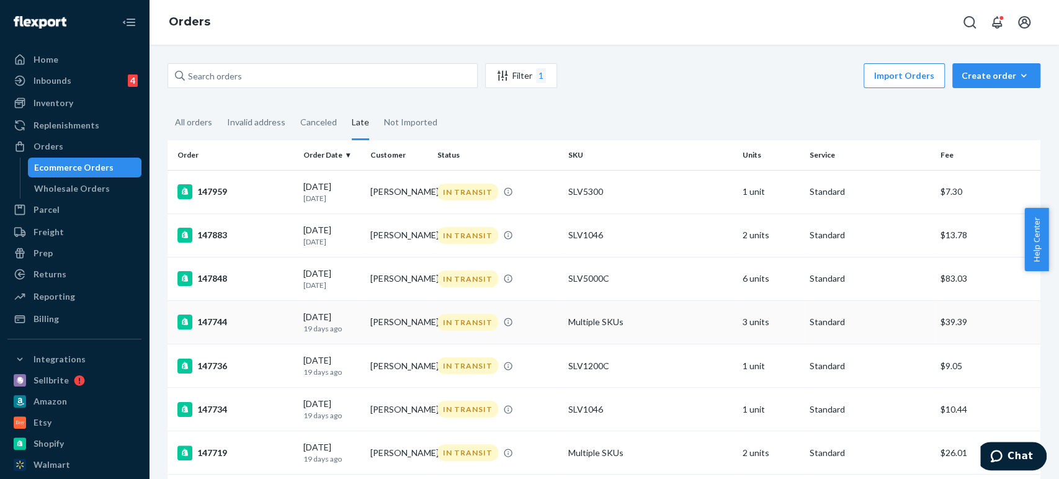
click at [215, 319] on div "147744" at bounding box center [235, 321] width 116 height 15
click at [213, 275] on div "147848" at bounding box center [235, 278] width 116 height 15
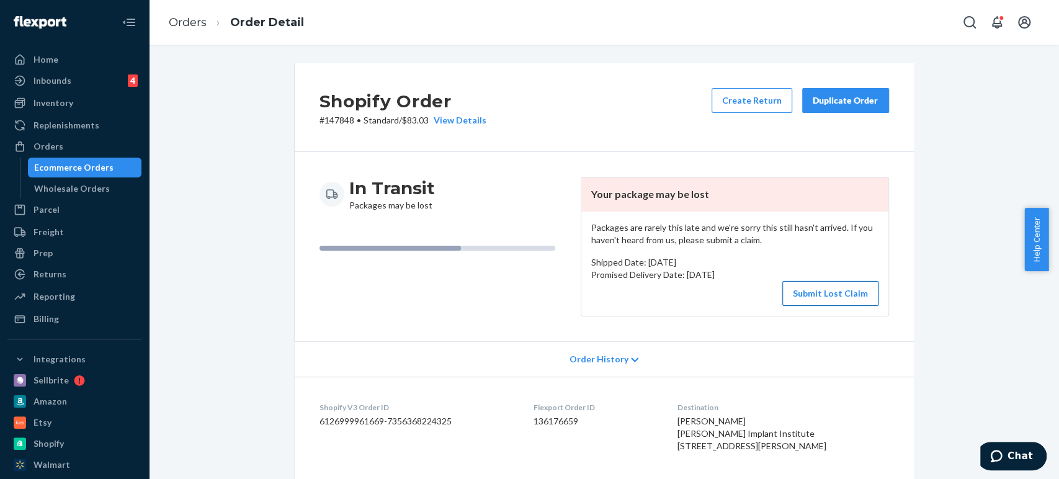
click at [820, 299] on button "Submit Lost Claim" at bounding box center [830, 293] width 96 height 25
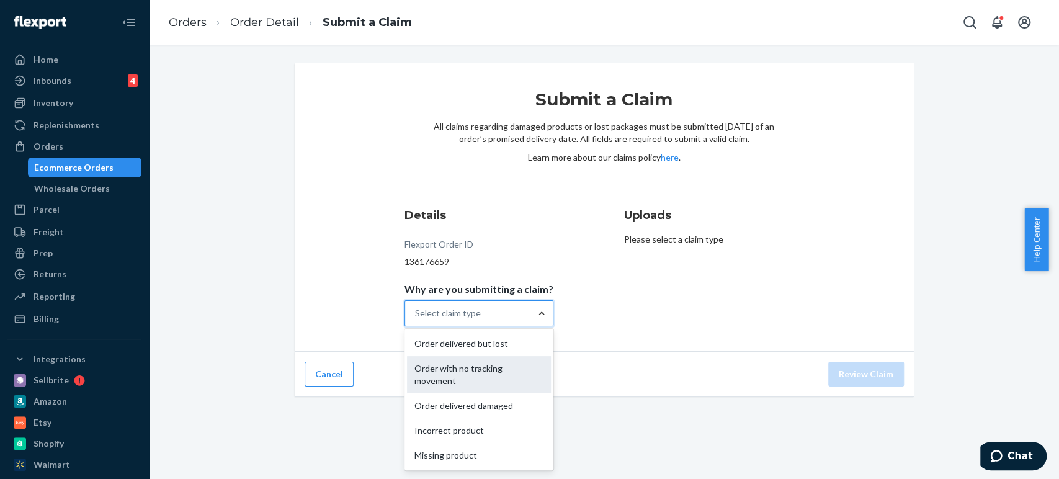
click at [478, 360] on div "Order with no tracking movement" at bounding box center [479, 374] width 144 height 37
click at [416, 319] on input "Why are you submitting a claim? option Order with no tracking movement focused,…" at bounding box center [415, 313] width 1 height 12
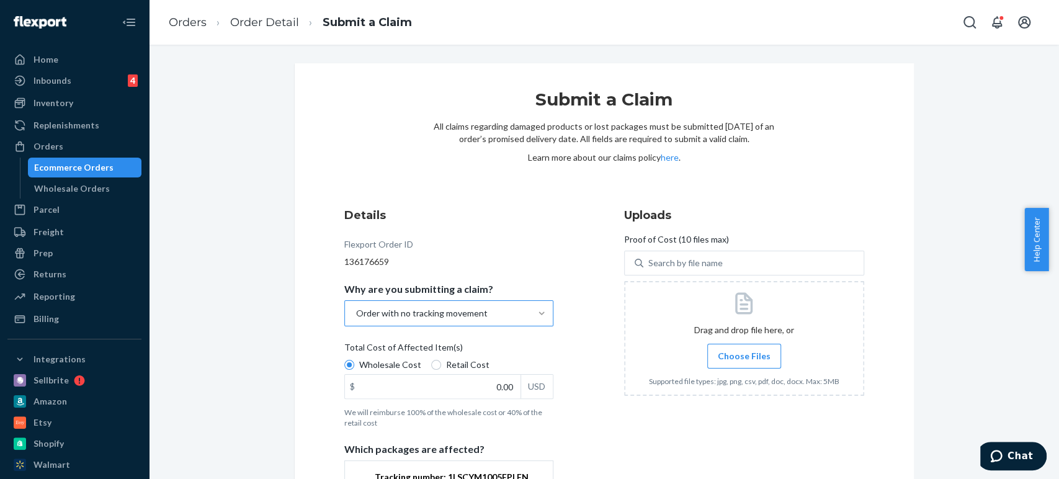
click at [727, 352] on span "Choose Files" at bounding box center [744, 356] width 53 height 12
click at [744, 352] on input "Choose Files" at bounding box center [744, 356] width 1 height 14
click at [431, 360] on label "Retail Cost" at bounding box center [460, 364] width 58 height 12
click at [431, 360] on input "Retail Cost" at bounding box center [436, 365] width 10 height 10
radio input "true"
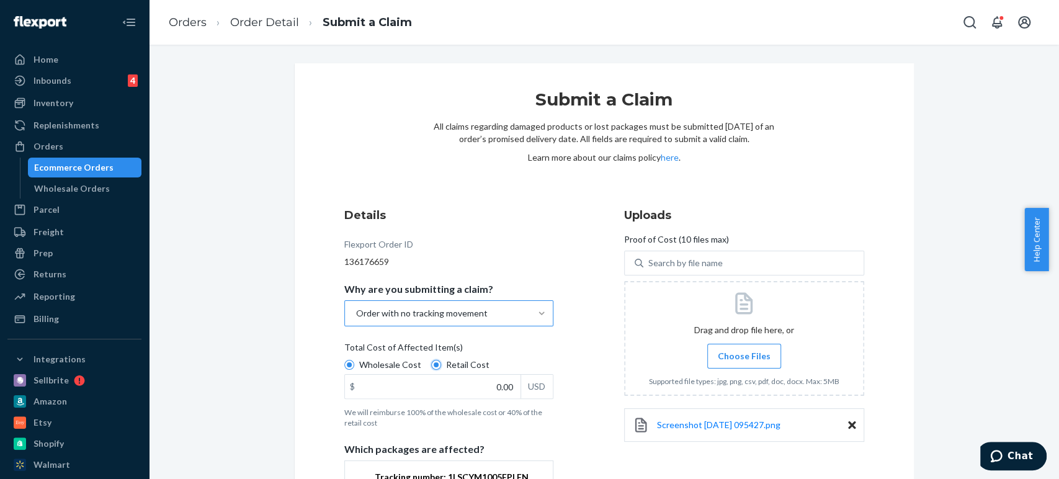
radio input "false"
click at [476, 393] on input "0.00" at bounding box center [433, 387] width 176 height 24
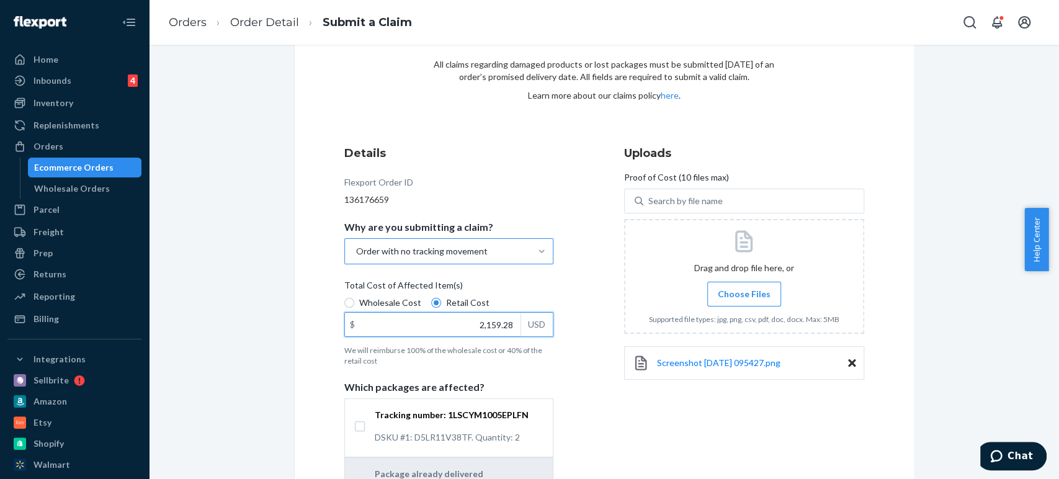
scroll to position [207, 0]
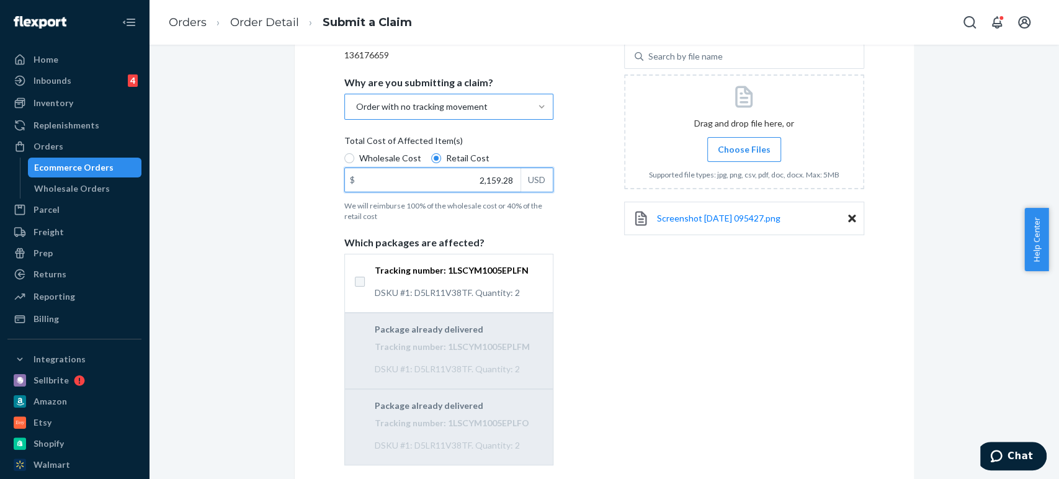
type input "2,159.28"
click at [355, 280] on input "Tracking number: 1LSCYM1005EPLFN DSKU #1: D5LR11V38TF. Quantity: 2" at bounding box center [360, 282] width 10 height 10
checkbox input "true"
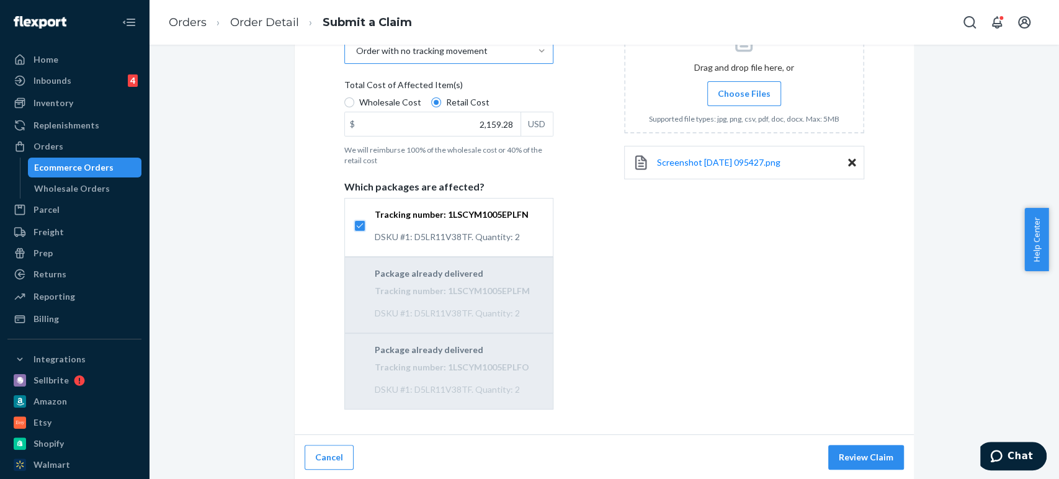
scroll to position [263, 0]
click at [861, 453] on button "Review Claim" at bounding box center [866, 456] width 76 height 25
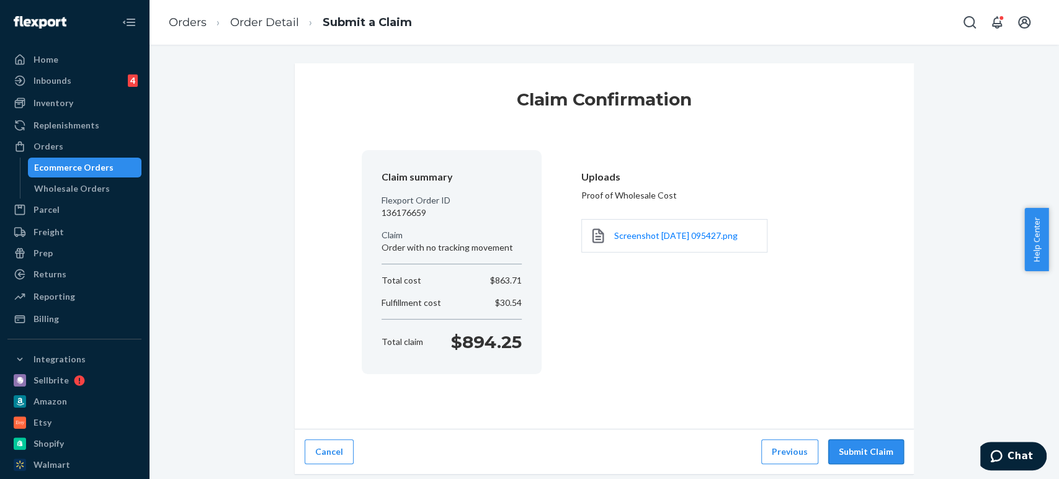
click at [853, 449] on button "Submit Claim" at bounding box center [866, 451] width 76 height 25
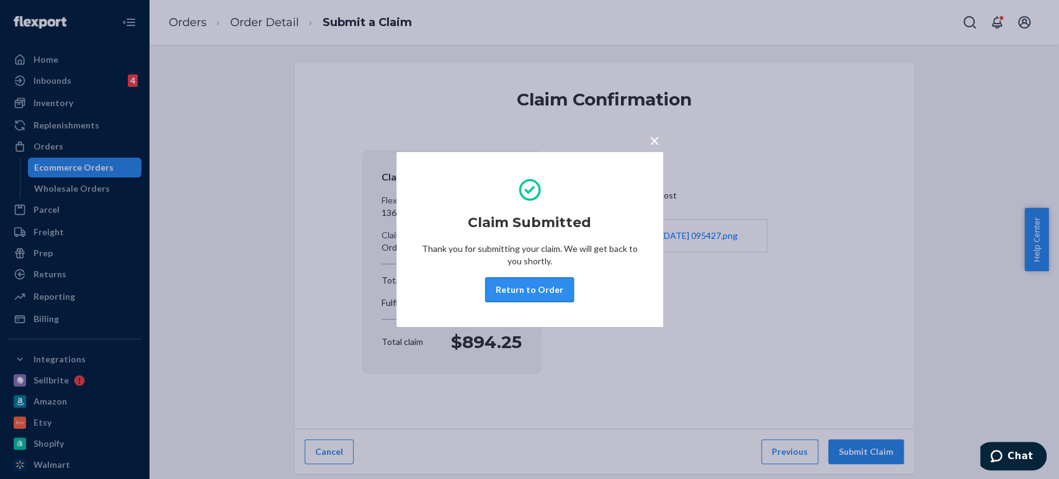
click at [531, 295] on button "Return to Order" at bounding box center [529, 289] width 89 height 25
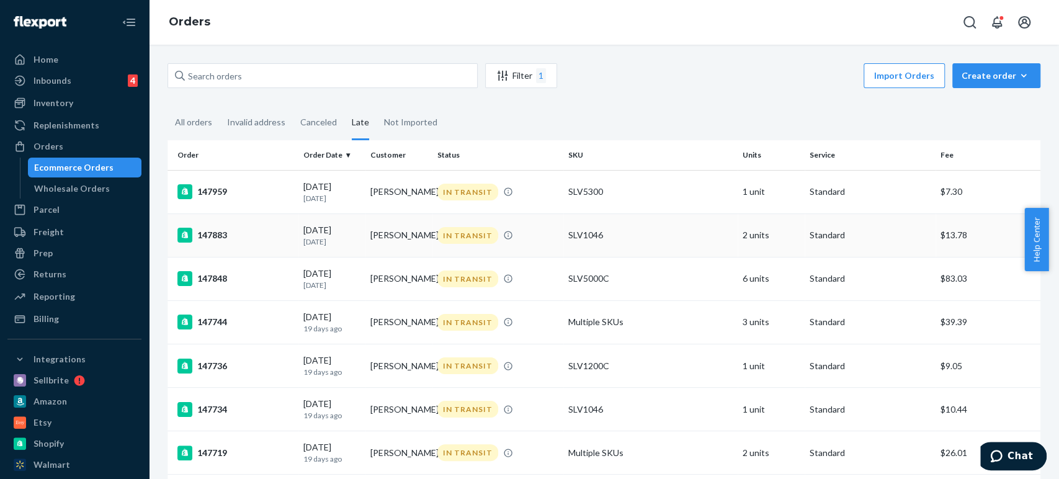
click at [216, 237] on div "147883" at bounding box center [235, 235] width 116 height 15
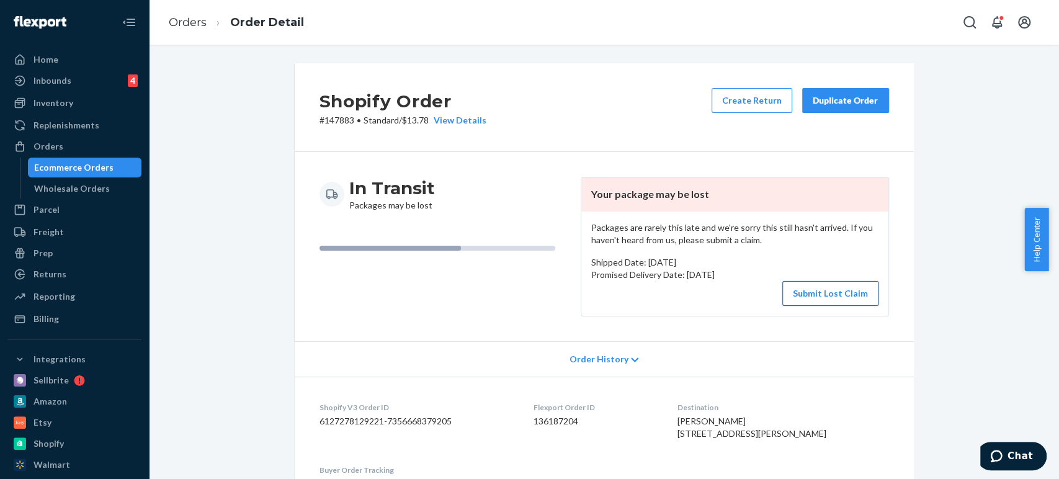
click at [819, 293] on button "Submit Lost Claim" at bounding box center [830, 293] width 96 height 25
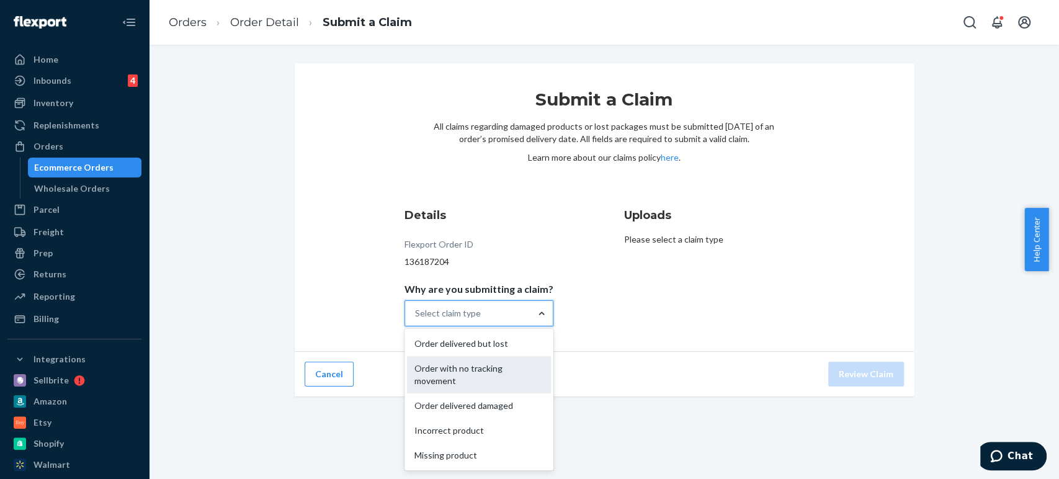
click at [460, 378] on div "Order with no tracking movement" at bounding box center [479, 374] width 144 height 37
click at [416, 319] on input "Why are you submitting a claim? option Order with no tracking movement focused,…" at bounding box center [415, 313] width 1 height 12
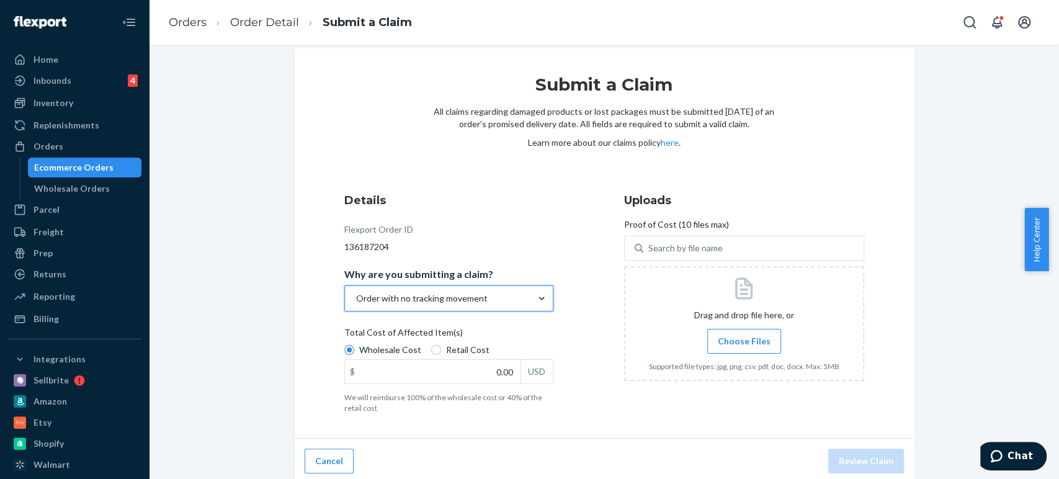
scroll to position [19, 0]
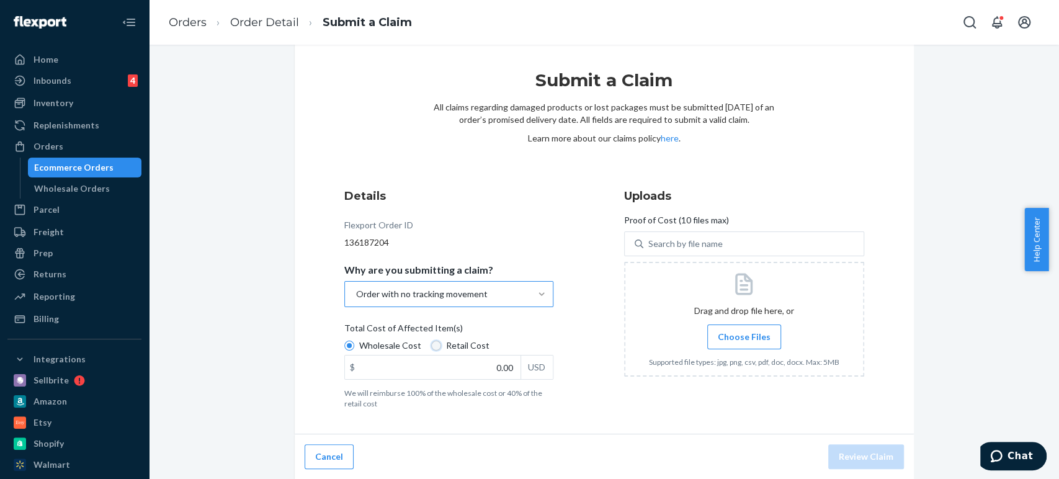
click at [431, 347] on input "Retail Cost" at bounding box center [436, 345] width 10 height 10
radio input "true"
radio input "false"
click at [486, 376] on input "0.00" at bounding box center [433, 367] width 176 height 24
type input "65.98"
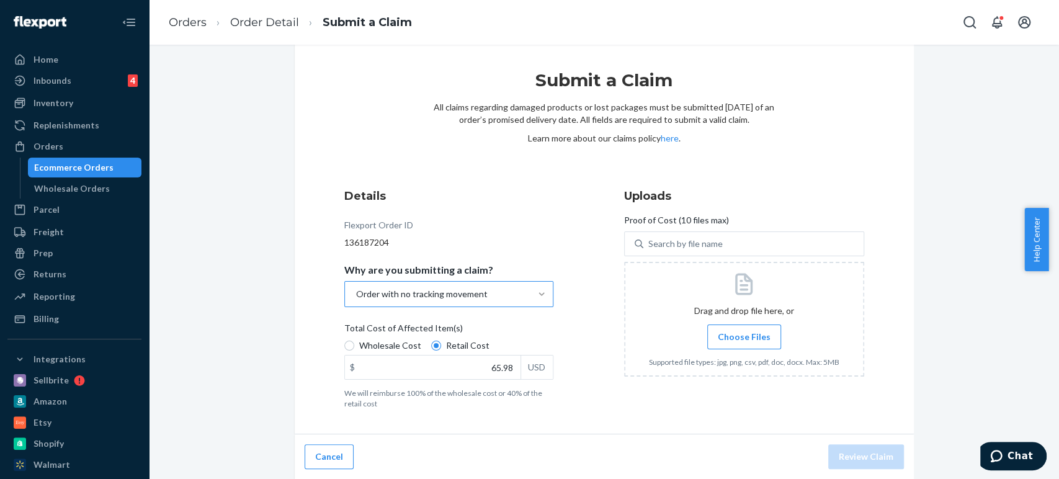
click at [740, 343] on label "Choose Files" at bounding box center [744, 336] width 74 height 25
click at [718, 331] on span "Choose Files" at bounding box center [744, 337] width 53 height 12
click at [744, 330] on input "Choose Files" at bounding box center [744, 337] width 1 height 14
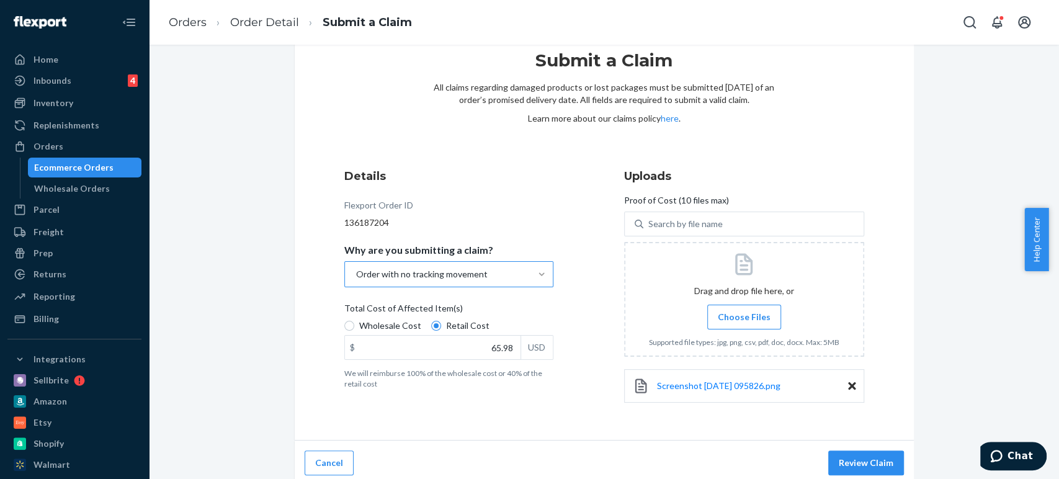
scroll to position [45, 0]
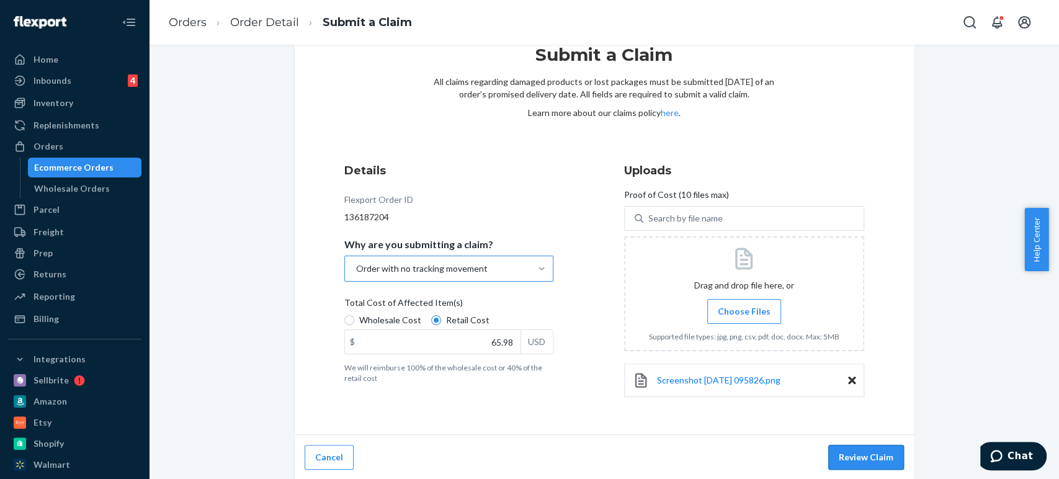
click at [858, 455] on button "Review Claim" at bounding box center [866, 457] width 76 height 25
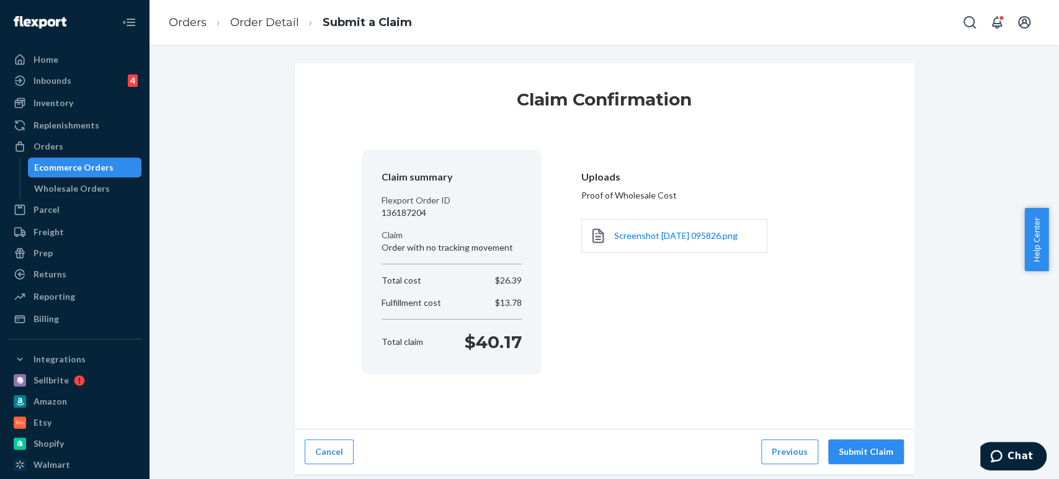
scroll to position [0, 0]
click at [861, 448] on button "Submit Claim" at bounding box center [866, 451] width 76 height 25
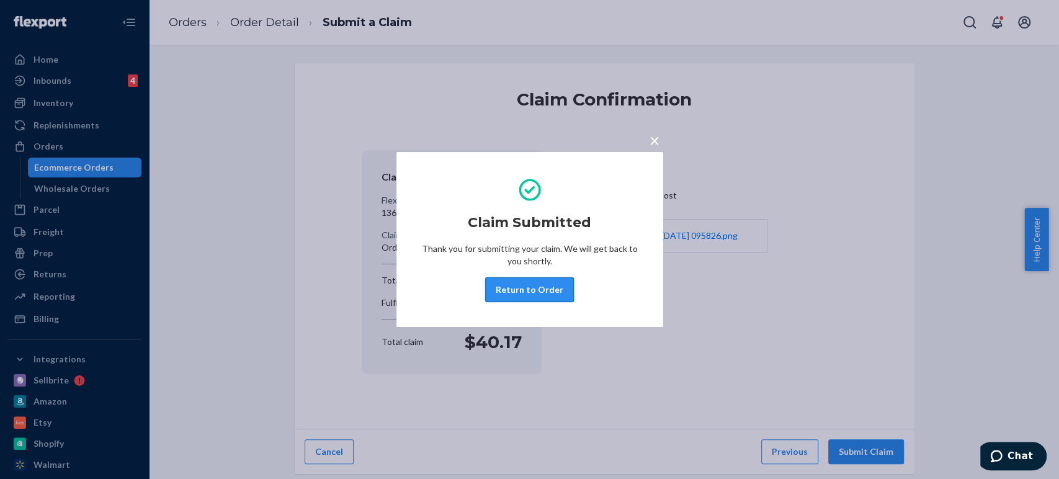
click at [536, 287] on button "Return to Order" at bounding box center [529, 289] width 89 height 25
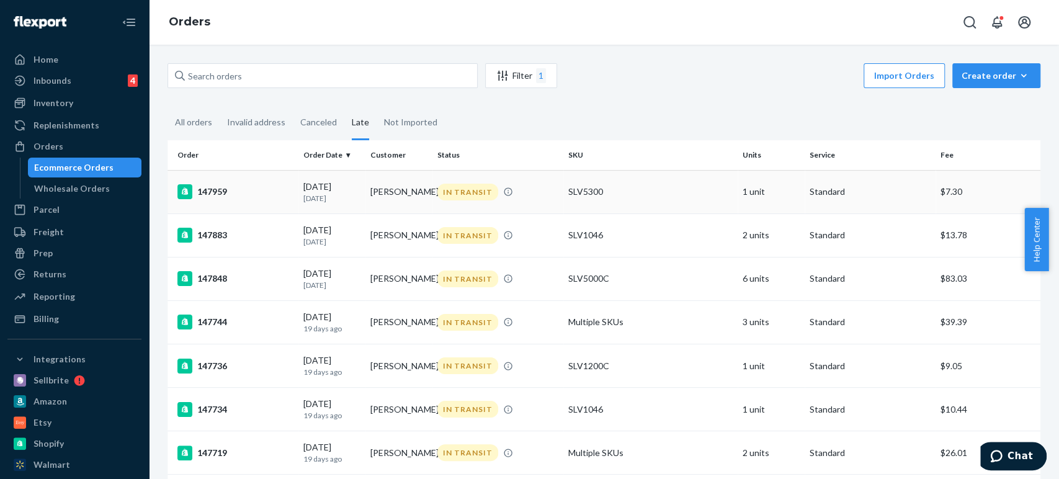
click at [213, 184] on div "147959" at bounding box center [235, 191] width 116 height 15
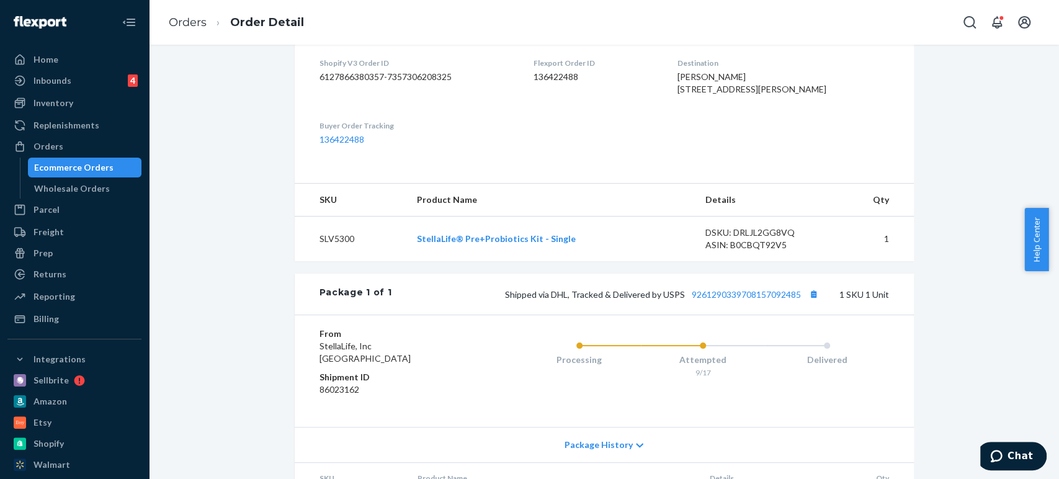
scroll to position [467, 0]
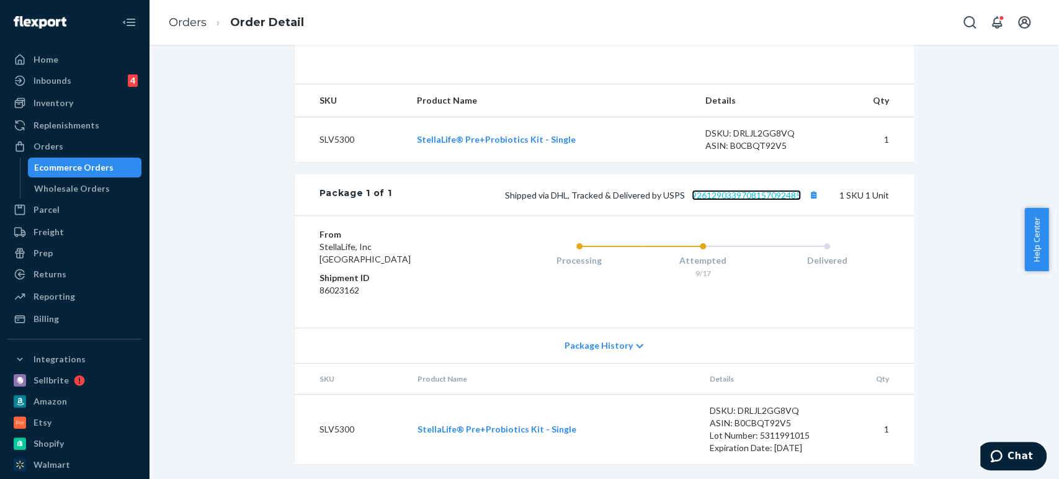
click at [752, 194] on link "9261290339708157092485" at bounding box center [745, 195] width 109 height 11
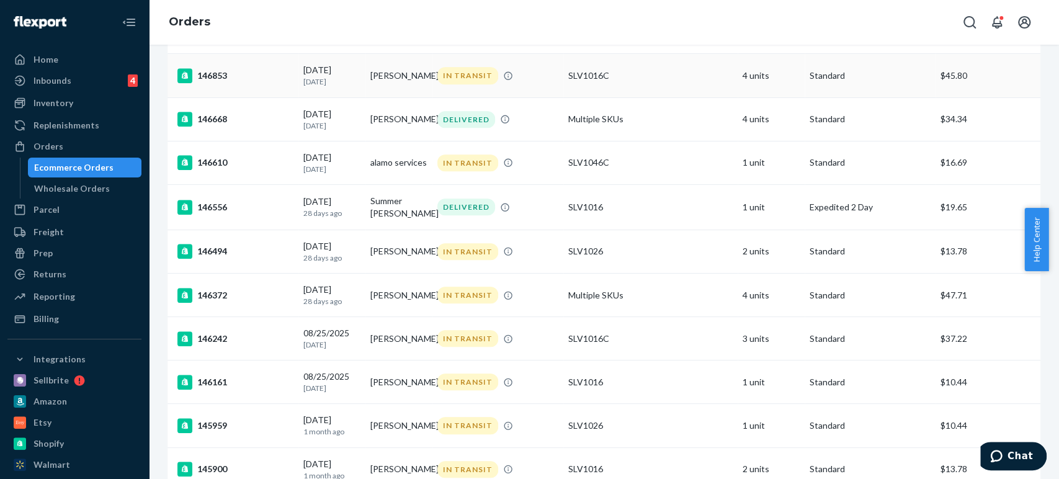
scroll to position [878, 0]
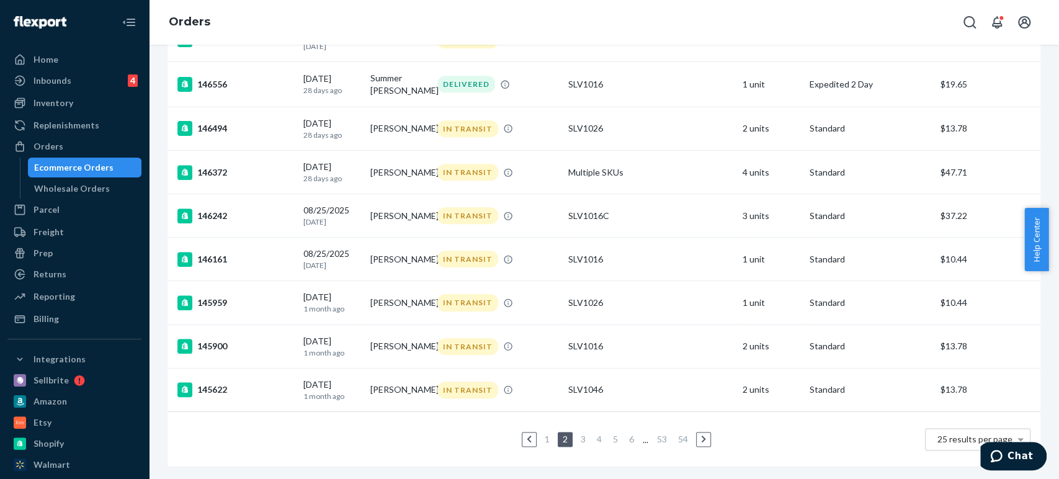
click at [542, 433] on link "1" at bounding box center [547, 438] width 10 height 11
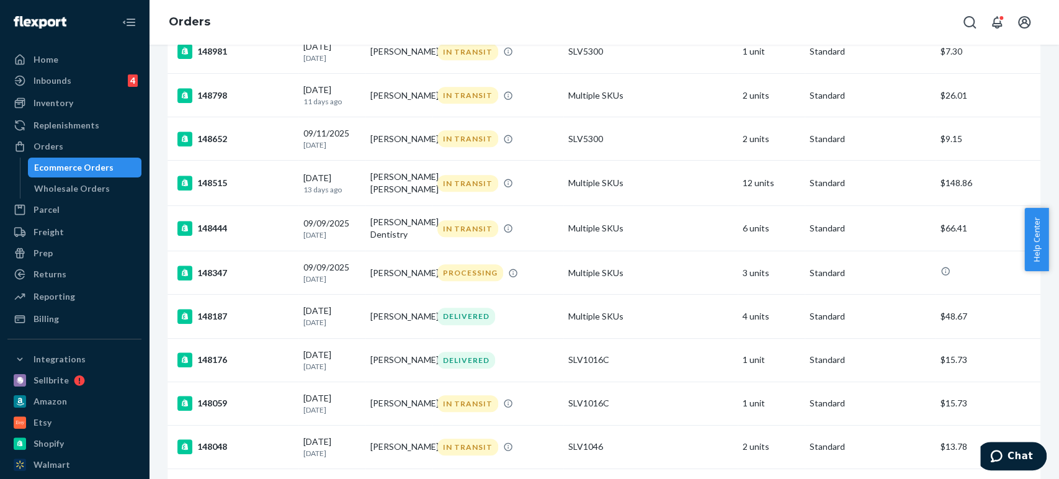
scroll to position [875, 0]
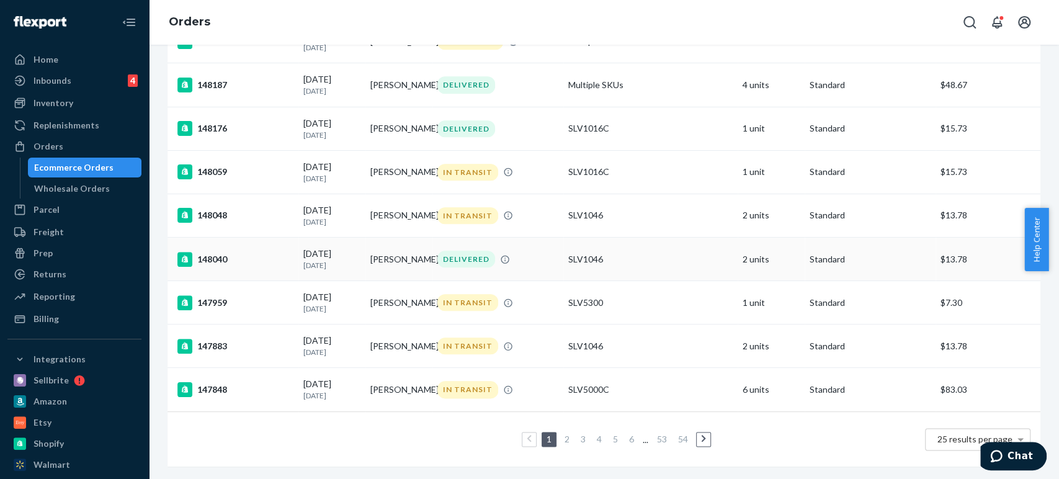
click at [213, 252] on div "148040" at bounding box center [235, 259] width 116 height 15
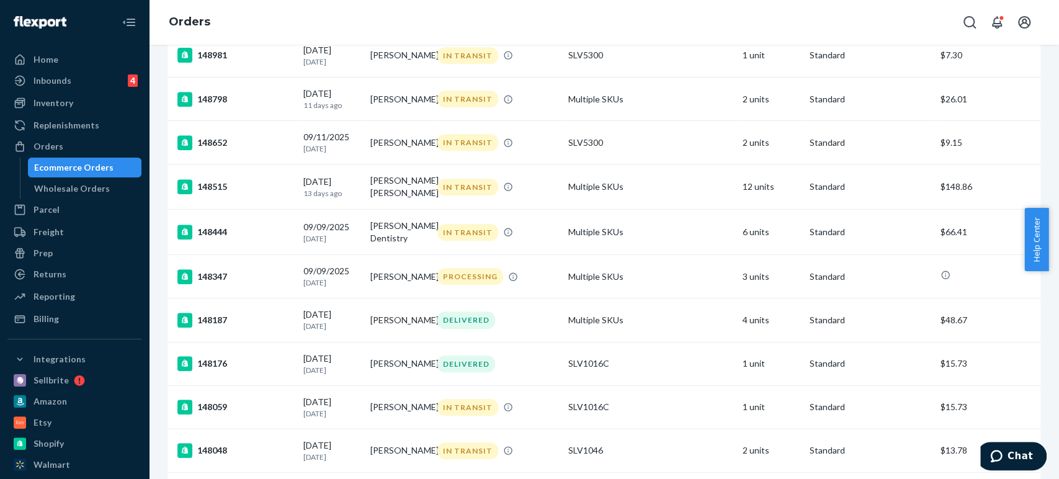
scroll to position [689, 0]
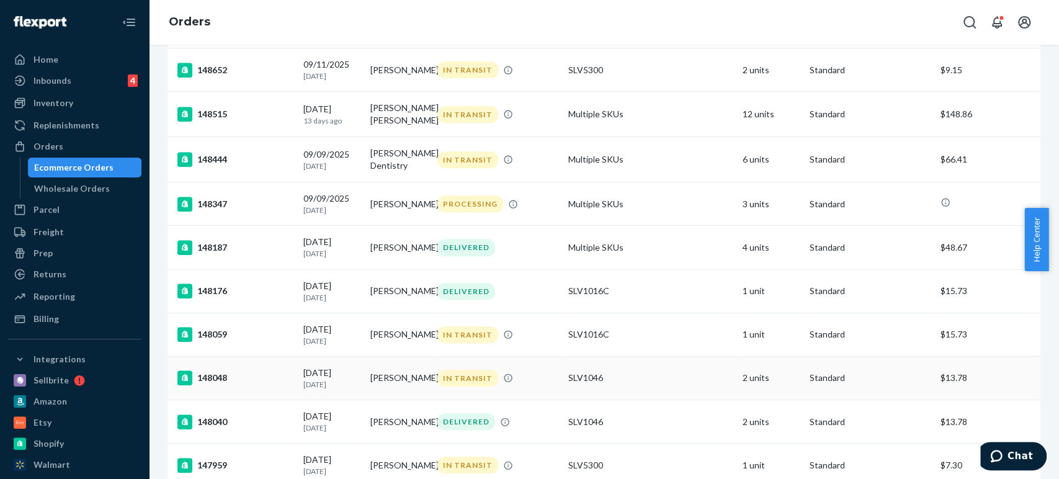
click at [222, 385] on div "148048" at bounding box center [235, 377] width 116 height 15
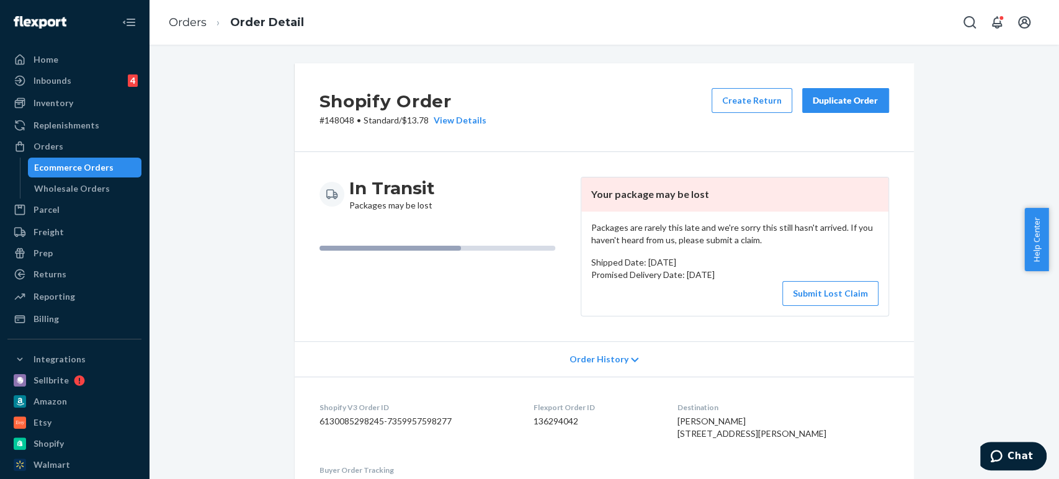
click at [806, 289] on button "Submit Lost Claim" at bounding box center [830, 293] width 96 height 25
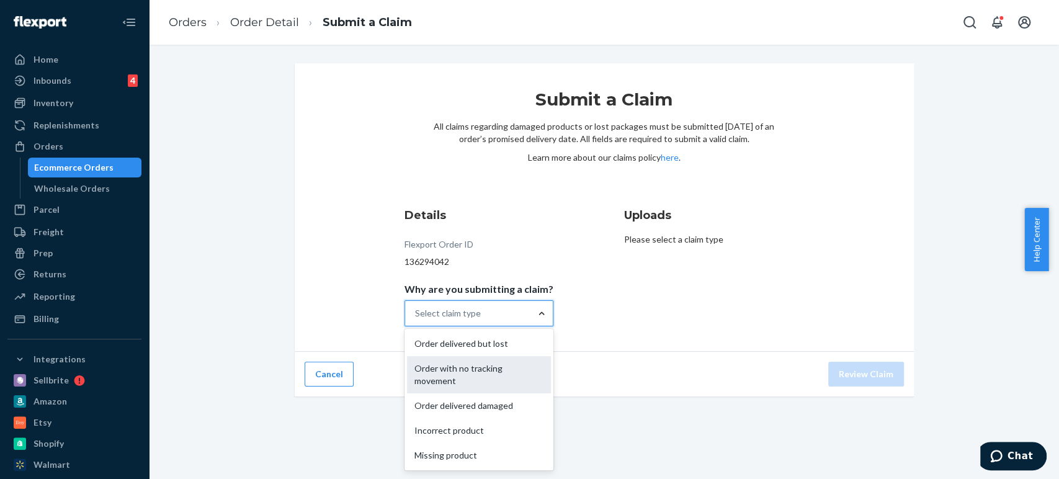
click at [464, 367] on div "Order with no tracking movement" at bounding box center [479, 374] width 144 height 37
click at [416, 319] on input "Why are you submitting a claim? option Order with no tracking movement focused,…" at bounding box center [415, 313] width 1 height 12
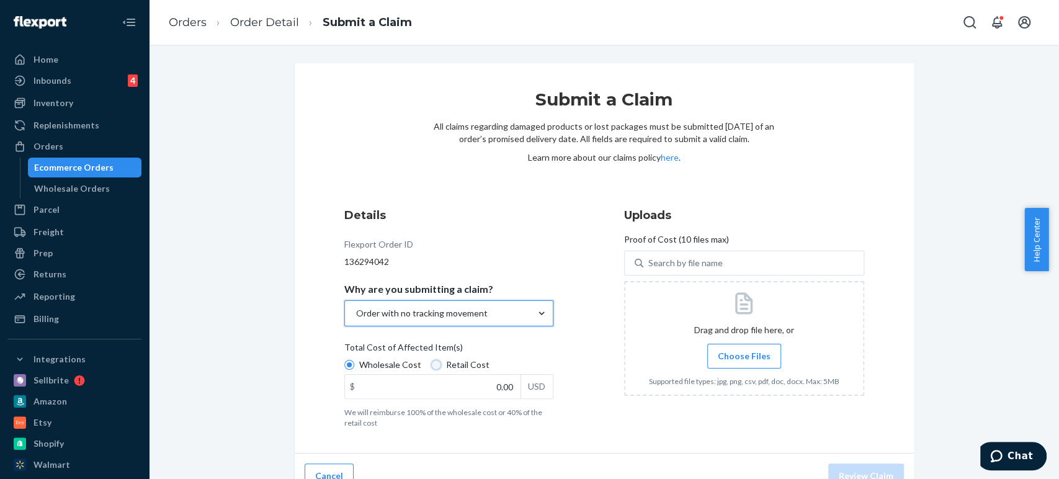
click at [431, 365] on input "Retail Cost" at bounding box center [436, 365] width 10 height 10
radio input "true"
radio input "false"
click at [489, 397] on input "0.00" at bounding box center [433, 387] width 176 height 24
type input "65.98"
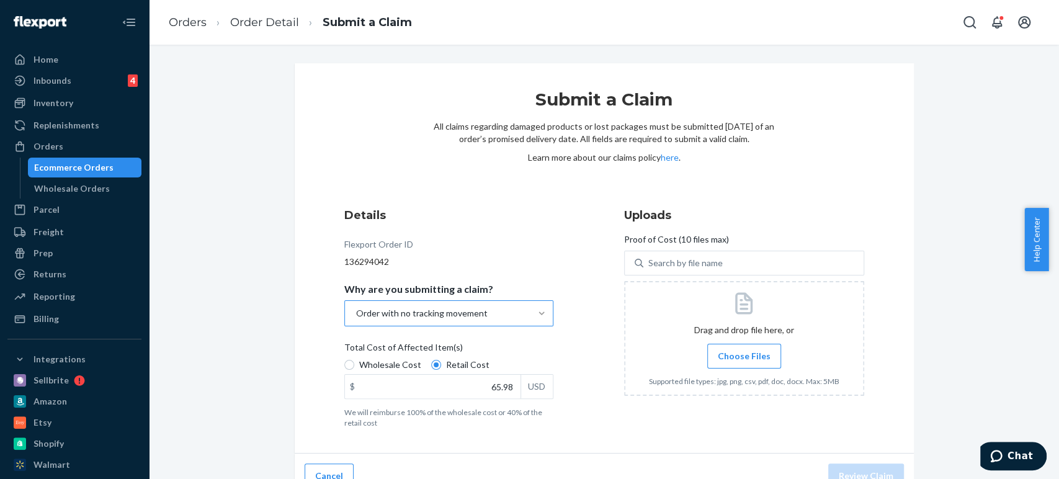
click at [731, 350] on span "Choose Files" at bounding box center [744, 356] width 53 height 12
click at [744, 349] on input "Choose Files" at bounding box center [744, 356] width 1 height 14
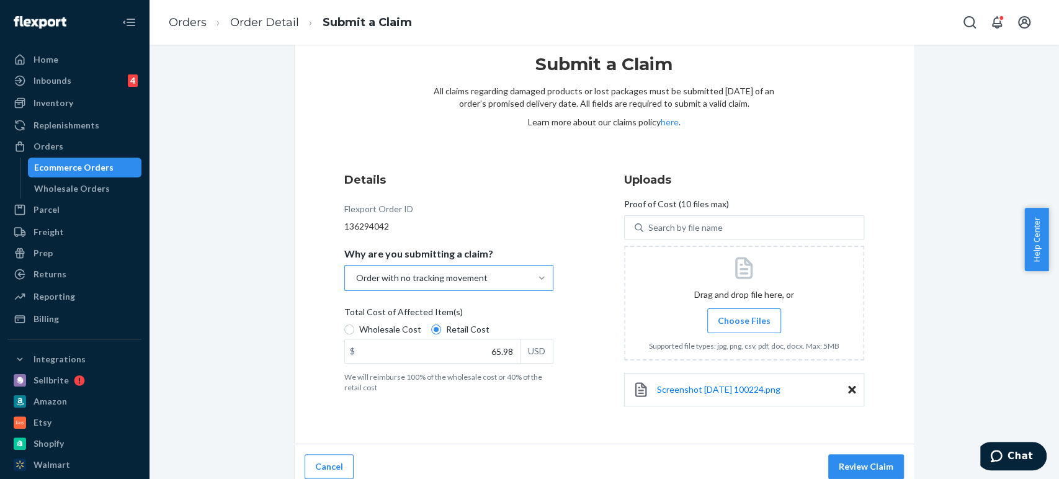
scroll to position [45, 0]
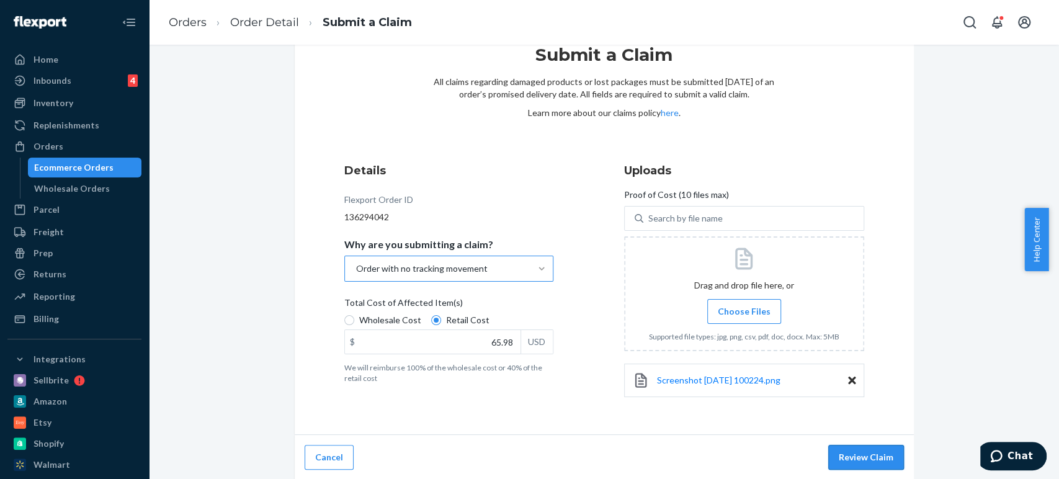
click at [865, 448] on button "Review Claim" at bounding box center [866, 457] width 76 height 25
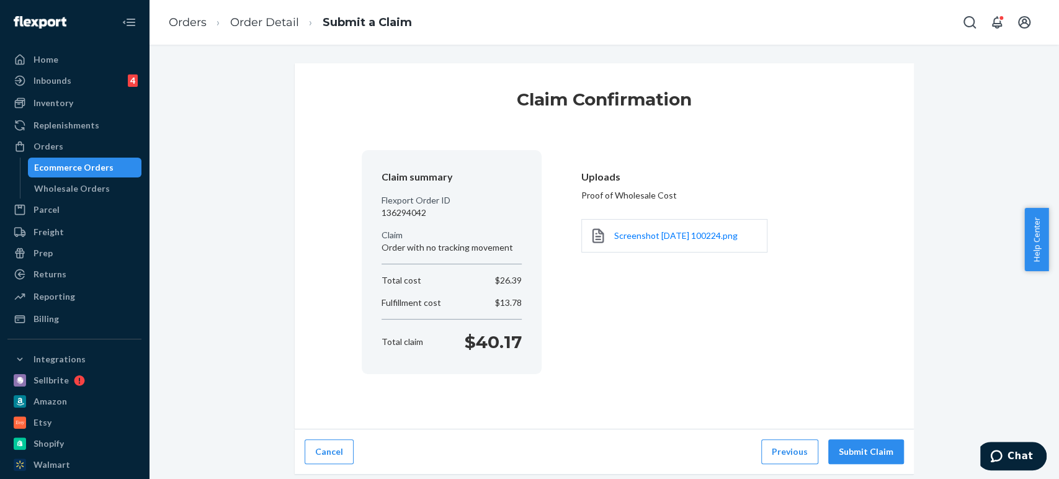
scroll to position [0, 0]
click at [848, 450] on button "Submit Claim" at bounding box center [866, 451] width 76 height 25
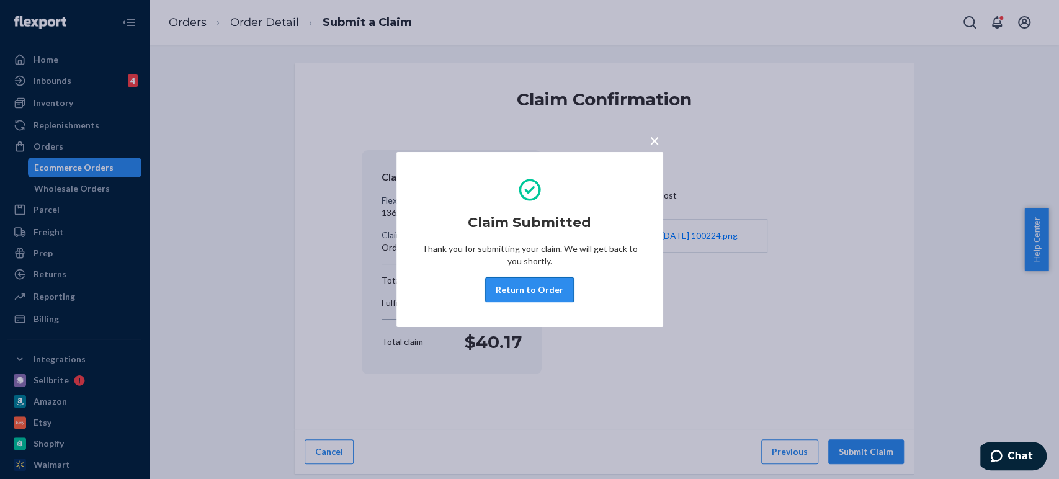
click at [512, 295] on button "Return to Order" at bounding box center [529, 289] width 89 height 25
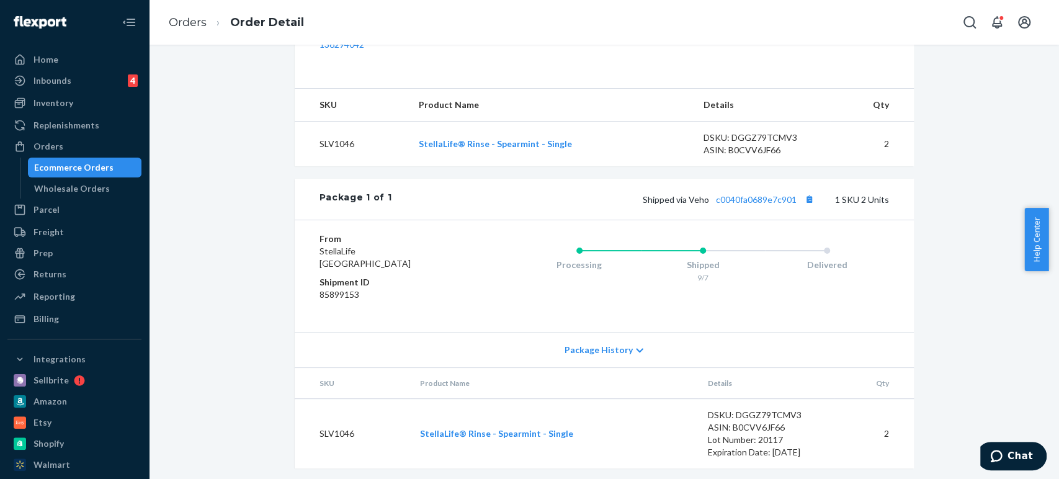
scroll to position [413, 0]
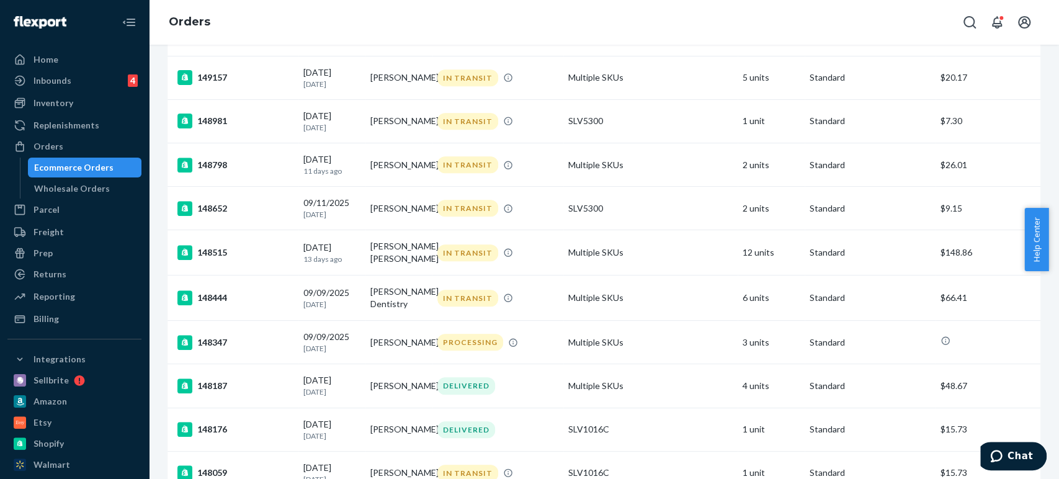
scroll to position [689, 0]
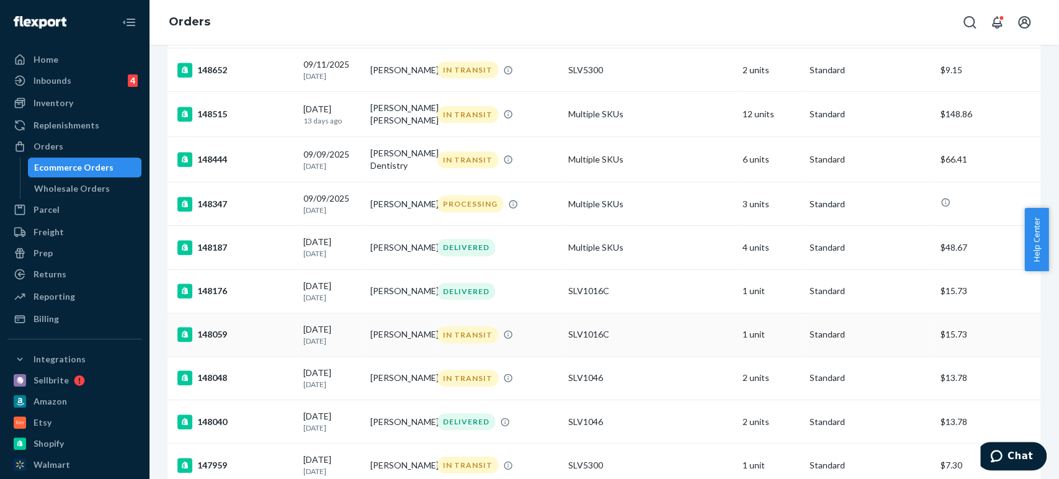
click at [215, 342] on div "148059" at bounding box center [235, 334] width 116 height 15
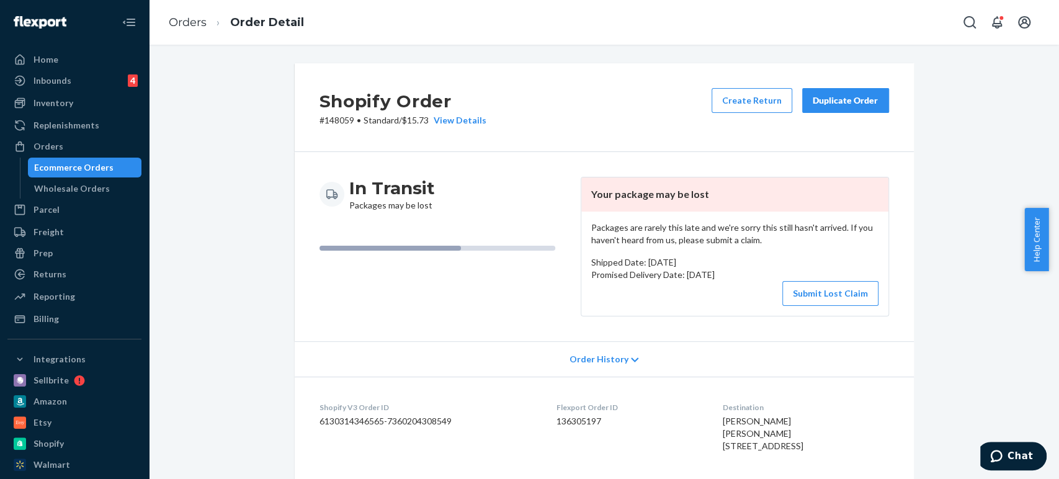
click at [831, 288] on button "Submit Lost Claim" at bounding box center [830, 293] width 96 height 25
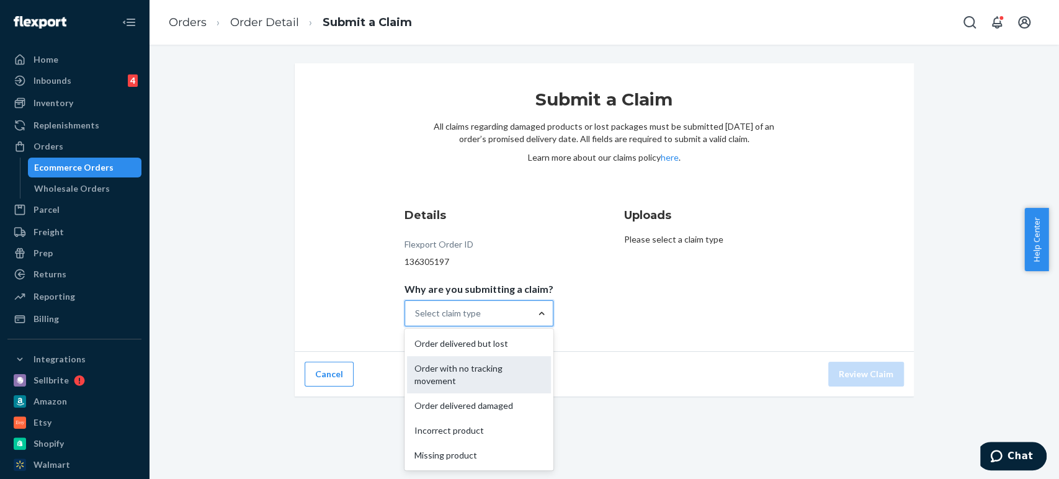
click at [479, 371] on div "Order with no tracking movement" at bounding box center [479, 374] width 144 height 37
click at [416, 319] on input "Why are you submitting a claim? option Order with no tracking movement focused,…" at bounding box center [415, 313] width 1 height 12
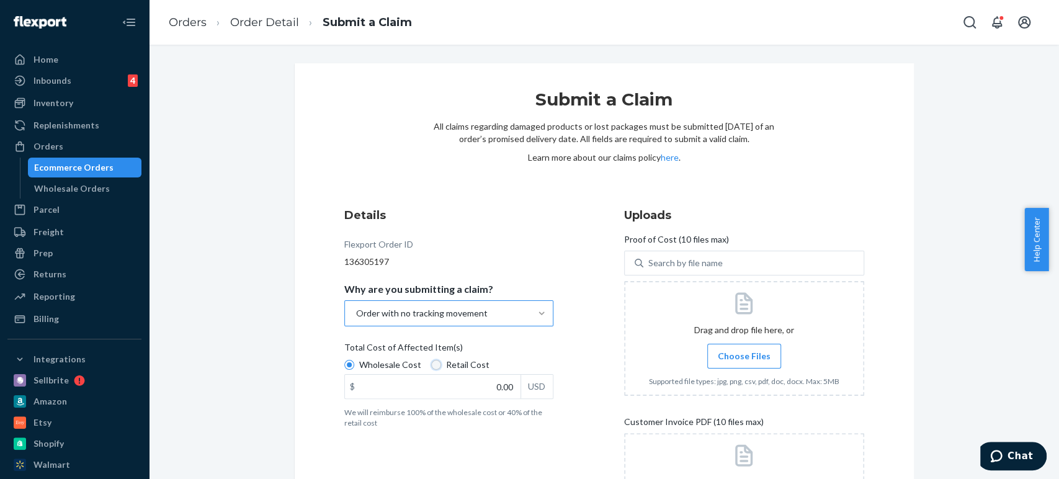
click at [431, 362] on input "Retail Cost" at bounding box center [436, 365] width 10 height 10
radio input "true"
radio input "false"
click at [466, 388] on input "0.00" at bounding box center [433, 387] width 176 height 24
type input "395.88"
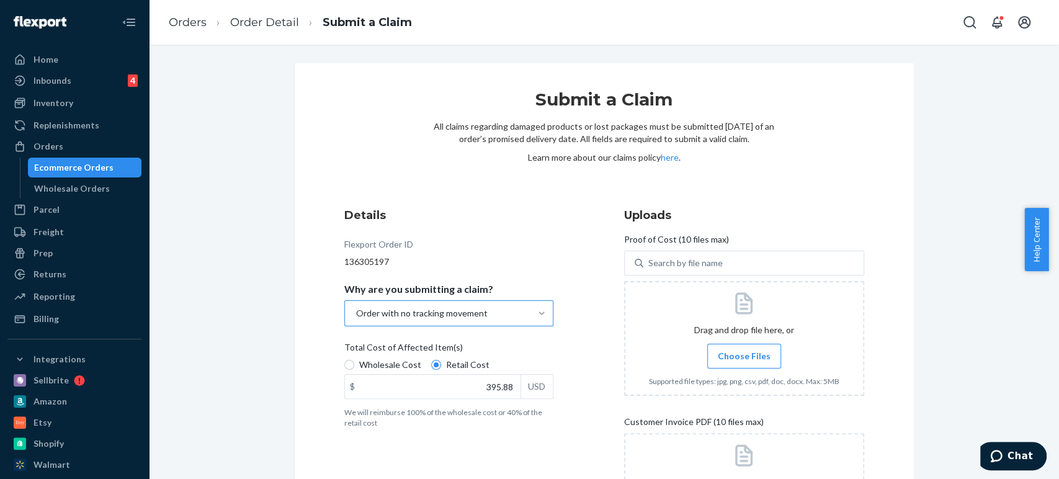
click at [740, 355] on span "Choose Files" at bounding box center [744, 356] width 53 height 12
click at [744, 355] on input "Choose Files" at bounding box center [744, 356] width 1 height 14
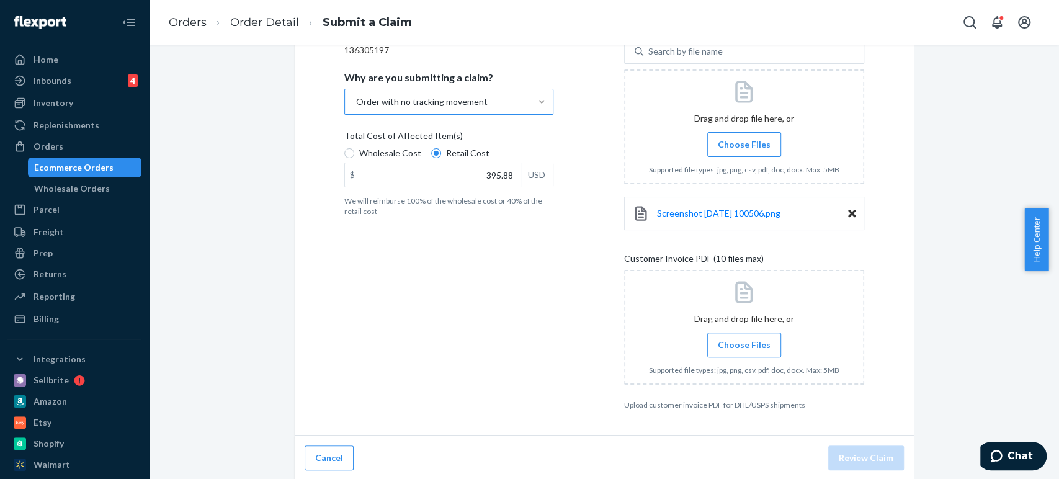
scroll to position [213, 0]
click at [740, 342] on span "Choose Files" at bounding box center [744, 343] width 53 height 12
click at [744, 342] on input "Choose Files" at bounding box center [744, 344] width 1 height 14
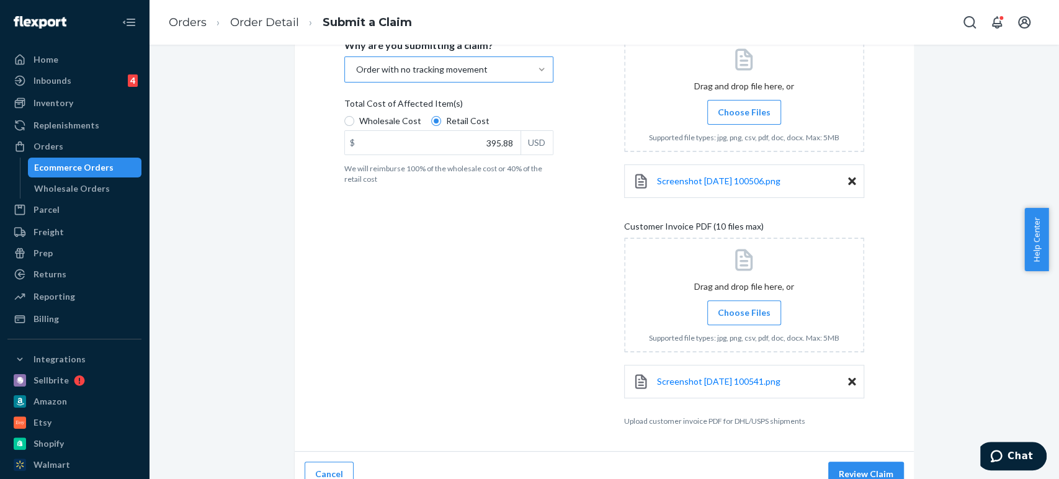
scroll to position [261, 0]
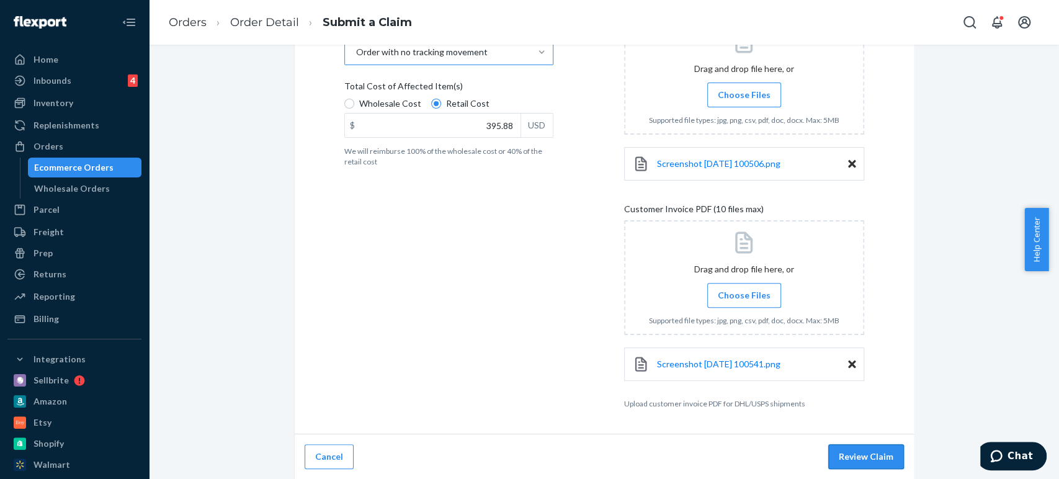
click at [840, 451] on button "Review Claim" at bounding box center [866, 456] width 76 height 25
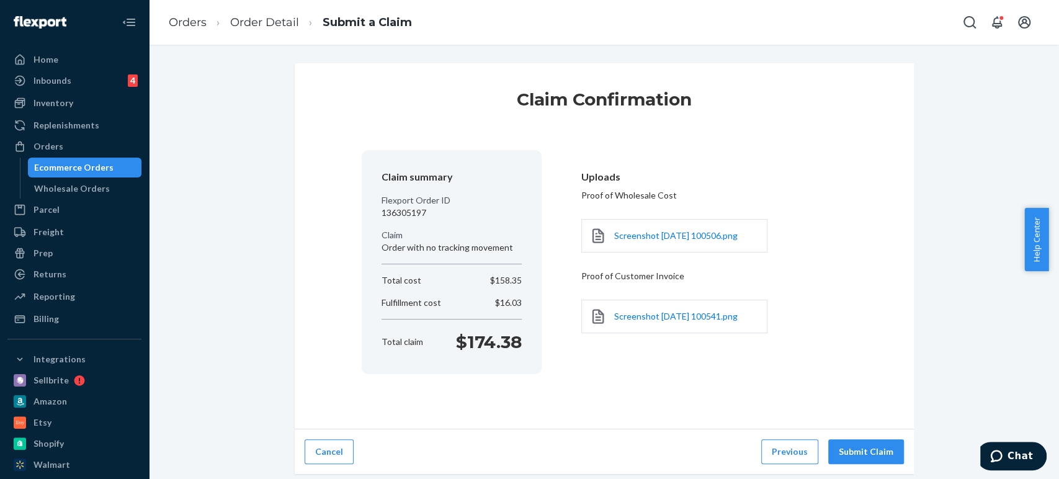
scroll to position [0, 0]
click at [869, 439] on button "Submit Claim" at bounding box center [866, 451] width 76 height 25
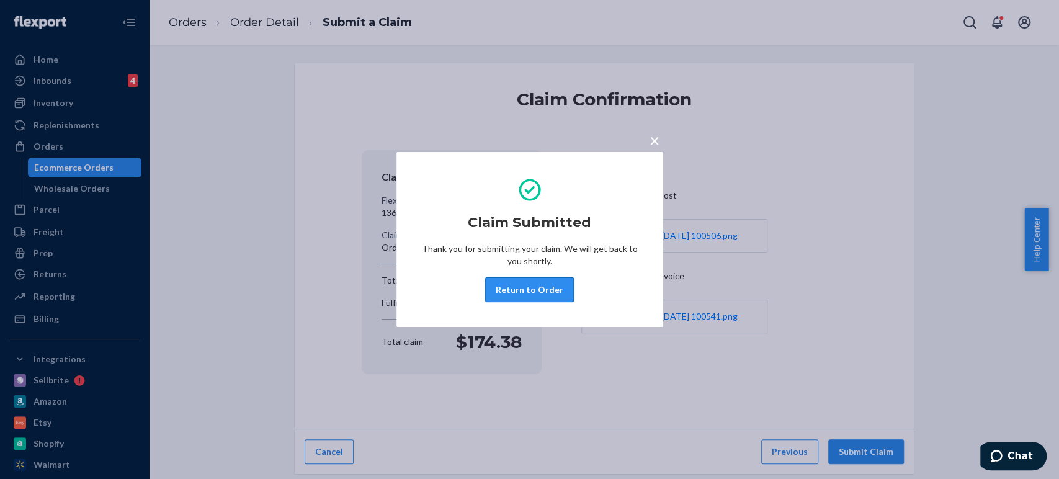
click at [546, 295] on button "Return to Order" at bounding box center [529, 289] width 89 height 25
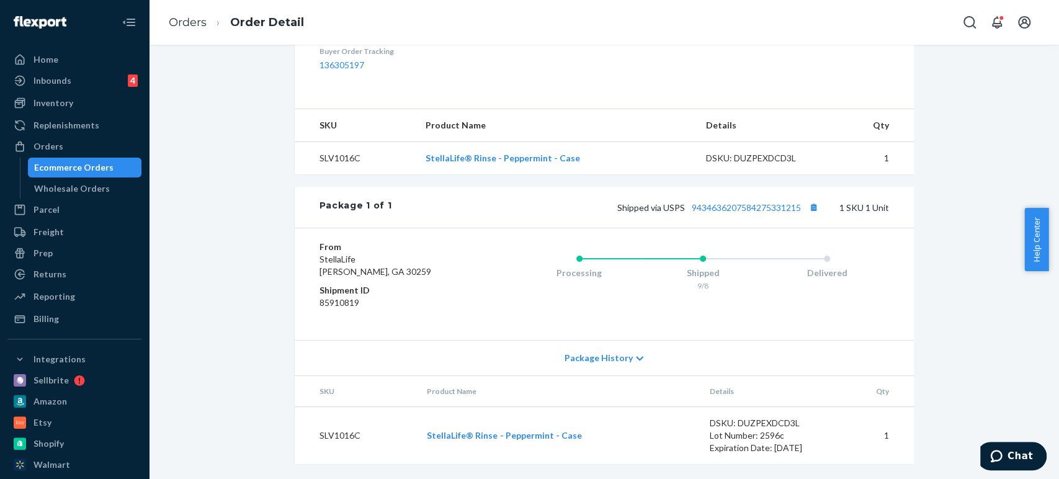
scroll to position [427, 0]
click at [718, 210] on link "9434636207584275331215" at bounding box center [745, 207] width 109 height 11
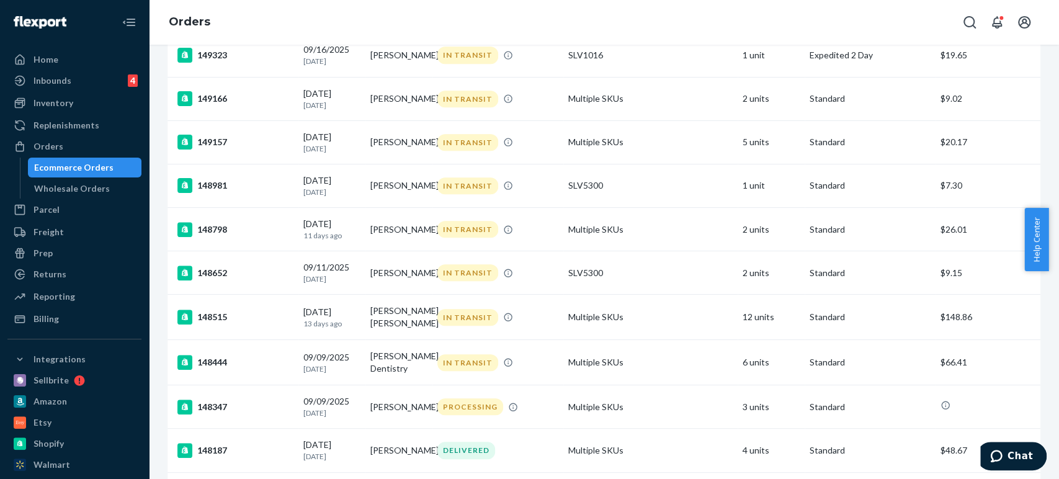
scroll to position [620, 0]
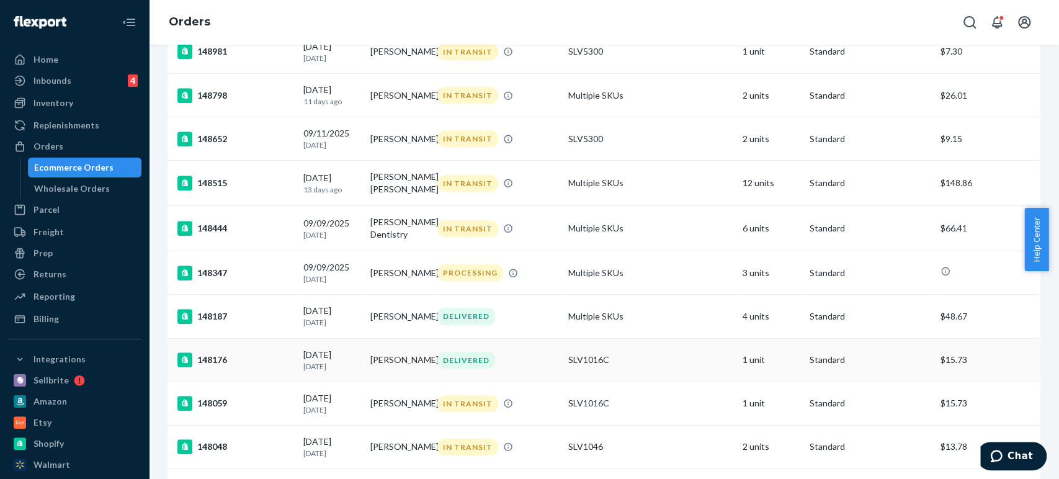
click at [216, 367] on div "148176" at bounding box center [235, 359] width 116 height 15
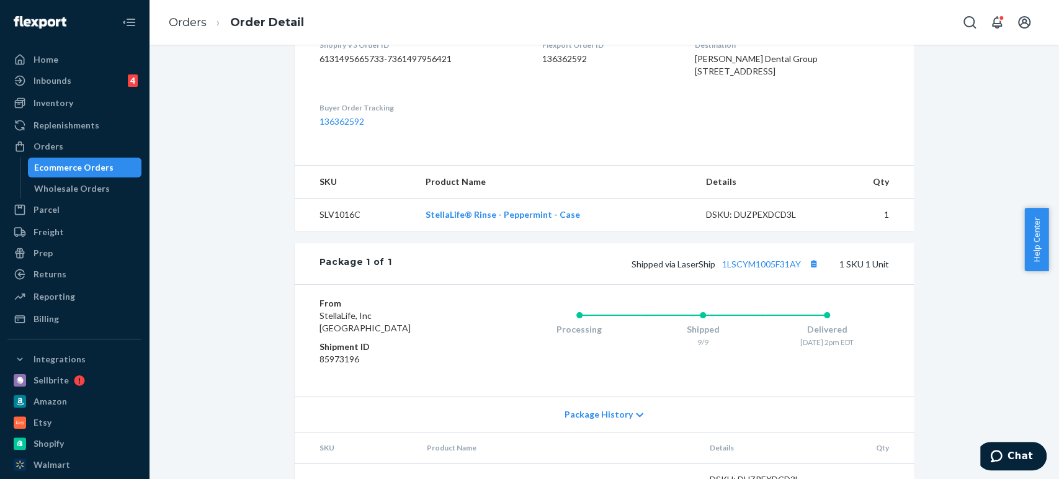
scroll to position [344, 0]
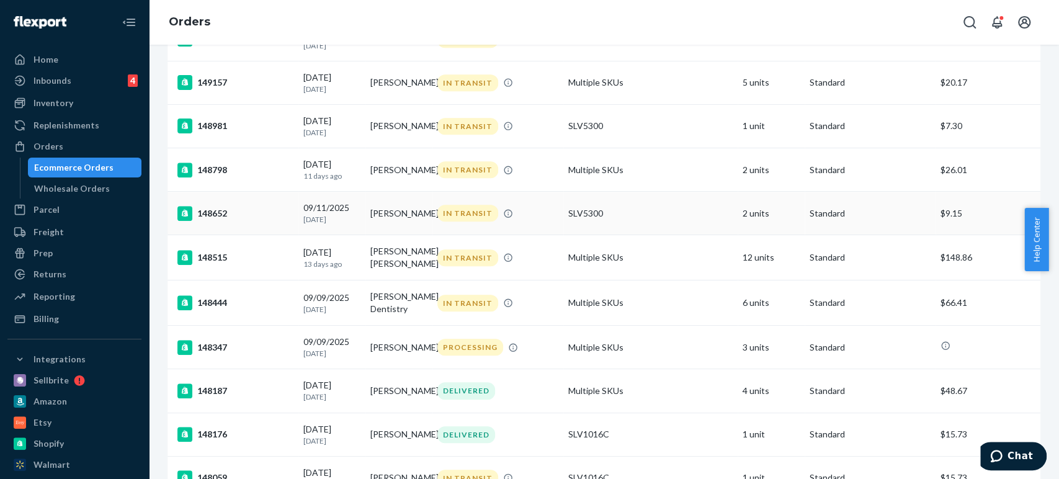
scroll to position [620, 0]
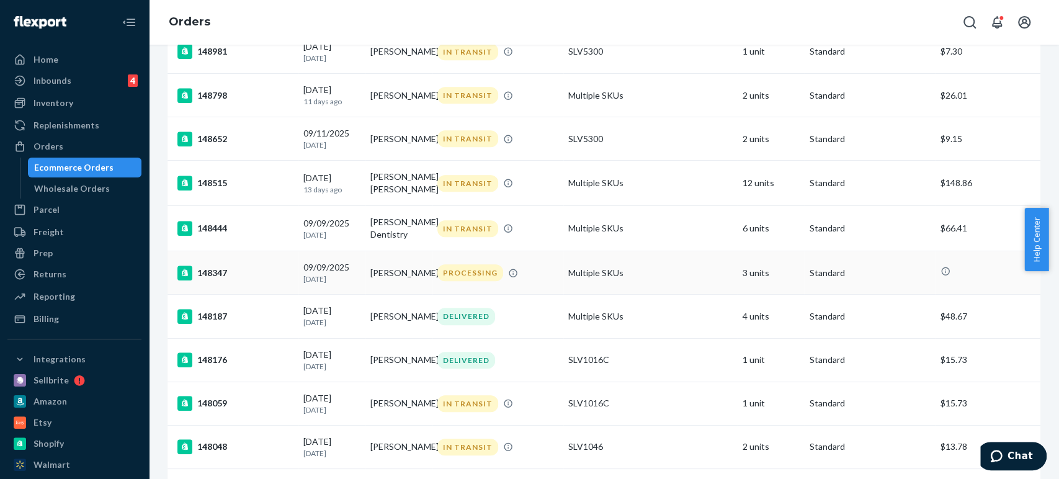
click at [205, 280] on div "148347" at bounding box center [235, 272] width 116 height 15
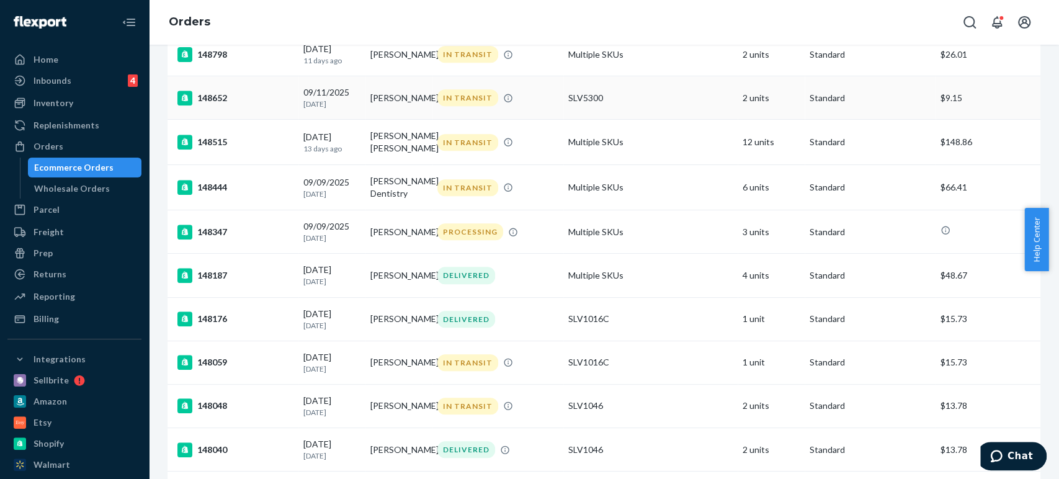
scroll to position [689, 0]
